Goal: Task Accomplishment & Management: Use online tool/utility

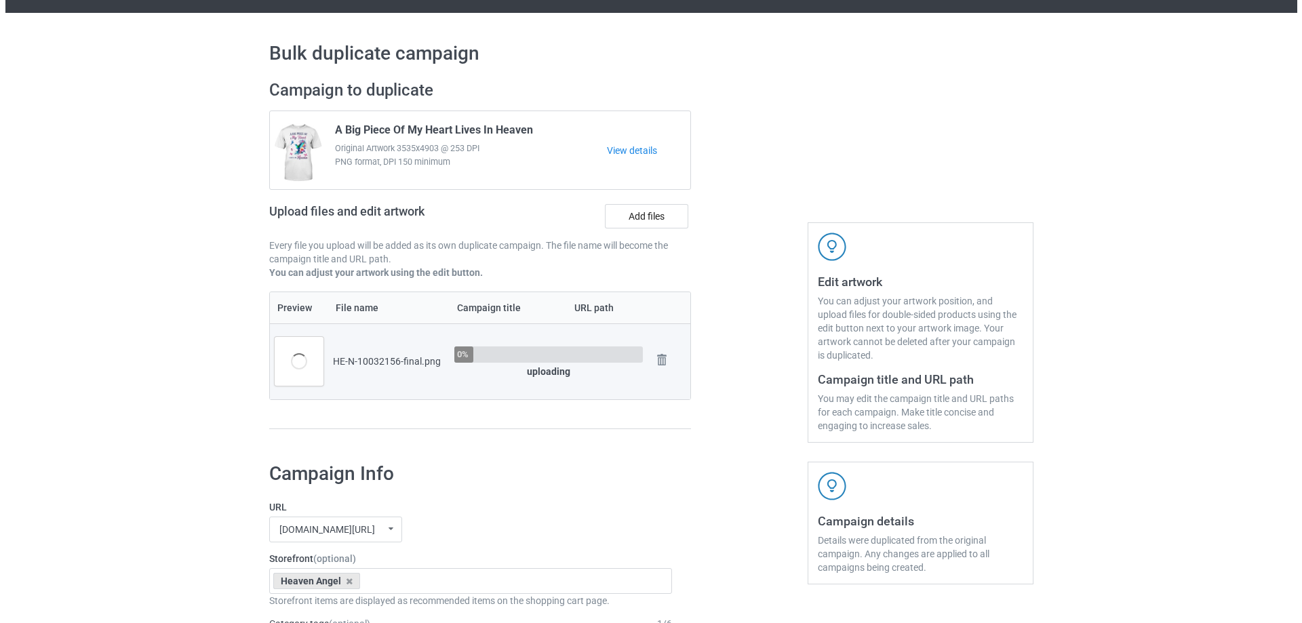
scroll to position [68, 0]
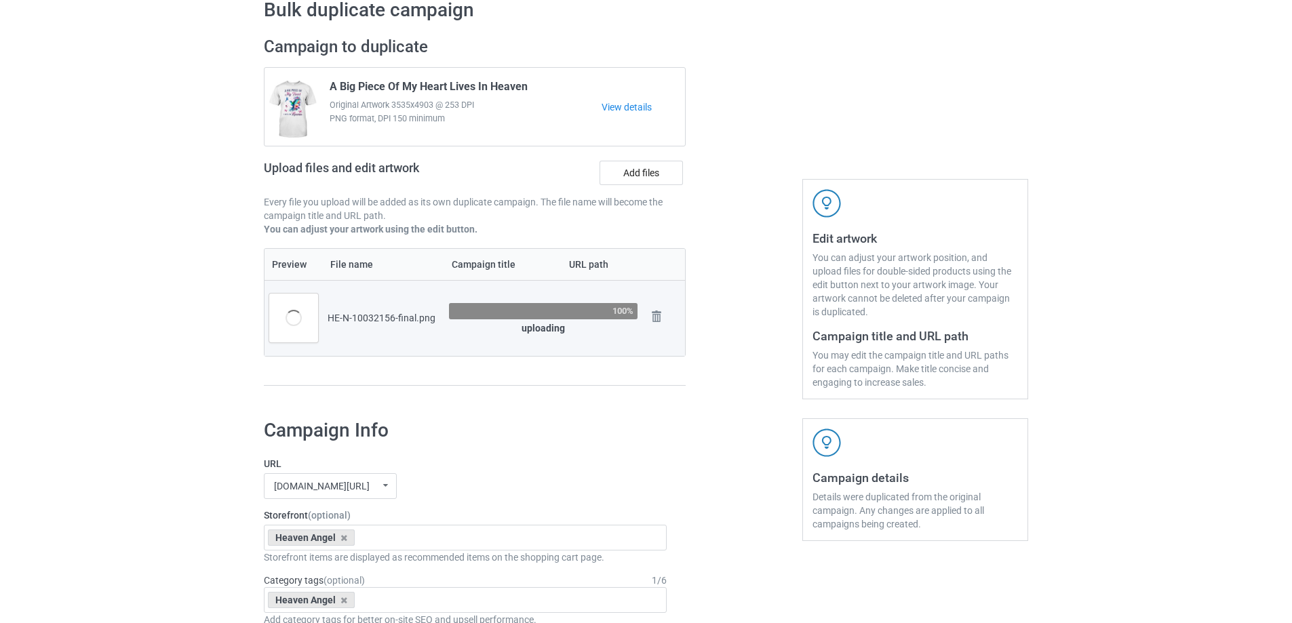
click at [732, 355] on div at bounding box center [744, 218] width 98 height 382
click at [730, 347] on div at bounding box center [744, 218] width 98 height 382
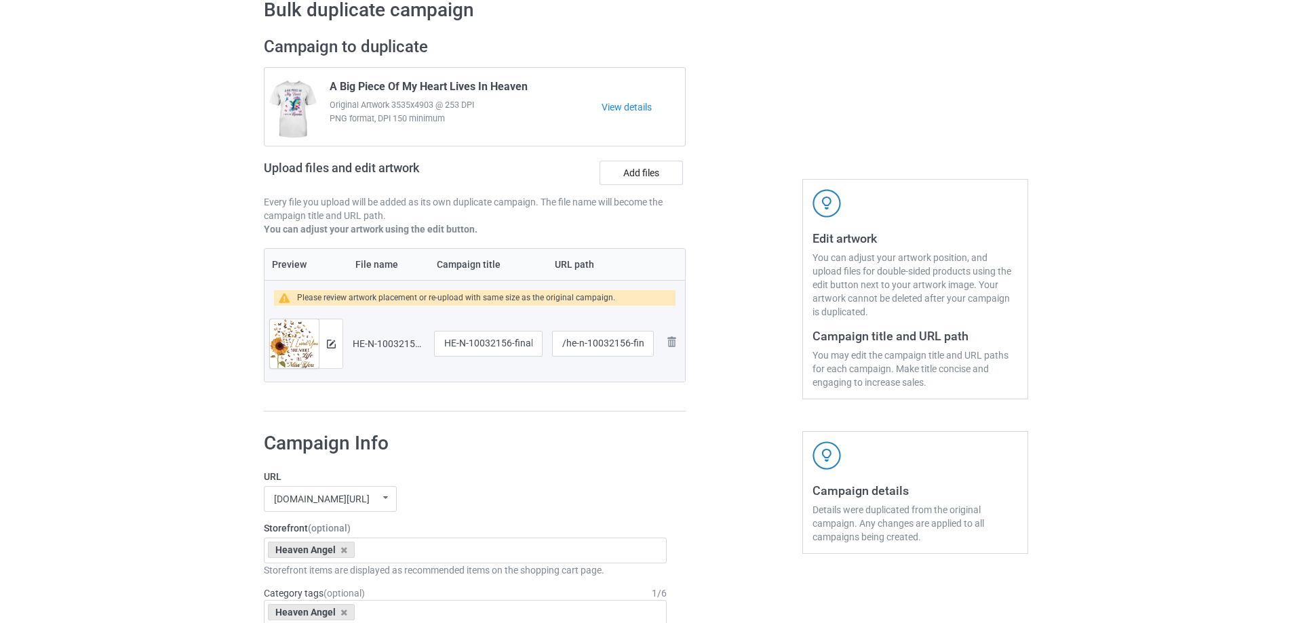
click at [326, 355] on div at bounding box center [331, 343] width 24 height 49
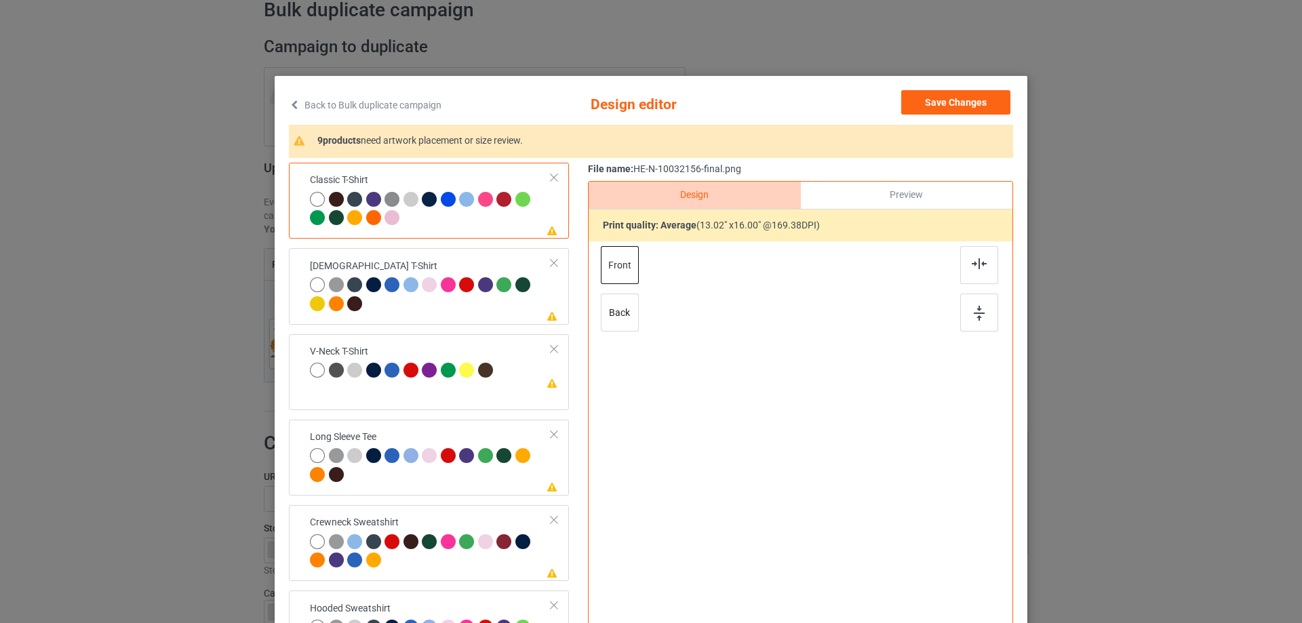
click at [647, 420] on div at bounding box center [801, 417] width 353 height 353
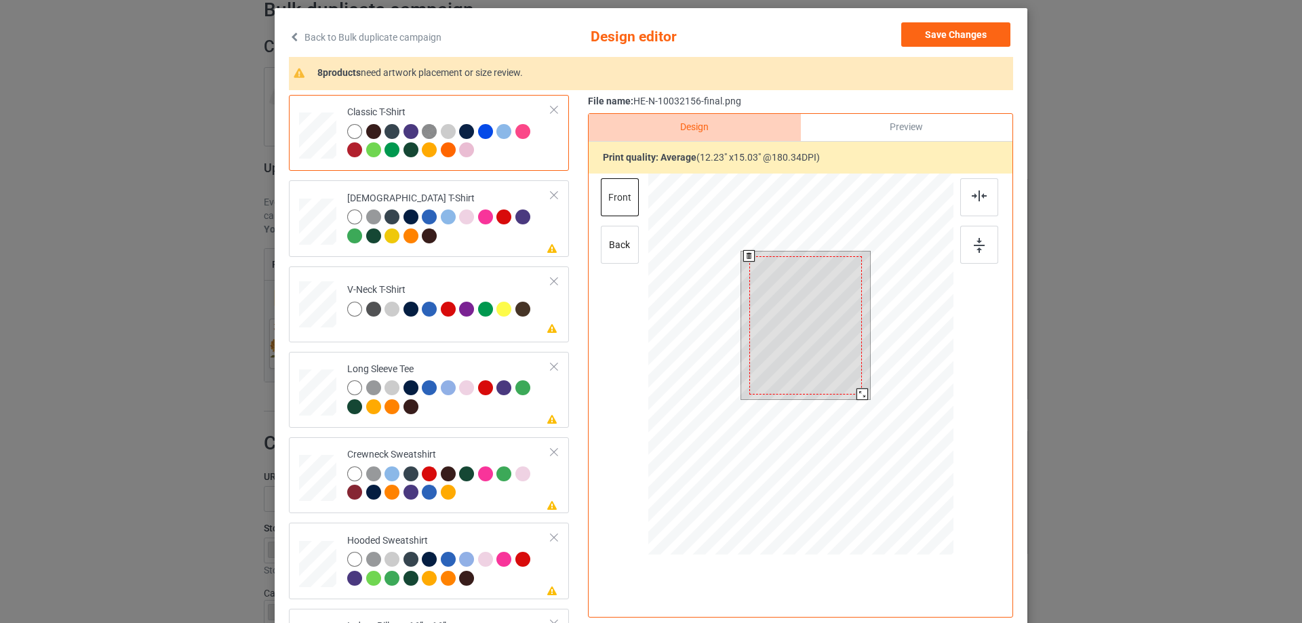
click at [856, 395] on div at bounding box center [862, 395] width 12 height 12
click at [839, 371] on div at bounding box center [805, 321] width 113 height 138
click at [861, 393] on div at bounding box center [805, 326] width 120 height 148
click at [858, 399] on div at bounding box center [863, 396] width 12 height 12
click at [848, 363] on div at bounding box center [808, 322] width 114 height 140
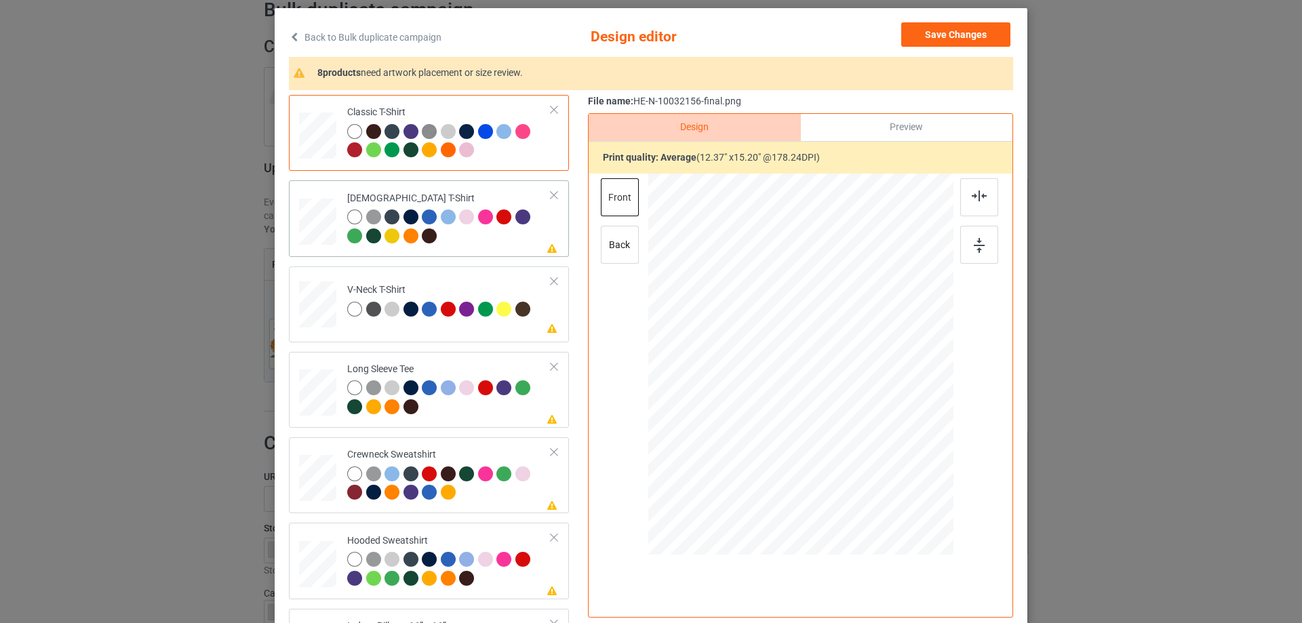
click at [477, 241] on div at bounding box center [449, 228] width 204 height 37
click at [973, 191] on img at bounding box center [979, 196] width 15 height 11
click at [520, 331] on td "Please review artwork placement V-Neck T-Shirt" at bounding box center [449, 302] width 219 height 60
click at [976, 199] on img at bounding box center [979, 196] width 15 height 11
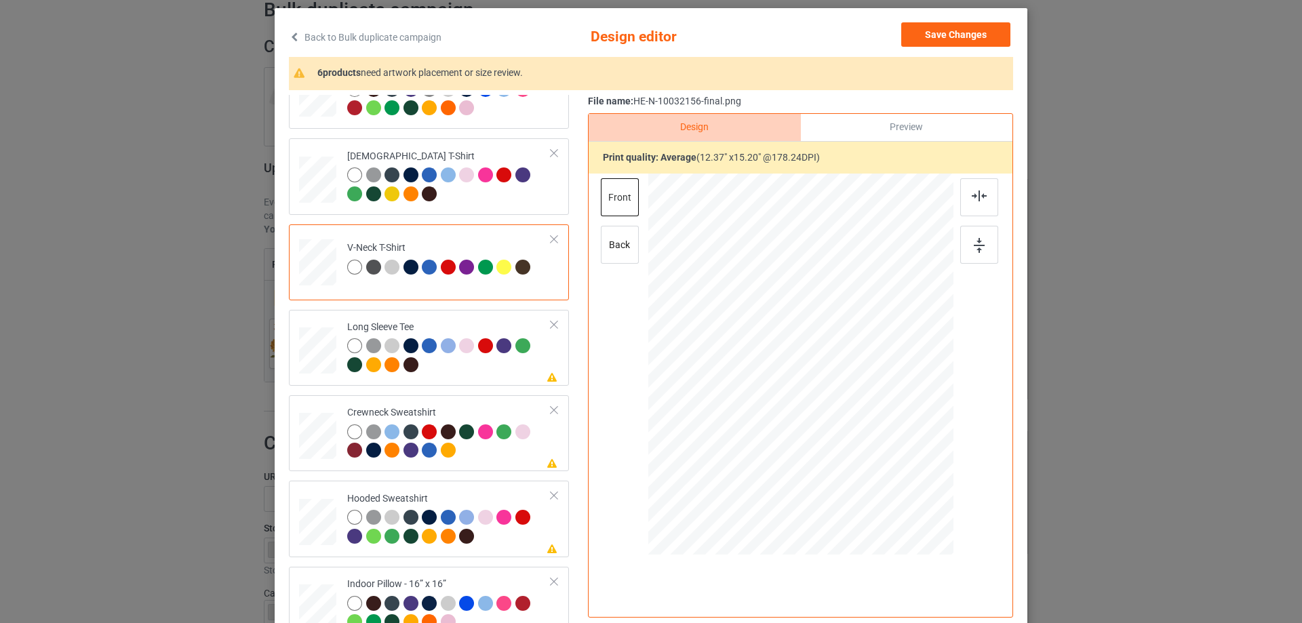
scroll to position [136, 0]
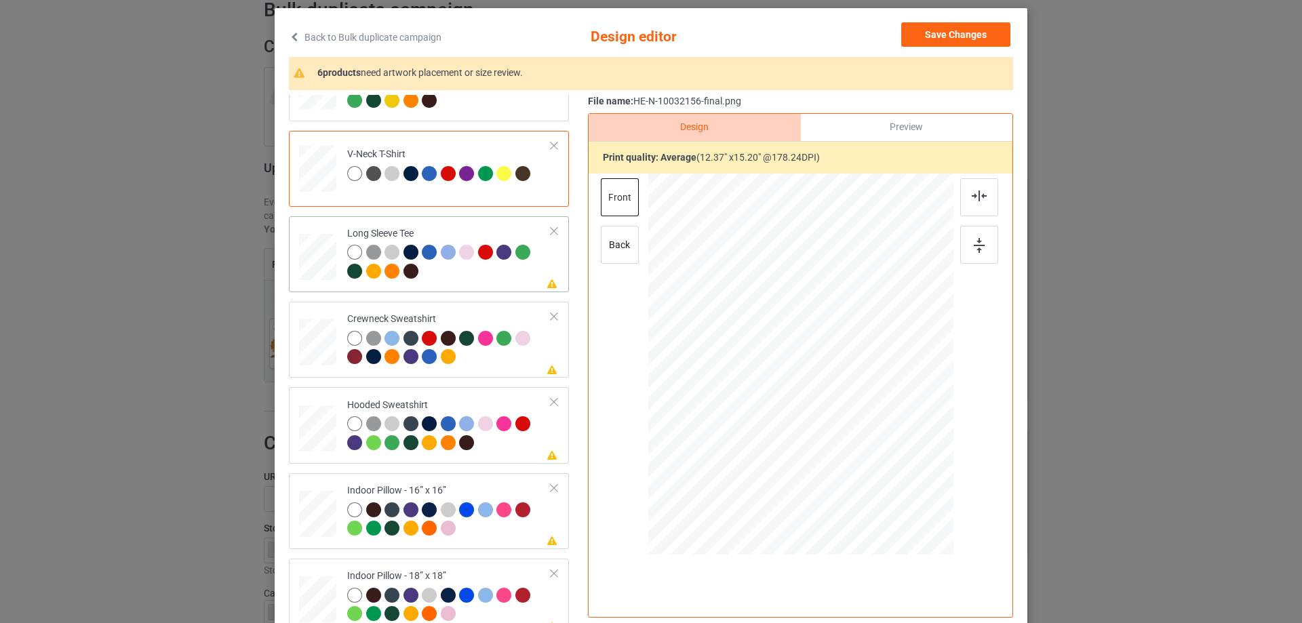
click at [495, 287] on td "Please review artwork placement Long Sleeve Tee" at bounding box center [449, 254] width 219 height 65
click at [964, 193] on div at bounding box center [979, 197] width 38 height 38
click at [477, 363] on div at bounding box center [449, 349] width 204 height 37
click at [976, 198] on img at bounding box center [979, 196] width 15 height 11
click at [492, 404] on div "Hooded Sweatshirt" at bounding box center [449, 424] width 204 height 51
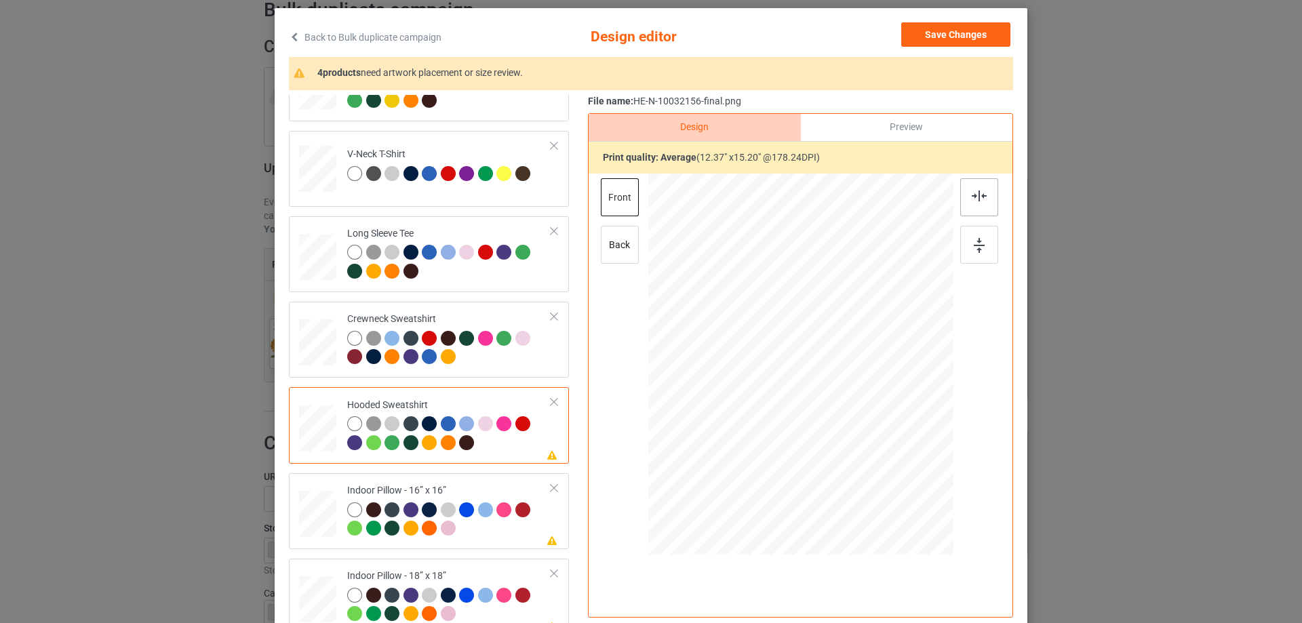
click at [981, 195] on img at bounding box center [979, 196] width 15 height 11
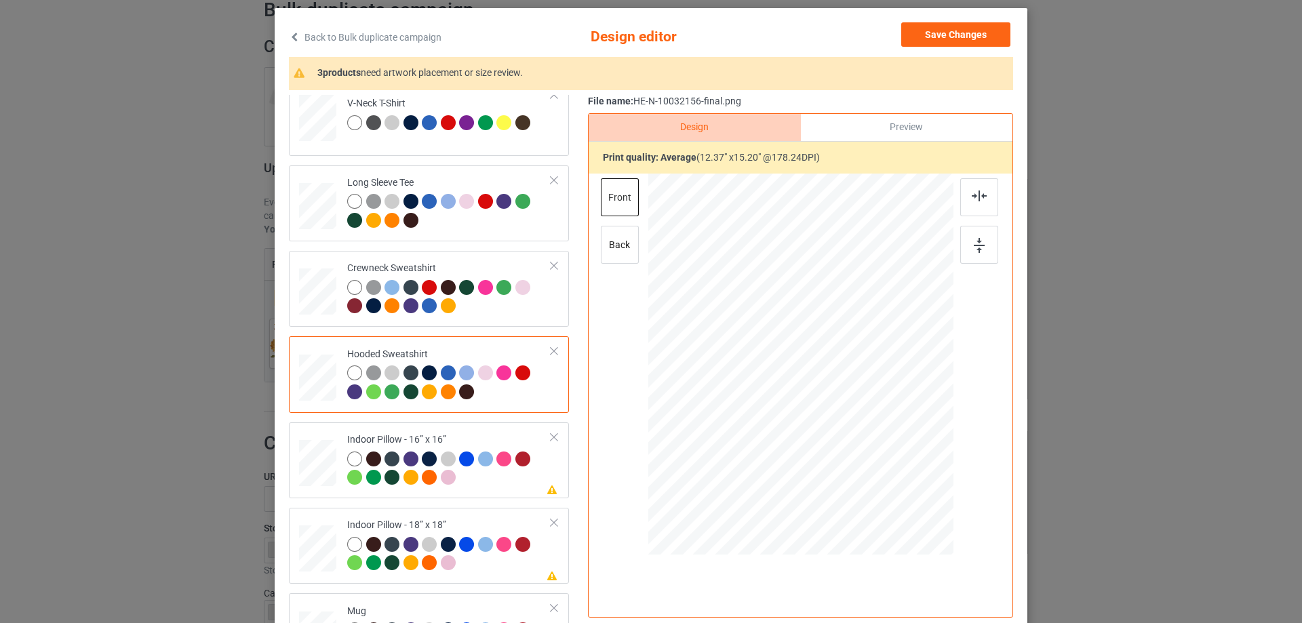
scroll to position [233, 0]
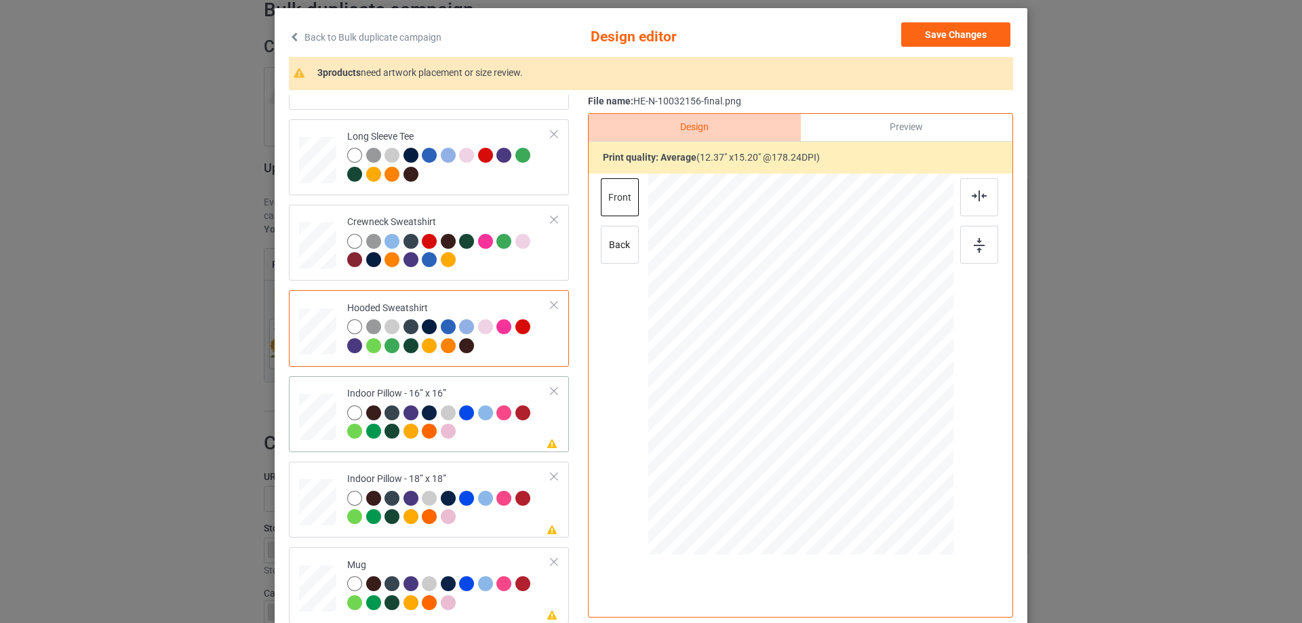
click at [479, 386] on td "Please review artwork placement Indoor Pillow - 16” x 16”" at bounding box center [449, 414] width 219 height 65
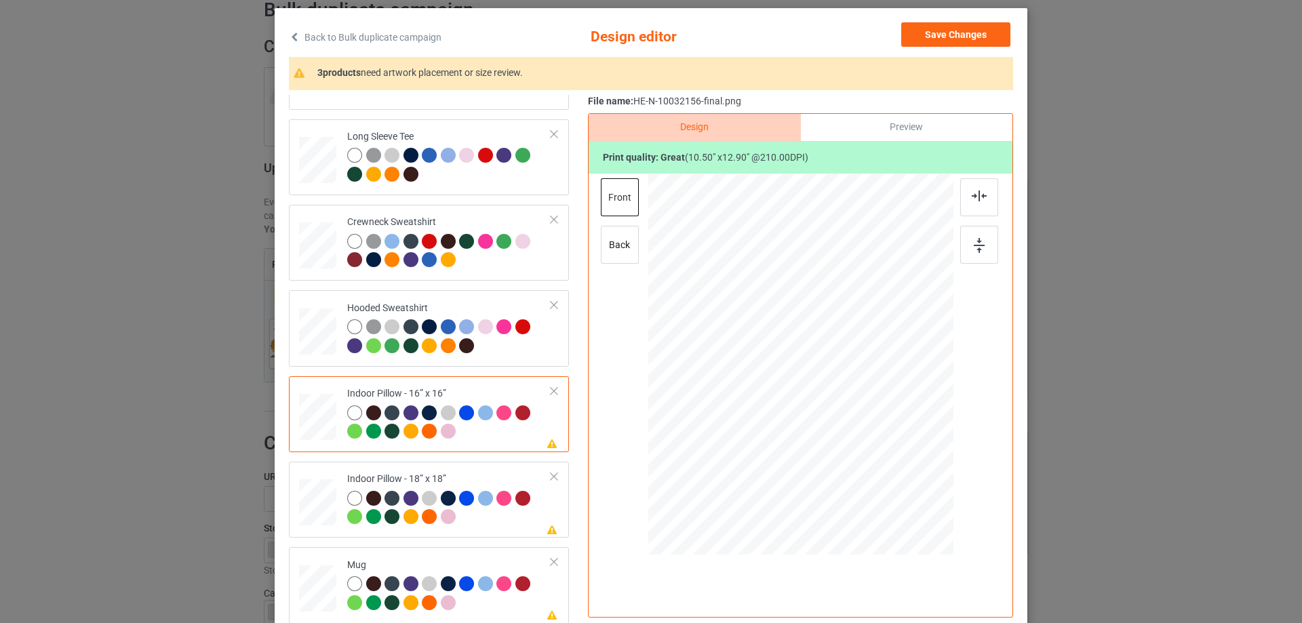
drag, startPoint x: 838, startPoint y: 111, endPoint x: 839, endPoint y: 122, distance: 11.6
click at [838, 112] on div "File name: HE-N-10032156-final.png Design Preview Print quality: great ( 10.50 …" at bounding box center [800, 359] width 425 height 529
click at [839, 123] on div "Preview" at bounding box center [907, 127] width 212 height 27
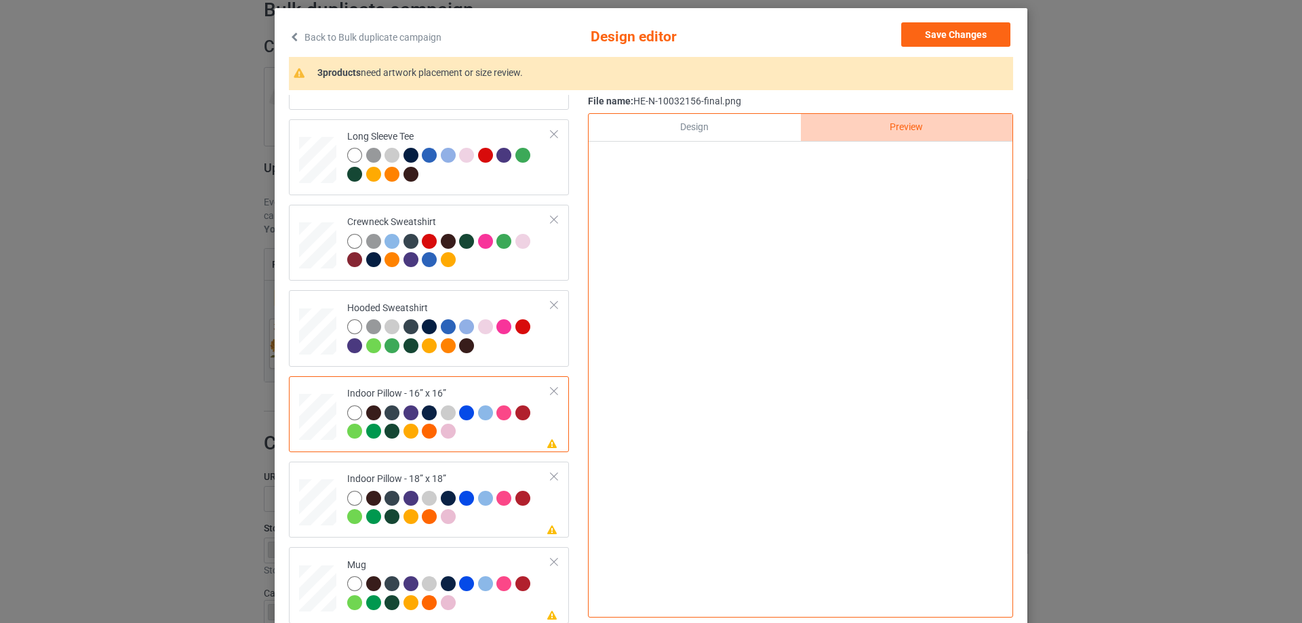
click at [743, 124] on div "Design" at bounding box center [695, 127] width 212 height 27
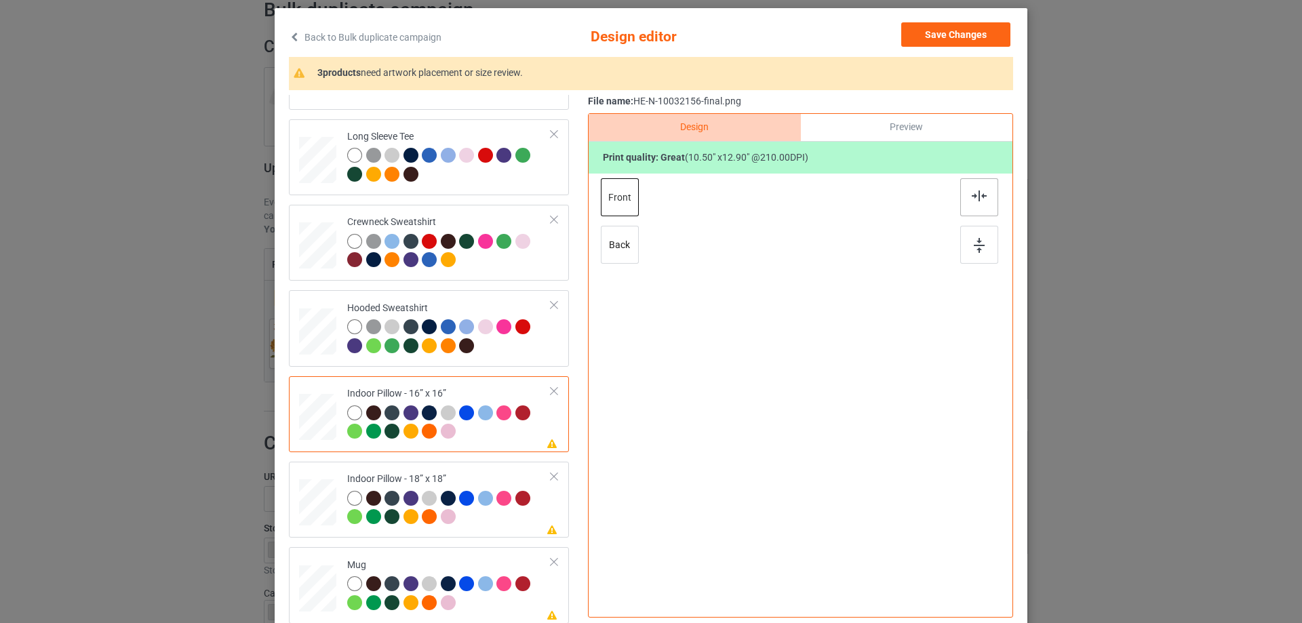
click at [974, 190] on div at bounding box center [979, 197] width 38 height 38
click at [450, 469] on td "Please review artwork placement Indoor Pillow - 18” x 18”" at bounding box center [449, 499] width 219 height 65
click at [976, 199] on img at bounding box center [979, 196] width 15 height 11
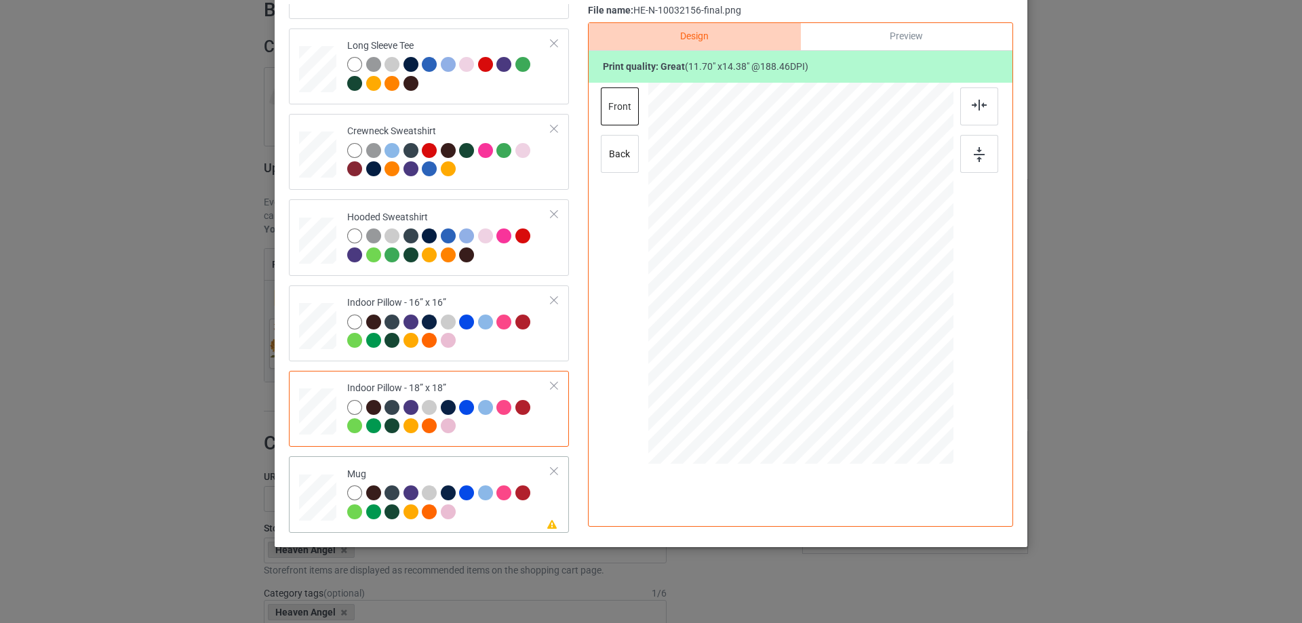
scroll to position [159, 0]
click at [484, 470] on div "Mug" at bounding box center [449, 493] width 204 height 51
drag, startPoint x: 886, startPoint y: 381, endPoint x: 855, endPoint y: 312, distance: 75.6
click at [855, 312] on div at bounding box center [800, 273] width 305 height 127
drag, startPoint x: 802, startPoint y: 305, endPoint x: 886, endPoint y: 306, distance: 84.1
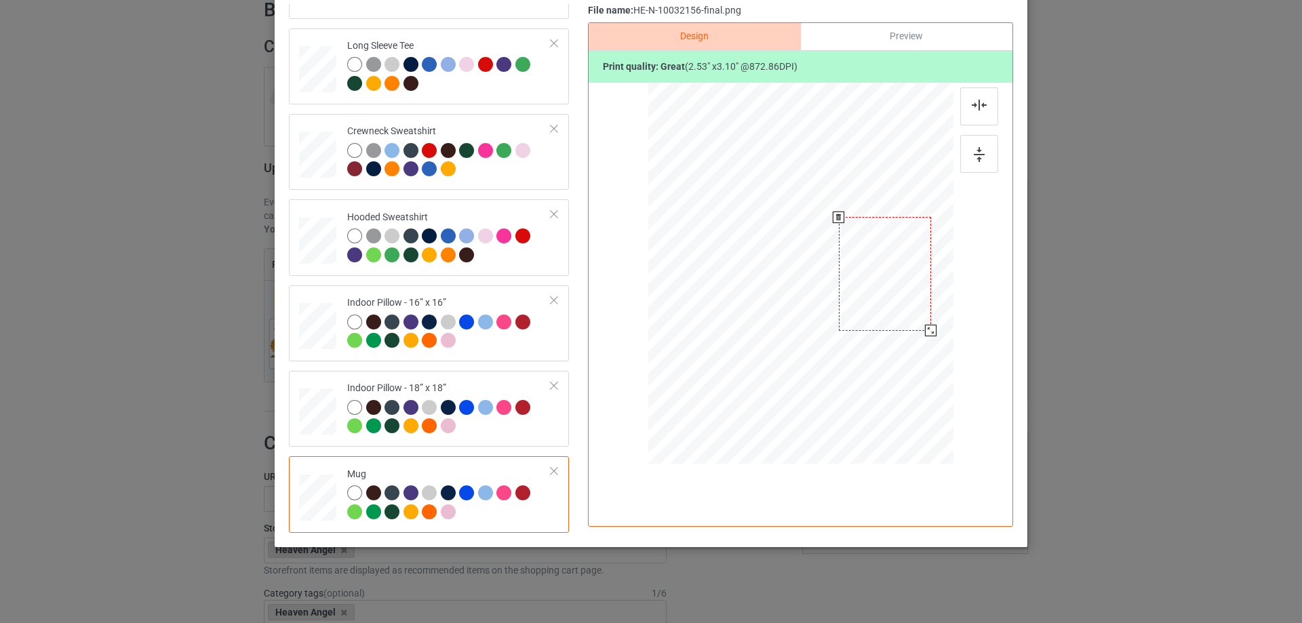
click at [886, 306] on div at bounding box center [885, 273] width 92 height 113
click at [965, 165] on div at bounding box center [979, 154] width 38 height 38
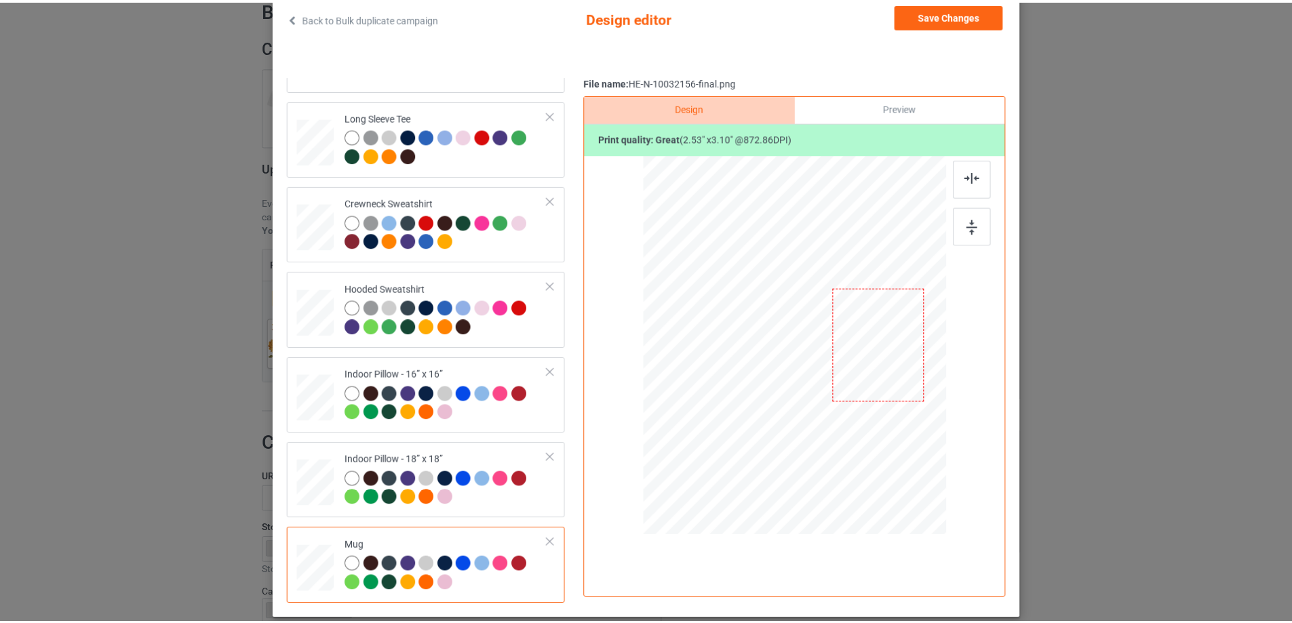
scroll to position [24, 0]
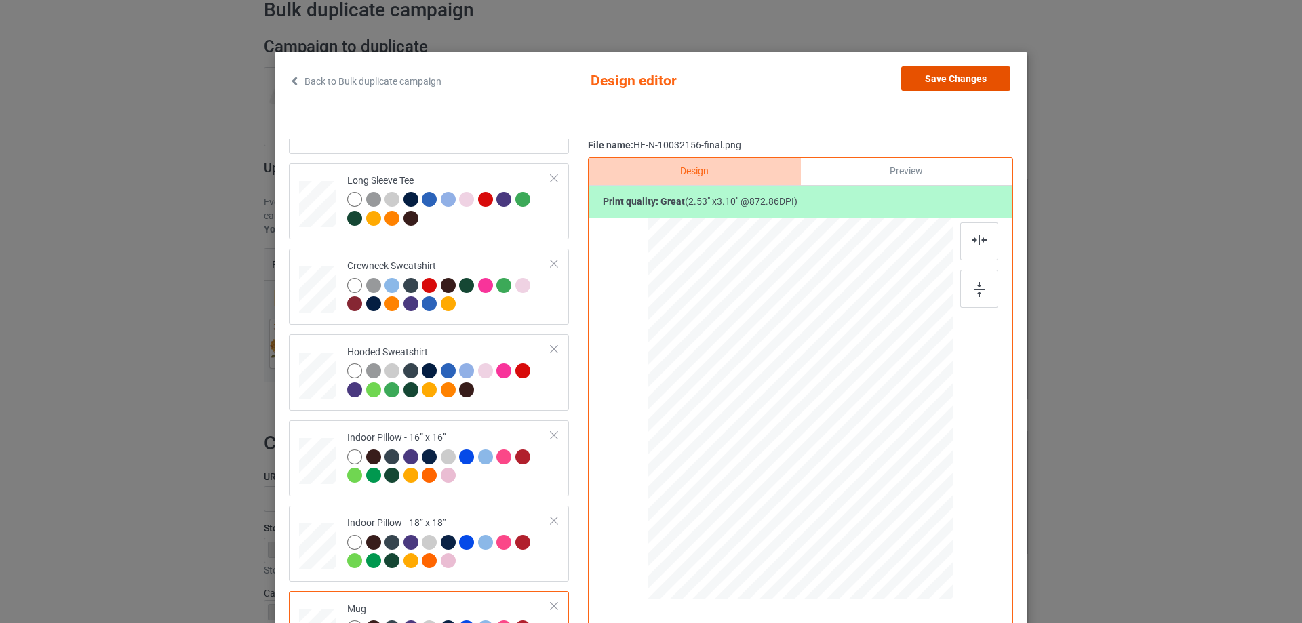
click at [951, 74] on button "Save Changes" at bounding box center [955, 78] width 109 height 24
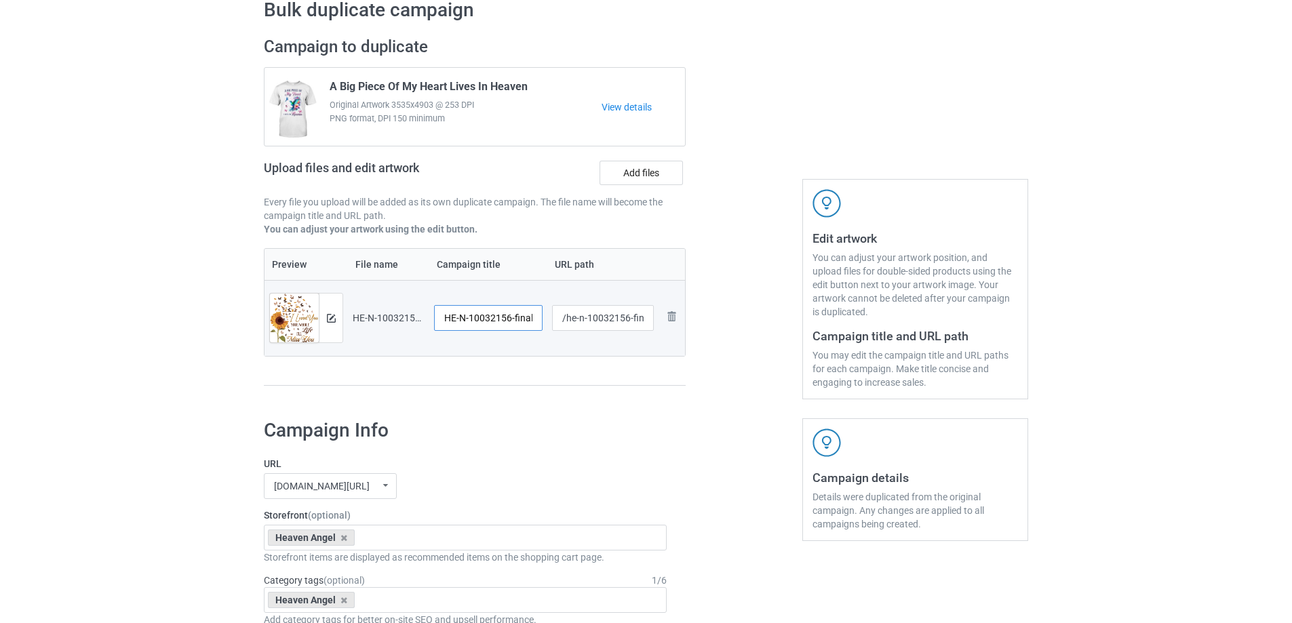
click at [469, 328] on input "HE-N-10032156-final" at bounding box center [488, 318] width 108 height 26
paste input "I Loved You Your Whole I'll Miss You For The Rest Of Mine"
type input "I Loved You Your Whole I'll Miss You For The Rest Of Mine"
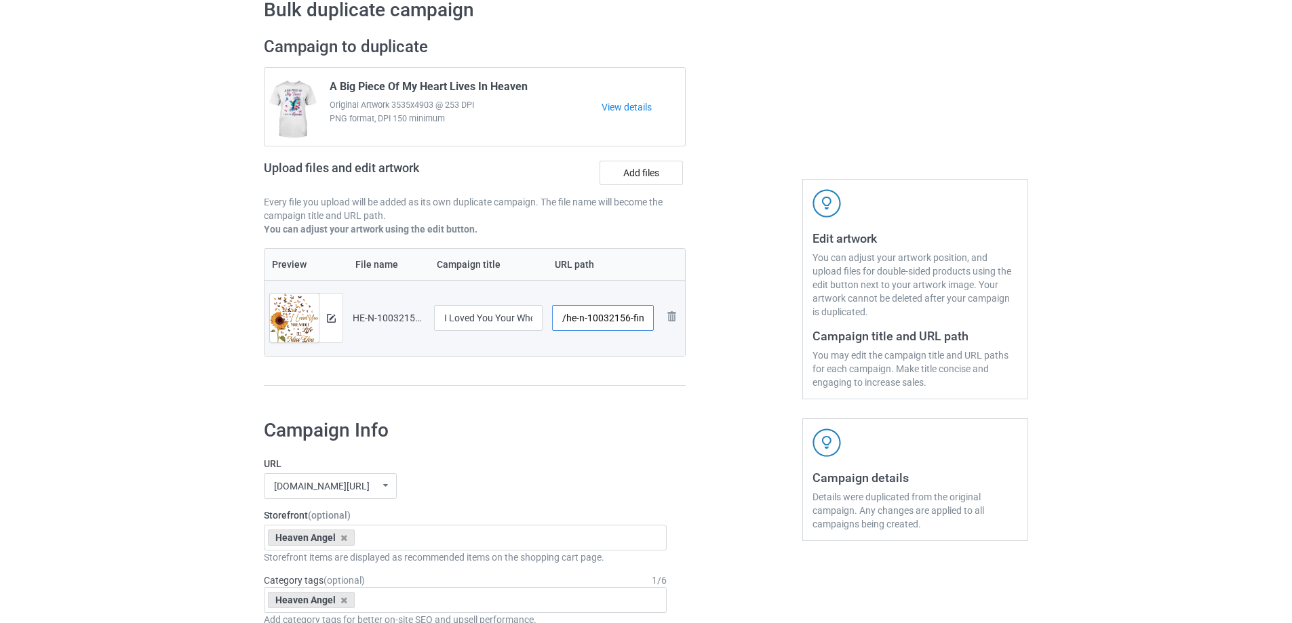
scroll to position [0, 6]
drag, startPoint x: 567, startPoint y: 319, endPoint x: 761, endPoint y: 301, distance: 194.7
click at [761, 301] on div "Campaign to duplicate A Big Piece Of My Heart Lives In Heaven Original Artwork …" at bounding box center [645, 218] width 783 height 382
type input "/ily56"
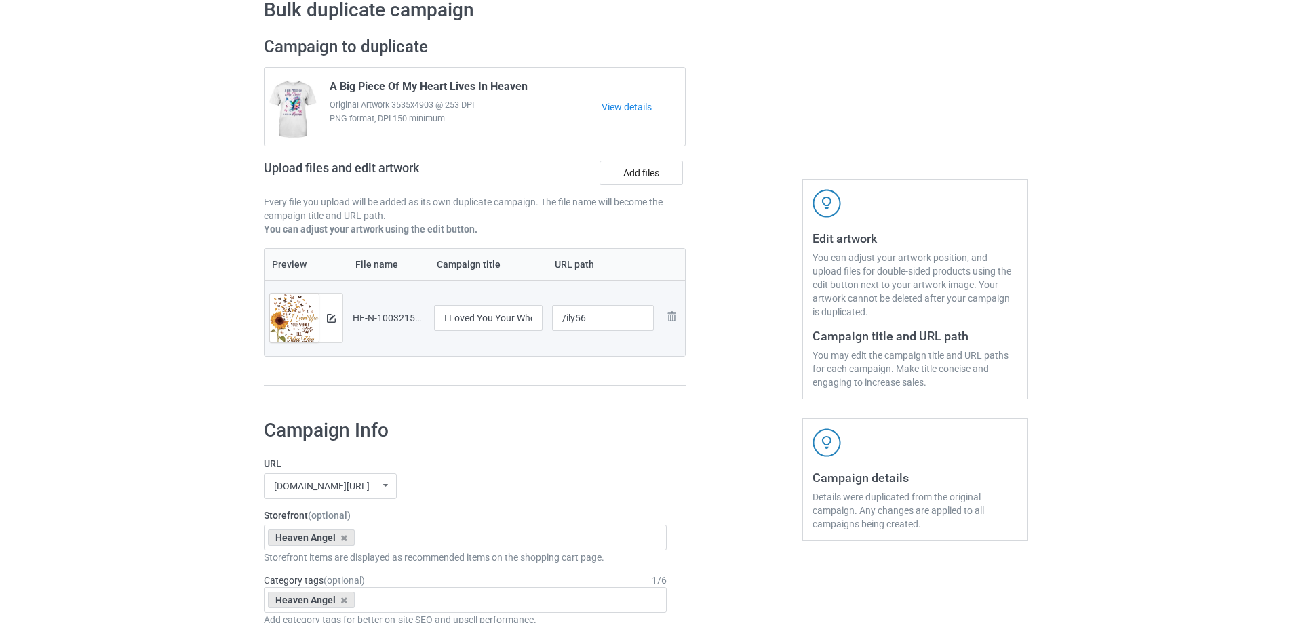
click at [761, 301] on div at bounding box center [744, 218] width 98 height 382
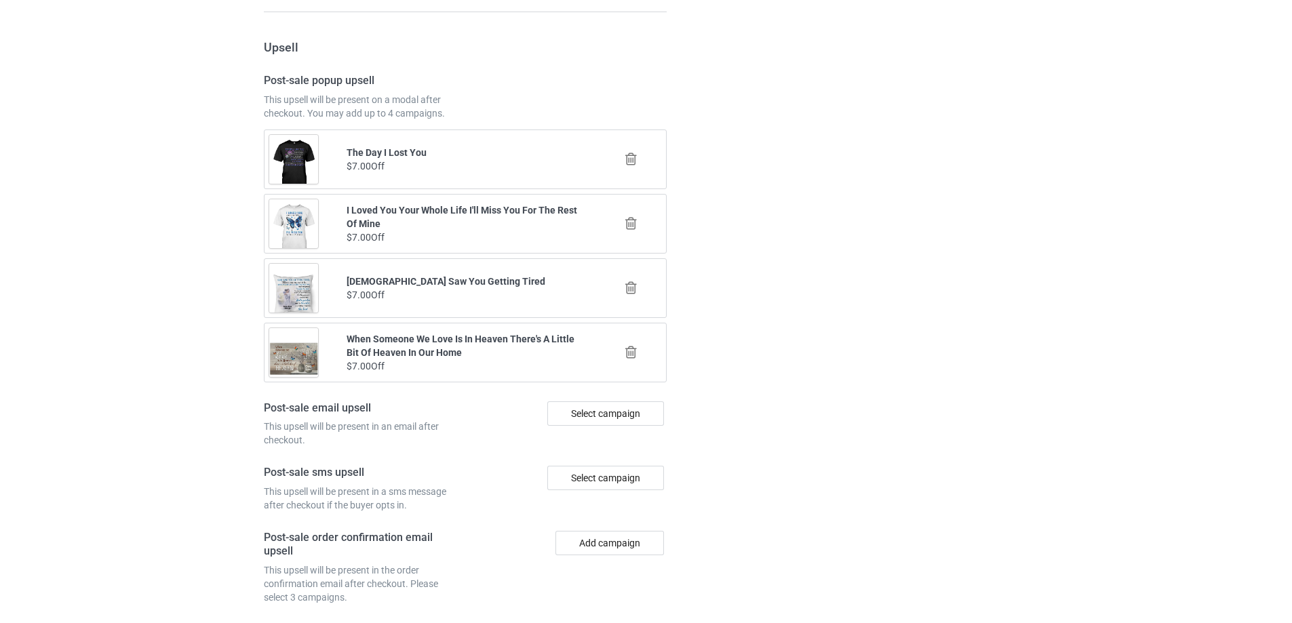
scroll to position [1579, 0]
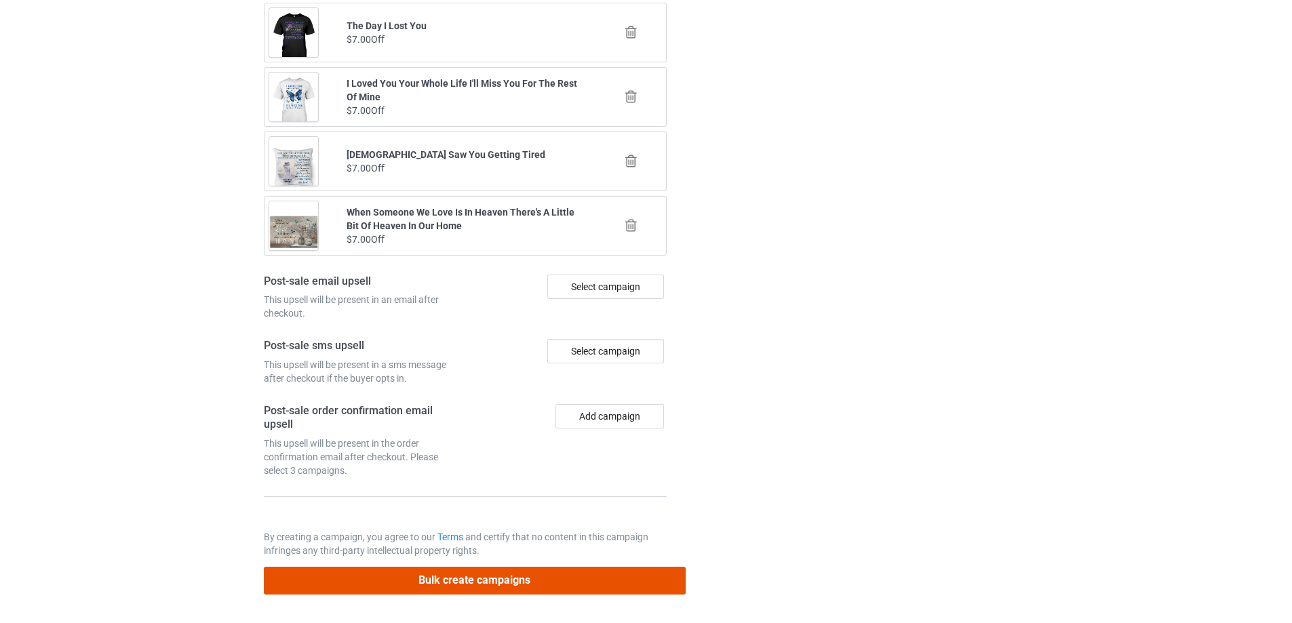
click at [590, 581] on button "Bulk create campaigns" at bounding box center [475, 581] width 422 height 28
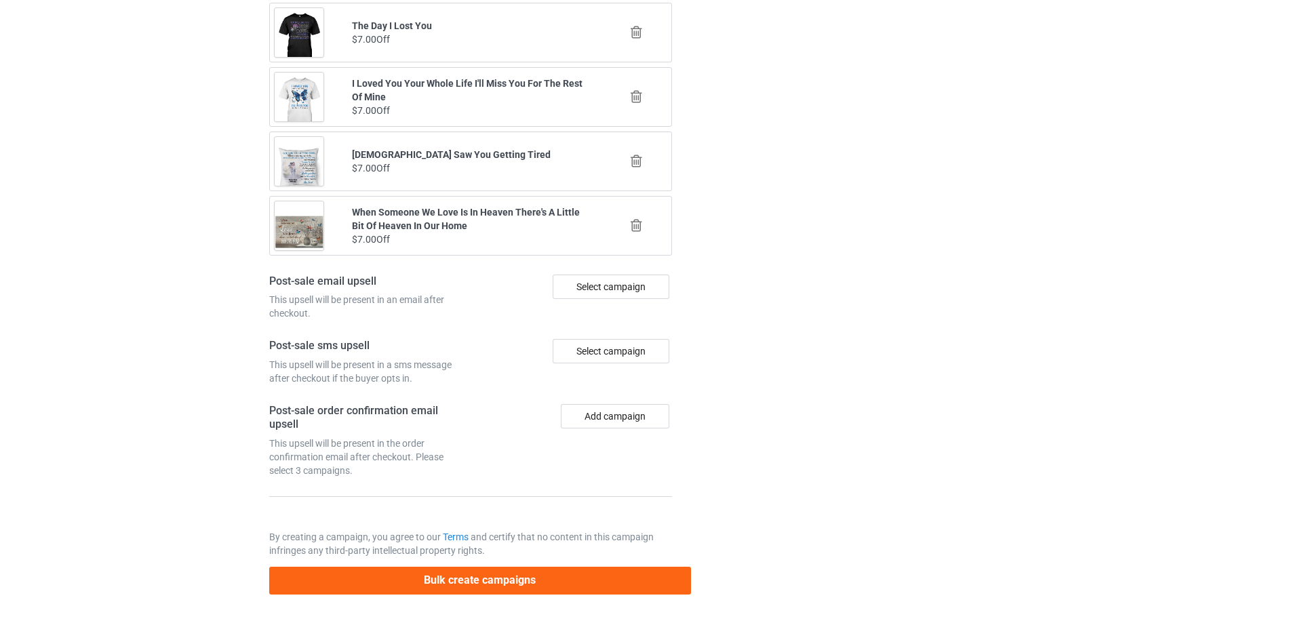
scroll to position [0, 0]
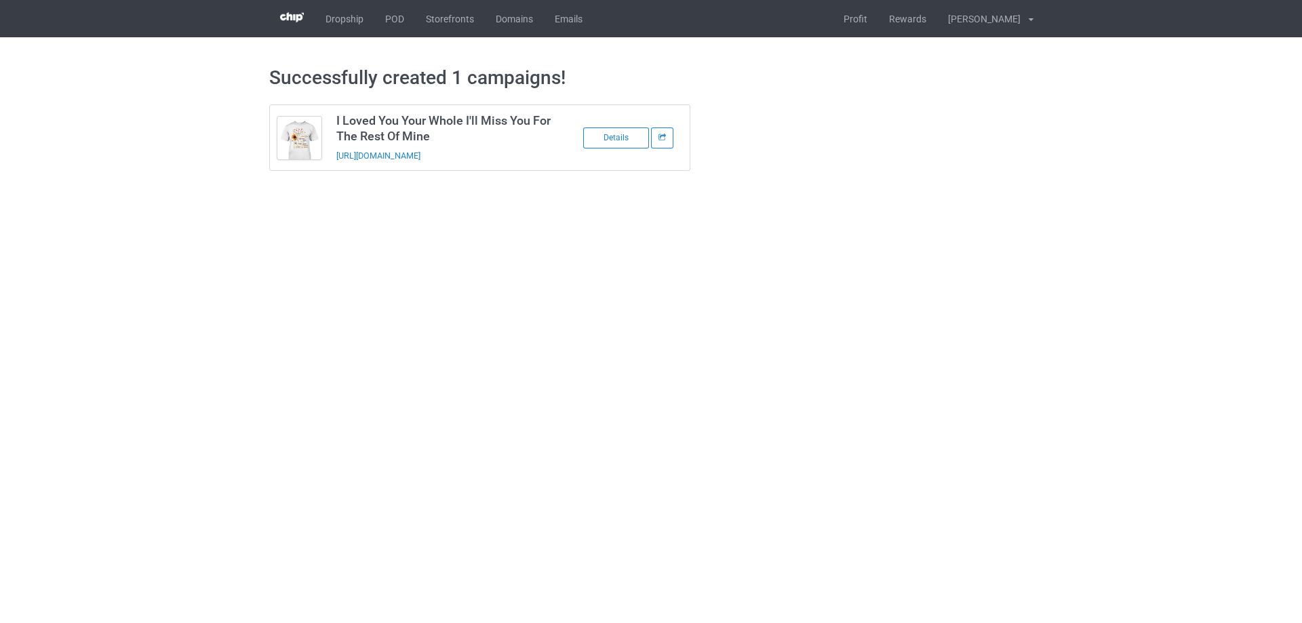
click at [241, 275] on body "Dropship POD Storefronts Domains Emails Profit Rewards [PERSON_NAME] Settings L…" at bounding box center [651, 311] width 1302 height 623
drag, startPoint x: 391, startPoint y: 25, endPoint x: 439, endPoint y: 8, distance: 51.0
drag, startPoint x: 526, startPoint y: 159, endPoint x: 334, endPoint y: 165, distance: 192.7
click at [334, 165] on td "I Loved You Your Whole I'll Miss You For The Rest Of Mine [URL][DOMAIN_NAME]" at bounding box center [443, 137] width 229 height 65
copy link "[URL][DOMAIN_NAME]"
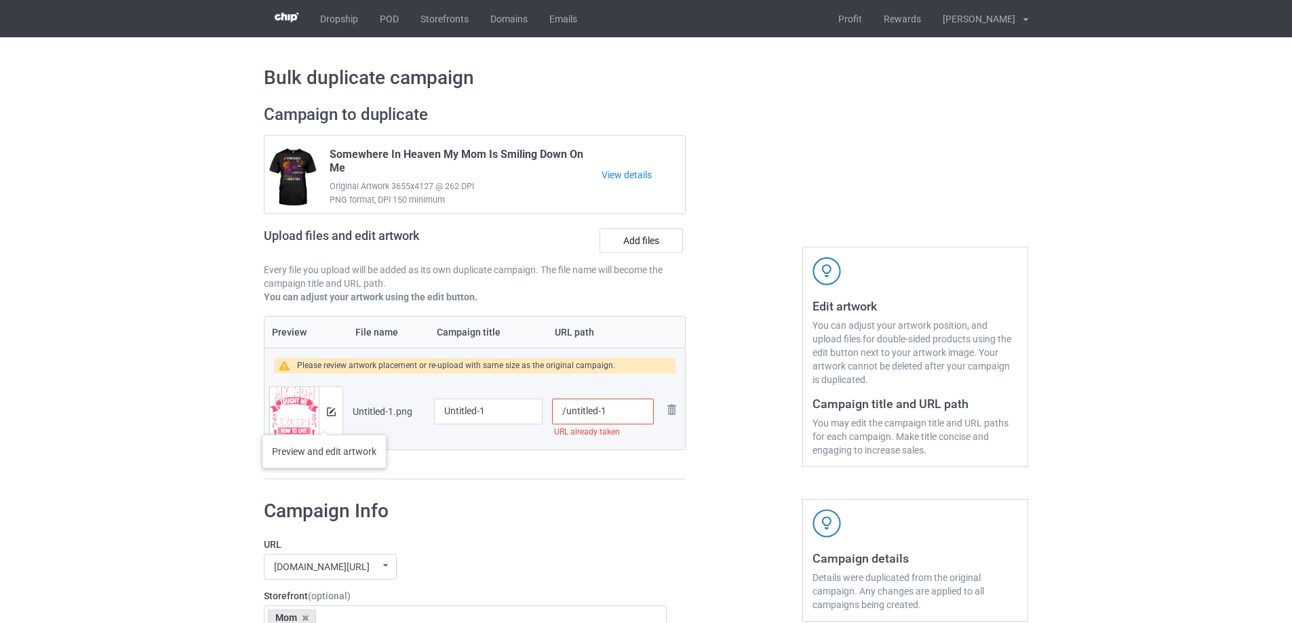
click at [324, 421] on div at bounding box center [331, 411] width 24 height 49
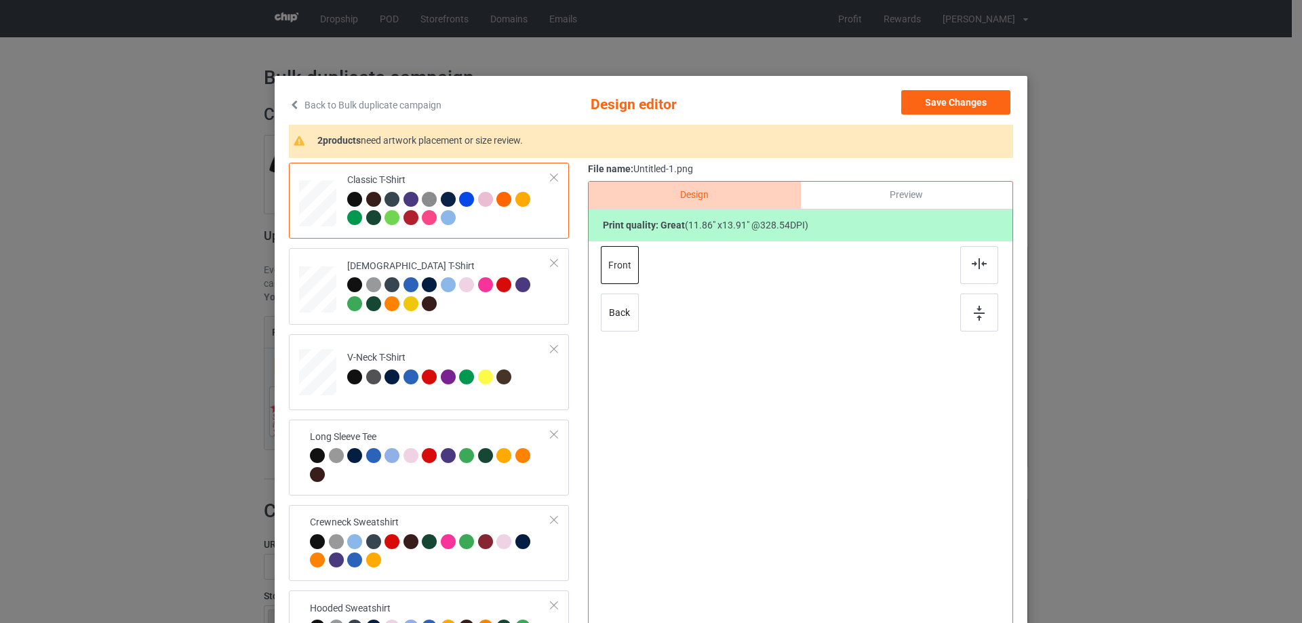
click at [574, 380] on div "Classic T-Shirt Ladies T-Shirt V-Neck T-Shirt Long Sleeve Tee Crewneck Sweatshi…" at bounding box center [651, 427] width 724 height 529
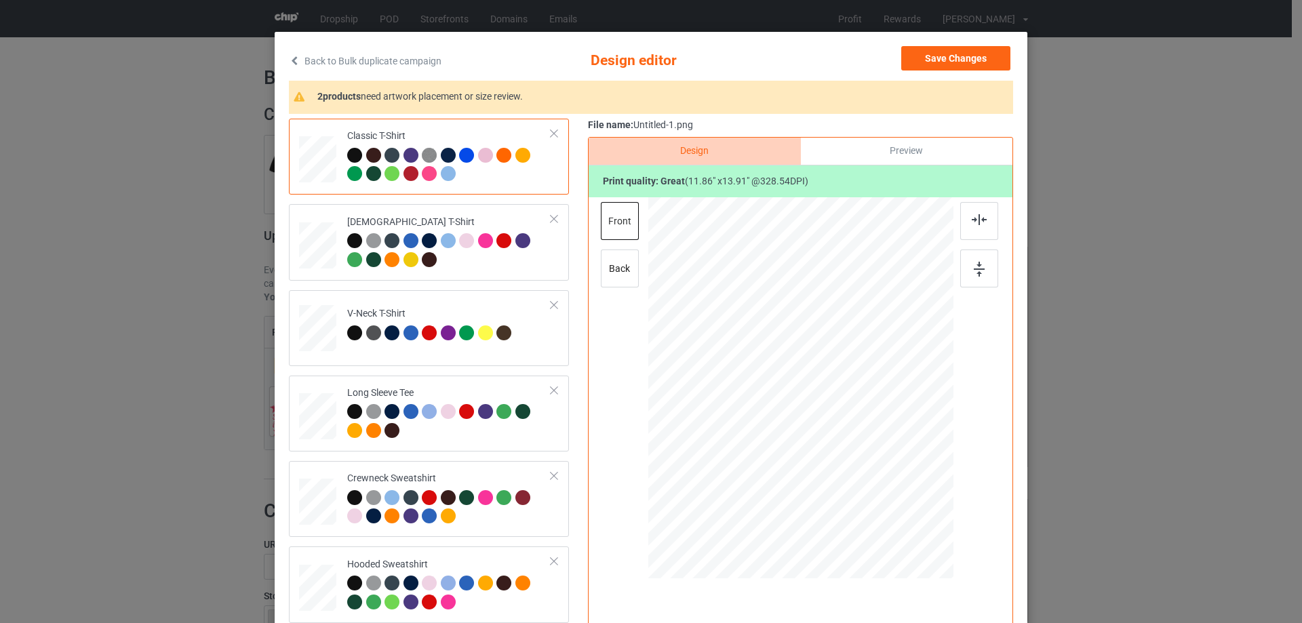
scroll to position [68, 0]
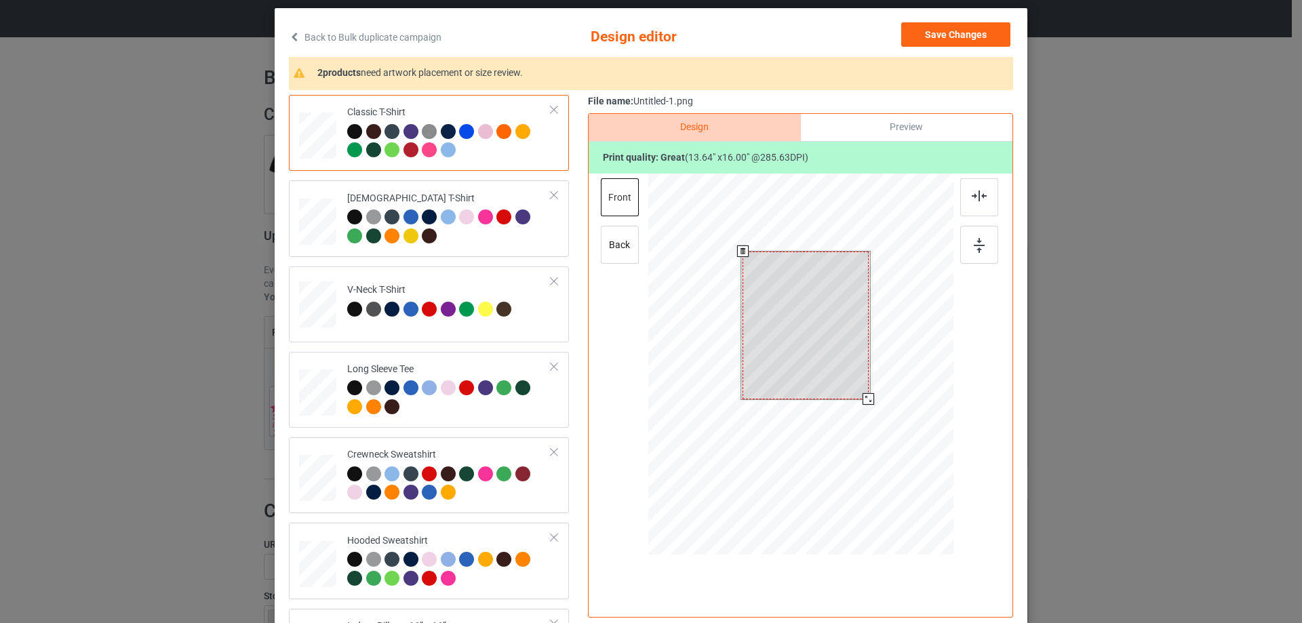
drag, startPoint x: 853, startPoint y: 382, endPoint x: 856, endPoint y: 397, distance: 15.2
click at [856, 397] on div at bounding box center [806, 326] width 126 height 148
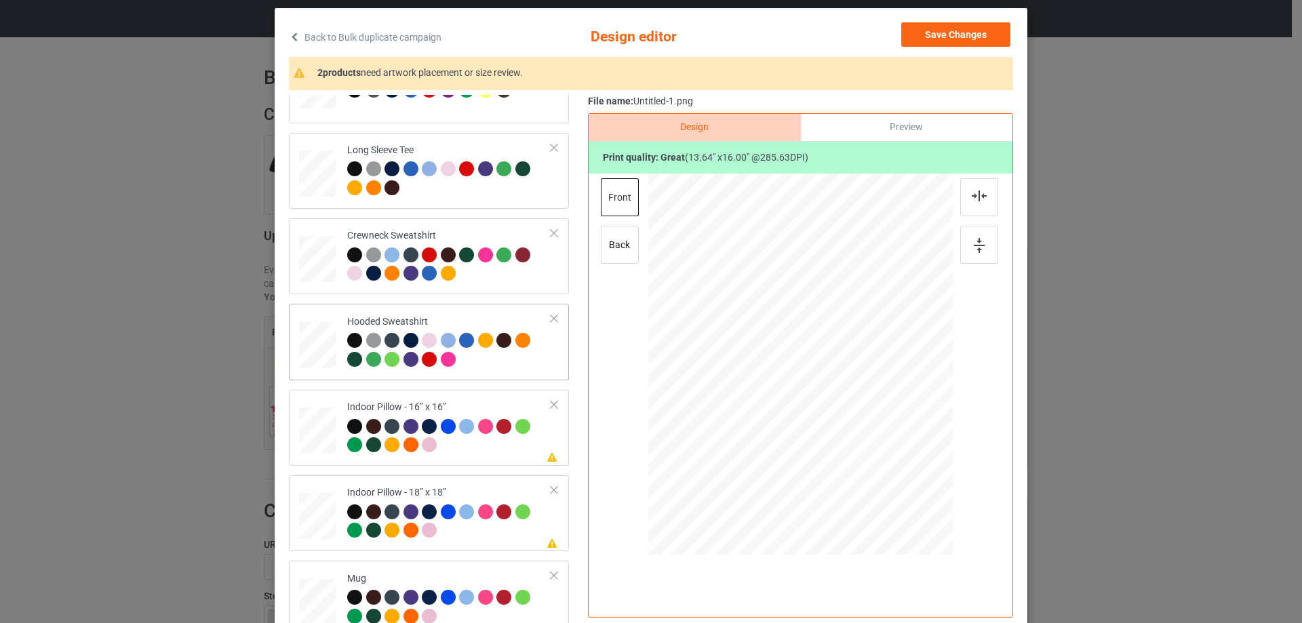
scroll to position [233, 0]
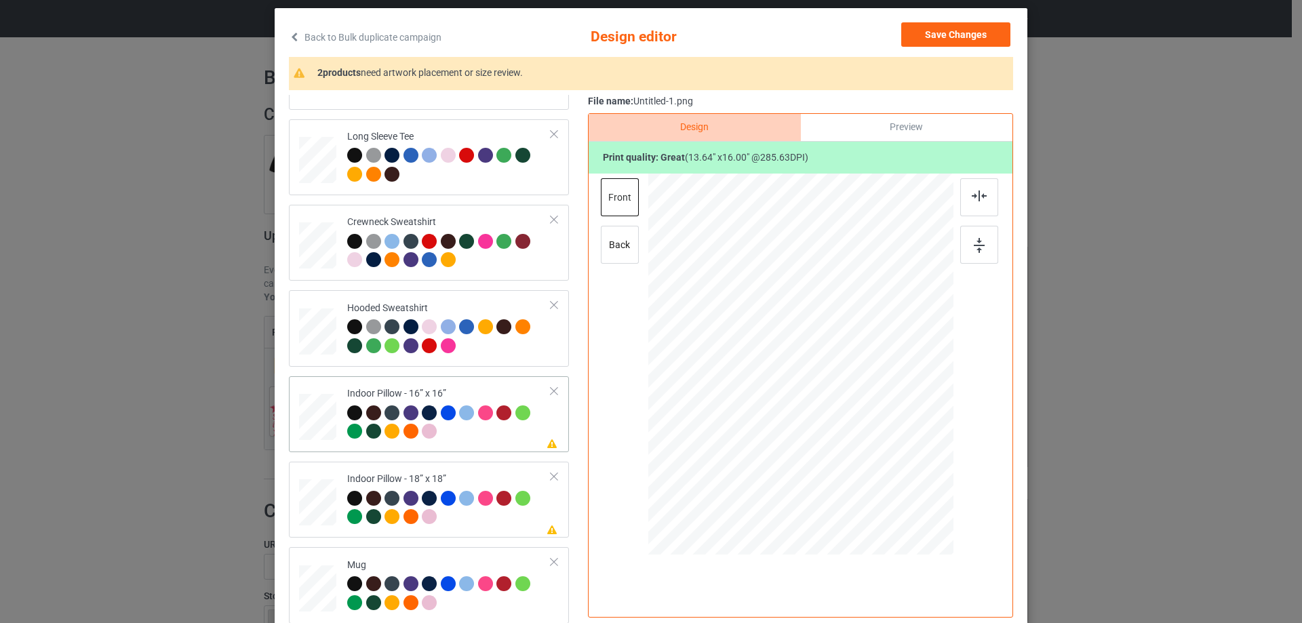
click at [321, 421] on div at bounding box center [317, 417] width 37 height 37
click at [875, 133] on div "Preview" at bounding box center [907, 127] width 212 height 27
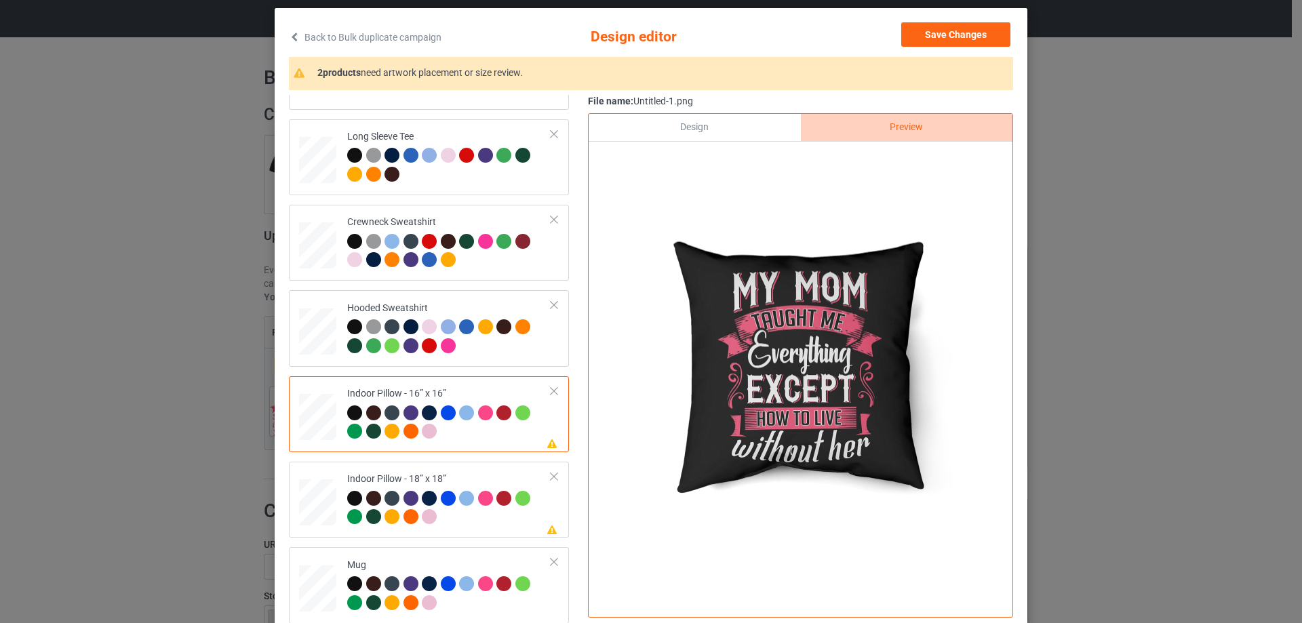
click at [679, 127] on div "Design" at bounding box center [695, 127] width 212 height 27
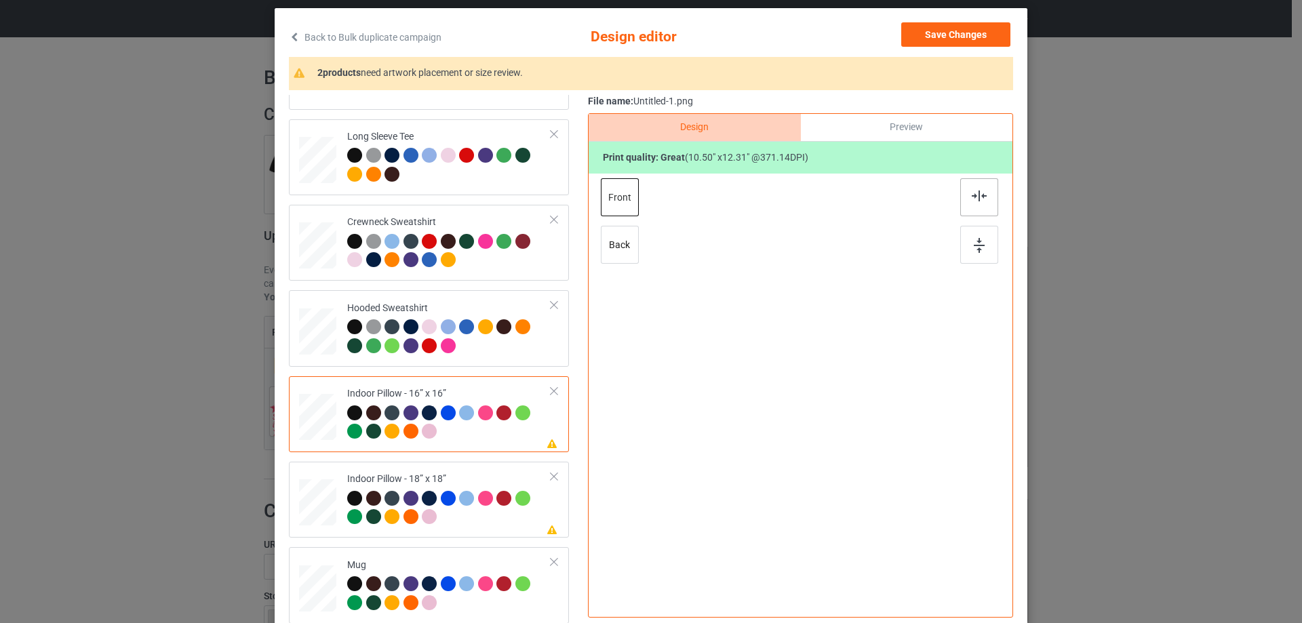
click at [977, 192] on img at bounding box center [979, 196] width 15 height 11
click at [401, 471] on td "Please review artwork placement Indoor Pillow - 18” x 18”" at bounding box center [449, 499] width 219 height 65
click at [983, 190] on div at bounding box center [979, 197] width 38 height 38
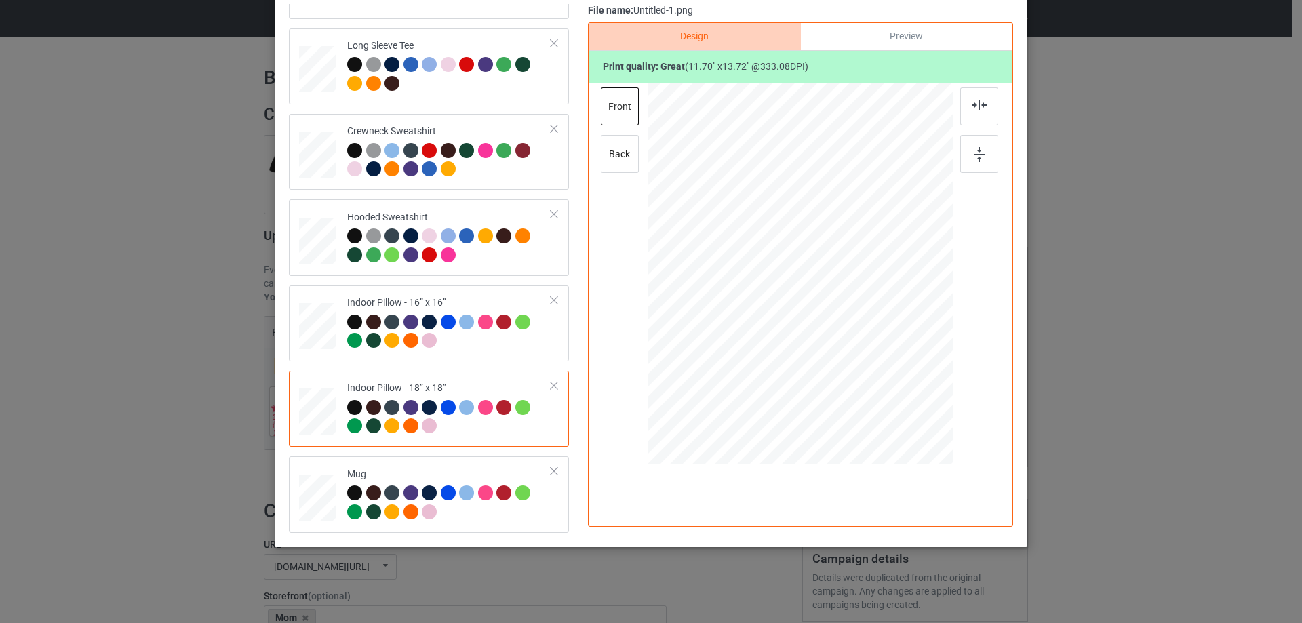
scroll to position [159, 0]
click at [370, 463] on td "Mug" at bounding box center [449, 494] width 219 height 65
click at [928, 328] on div at bounding box center [933, 329] width 12 height 12
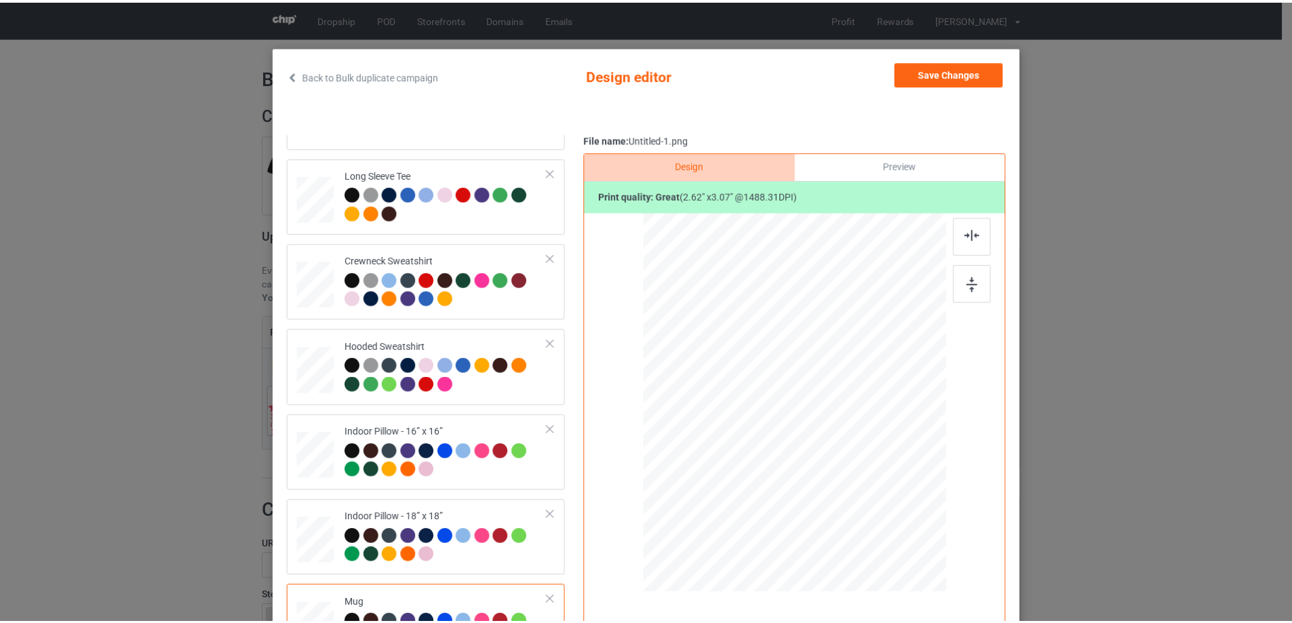
scroll to position [24, 0]
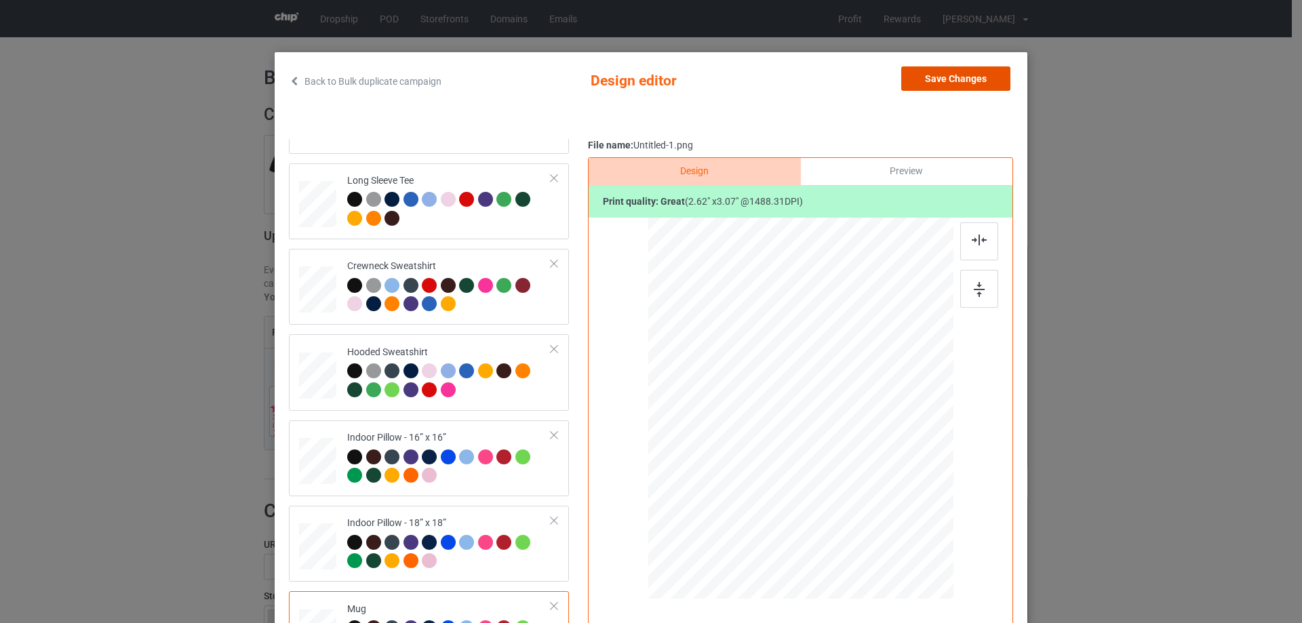
click at [945, 83] on button "Save Changes" at bounding box center [955, 78] width 109 height 24
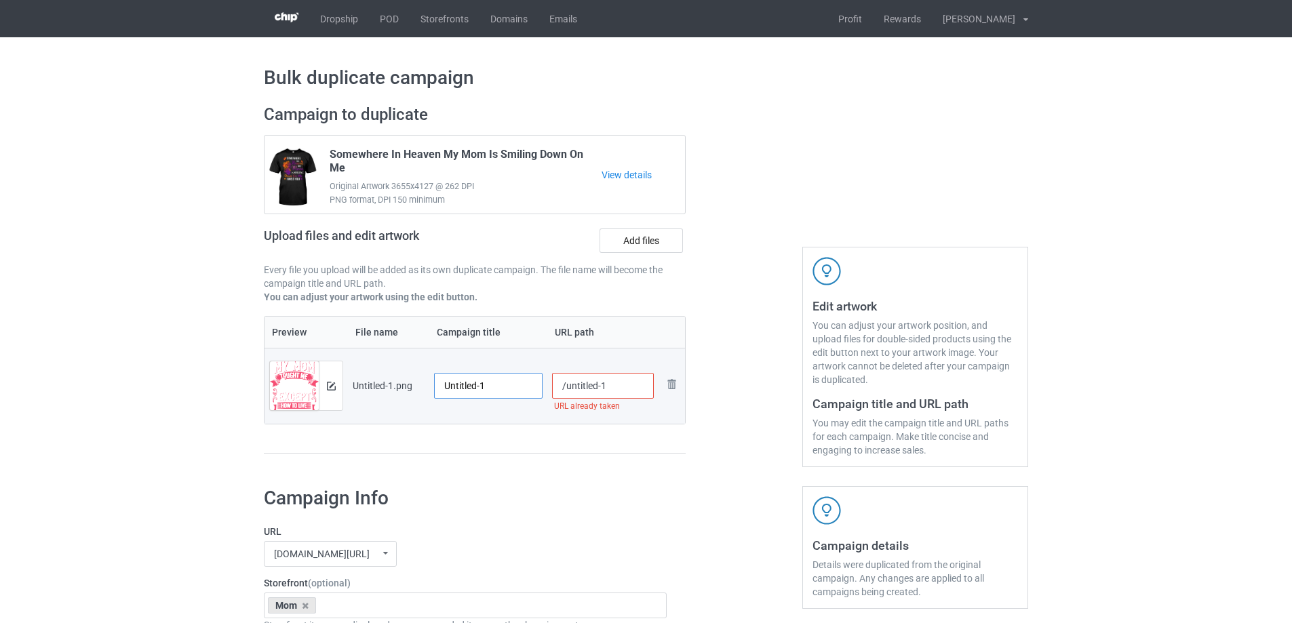
click at [493, 382] on input "Untitled-1" at bounding box center [488, 386] width 108 height 26
paste input "My Mom Taught Me Everything Except How To Live Without Her"
type input "My Mom Taught Me Everything Except How To Live Without Her"
click at [507, 443] on div "Preview File name Campaign title URL path Preview and edit artwork Untitled-1.p…" at bounding box center [475, 385] width 422 height 138
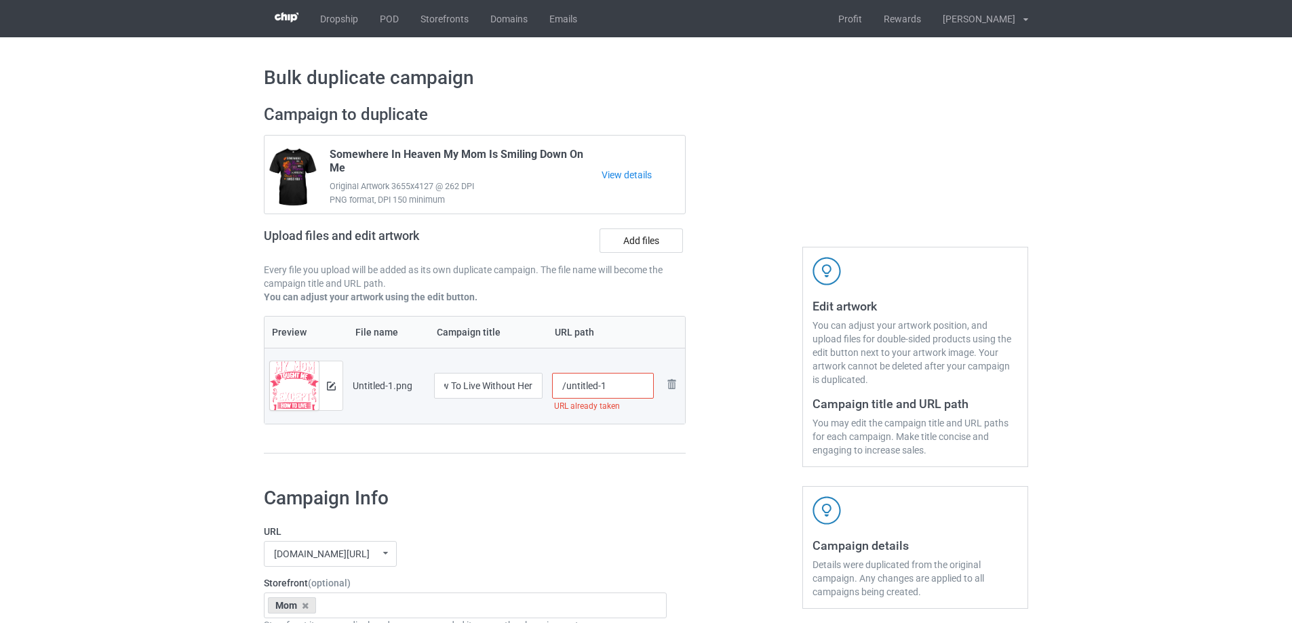
scroll to position [0, 0]
drag, startPoint x: 566, startPoint y: 389, endPoint x: 641, endPoint y: 374, distance: 76.2
click at [641, 374] on input "/untitled-1" at bounding box center [603, 386] width 102 height 26
type input "/mmmt2"
click at [730, 284] on div at bounding box center [744, 286] width 98 height 382
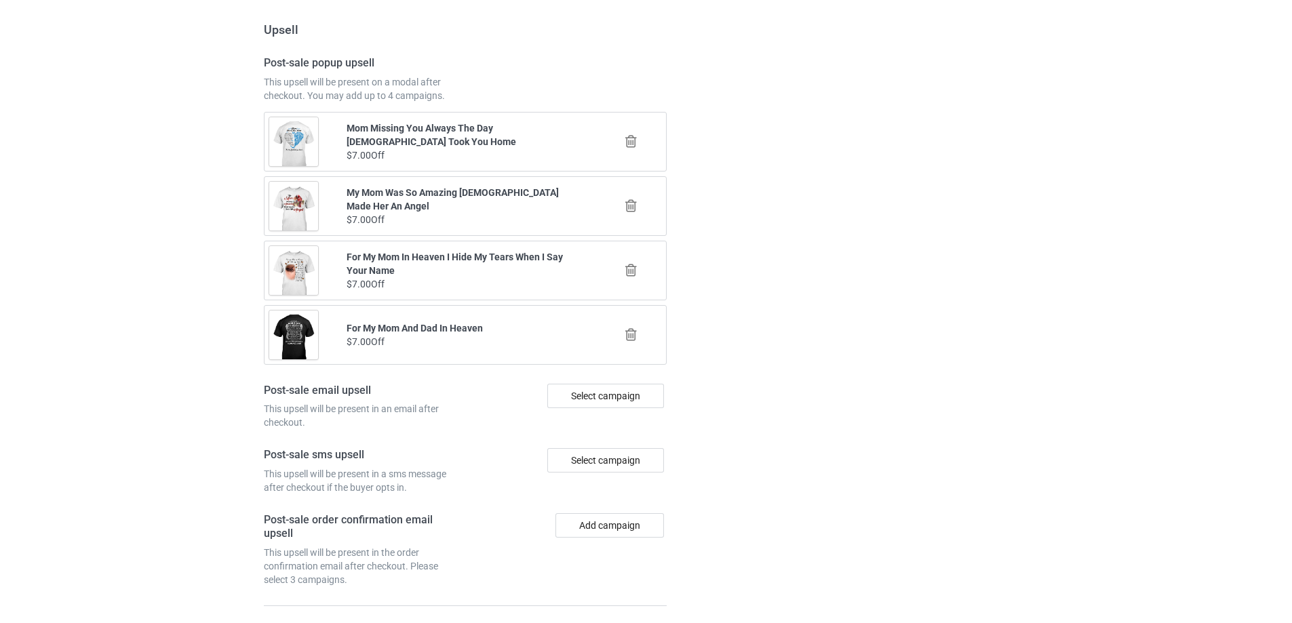
scroll to position [1579, 0]
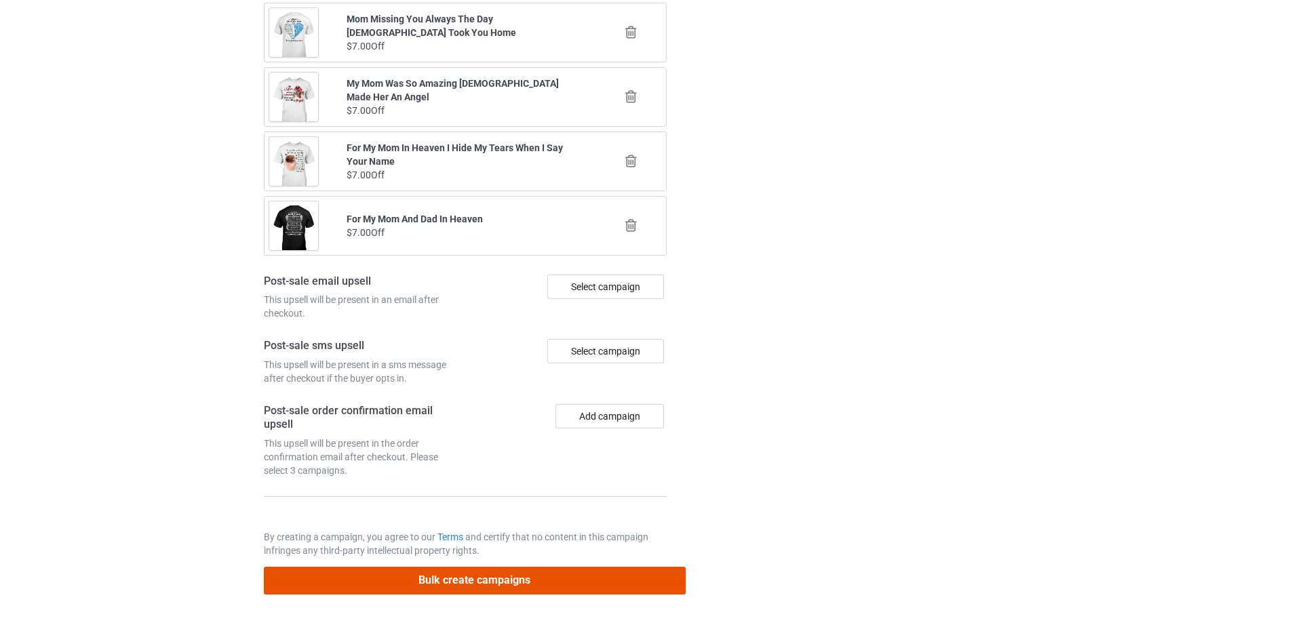
click at [538, 586] on button "Bulk create campaigns" at bounding box center [475, 581] width 422 height 28
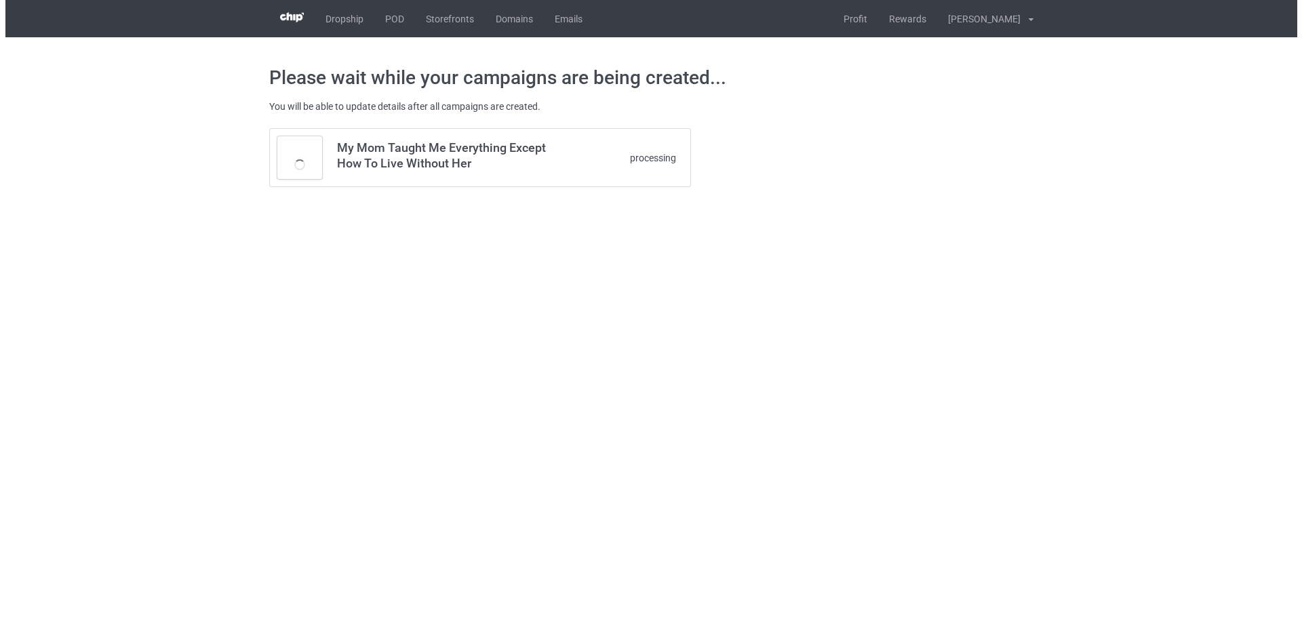
scroll to position [0, 0]
click at [783, 262] on body "Dropship POD Storefronts Domains Emails Profit Rewards Đỗ Cao Thái Settings Log…" at bounding box center [651, 311] width 1302 height 623
click at [858, 158] on div "My Mom Taught Me Everything Except How To Live Without Her processing" at bounding box center [651, 158] width 783 height 78
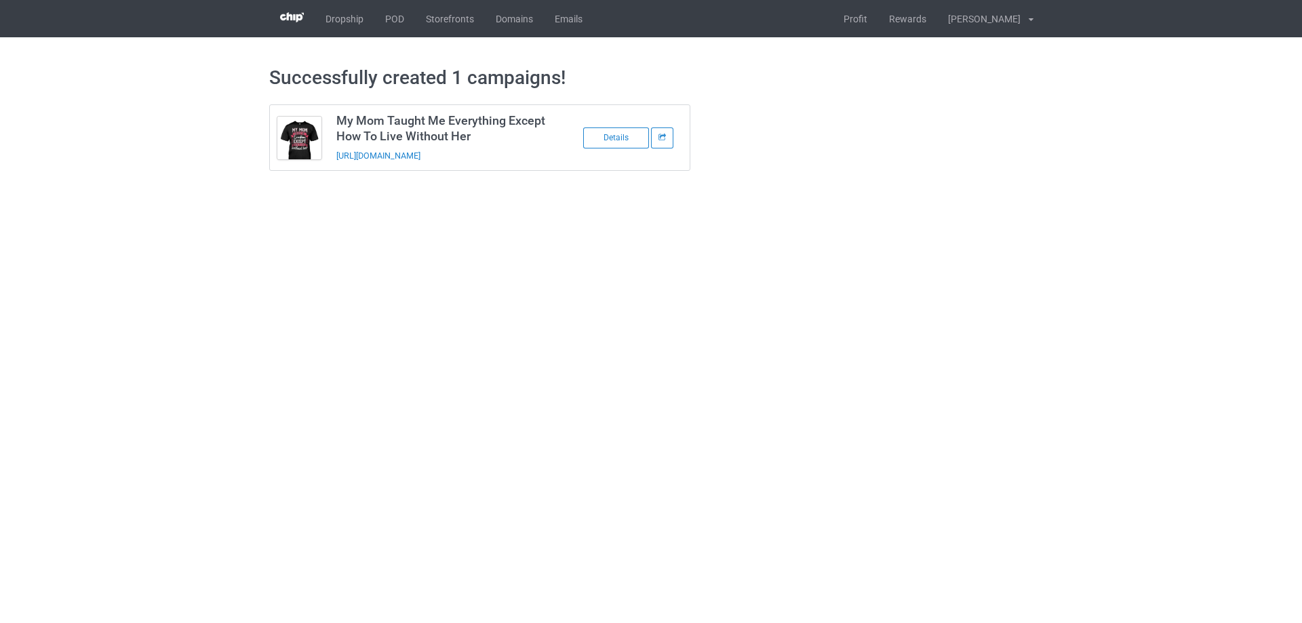
click at [858, 158] on div "My Mom Taught Me Everything Except How To Live Without Her https://www.sendingl…" at bounding box center [651, 137] width 783 height 85
drag, startPoint x: 542, startPoint y: 155, endPoint x: 331, endPoint y: 159, distance: 211.6
click at [331, 159] on td "My Mom Taught Me Everything Except How To Live Without Her https://www.sendingl…" at bounding box center [443, 137] width 229 height 65
copy link "https://www.sendinglovetoheaven.com/mmmt2"
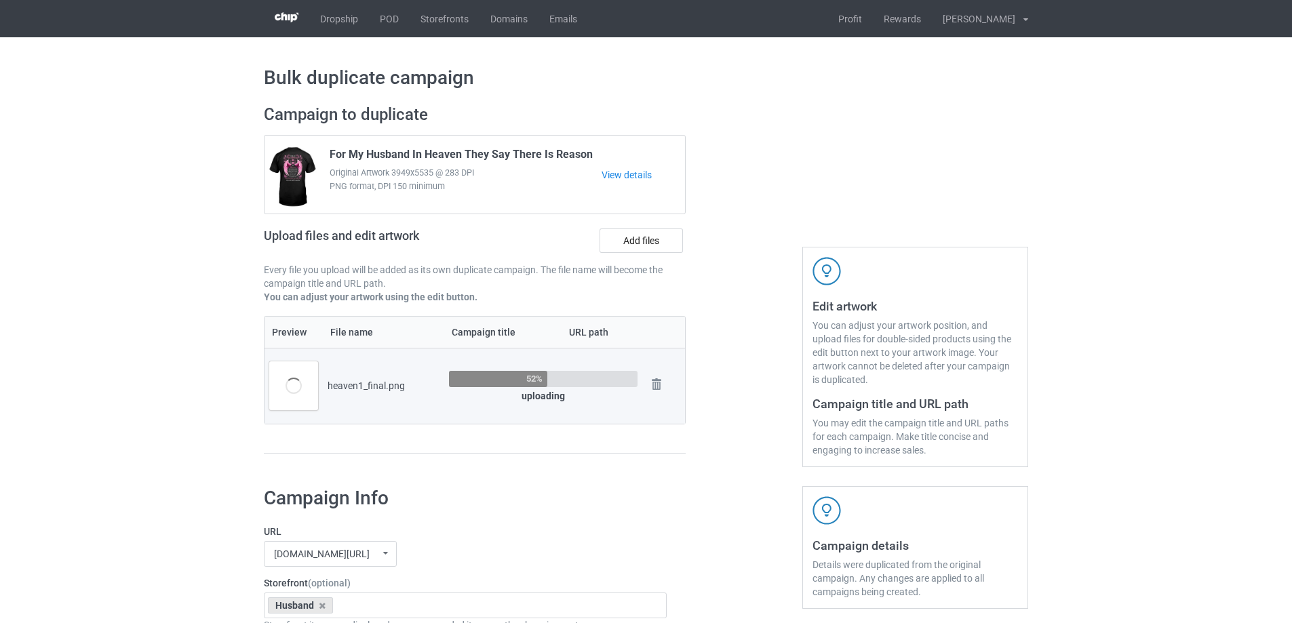
click at [688, 425] on div "Campaign to duplicate For My Husband In Heaven They Say There Is Reason Origina…" at bounding box center [474, 286] width 441 height 382
click at [722, 424] on div at bounding box center [744, 286] width 98 height 382
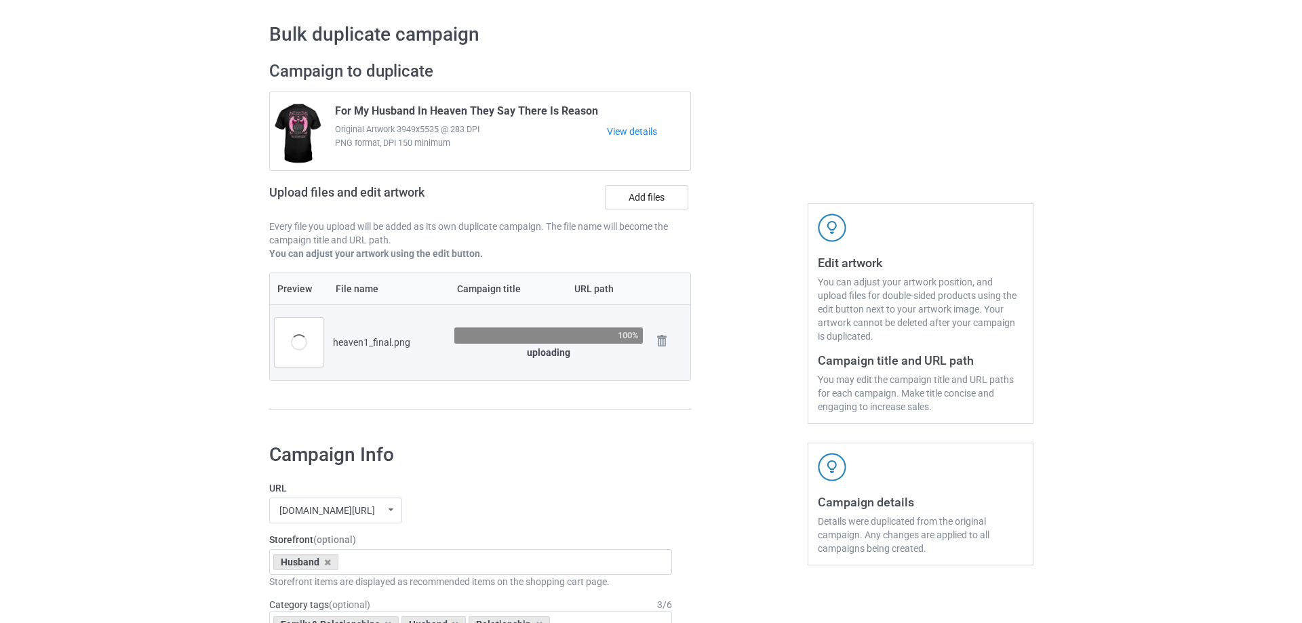
scroll to position [68, 0]
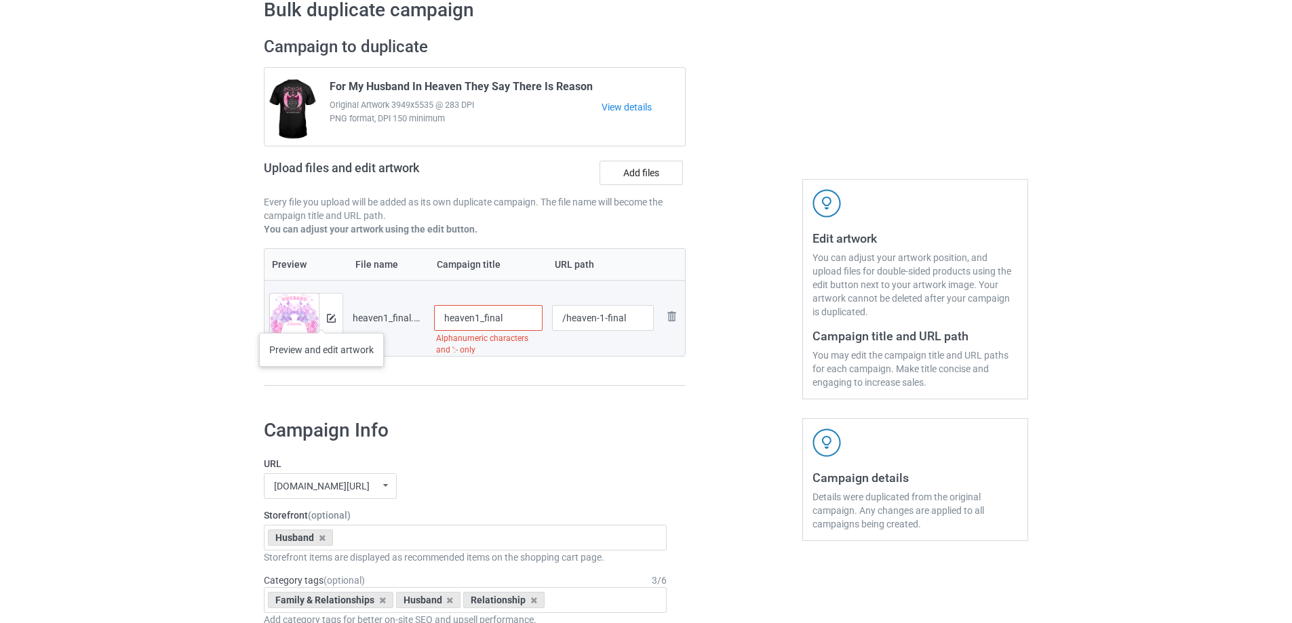
click at [323, 317] on div at bounding box center [331, 318] width 24 height 49
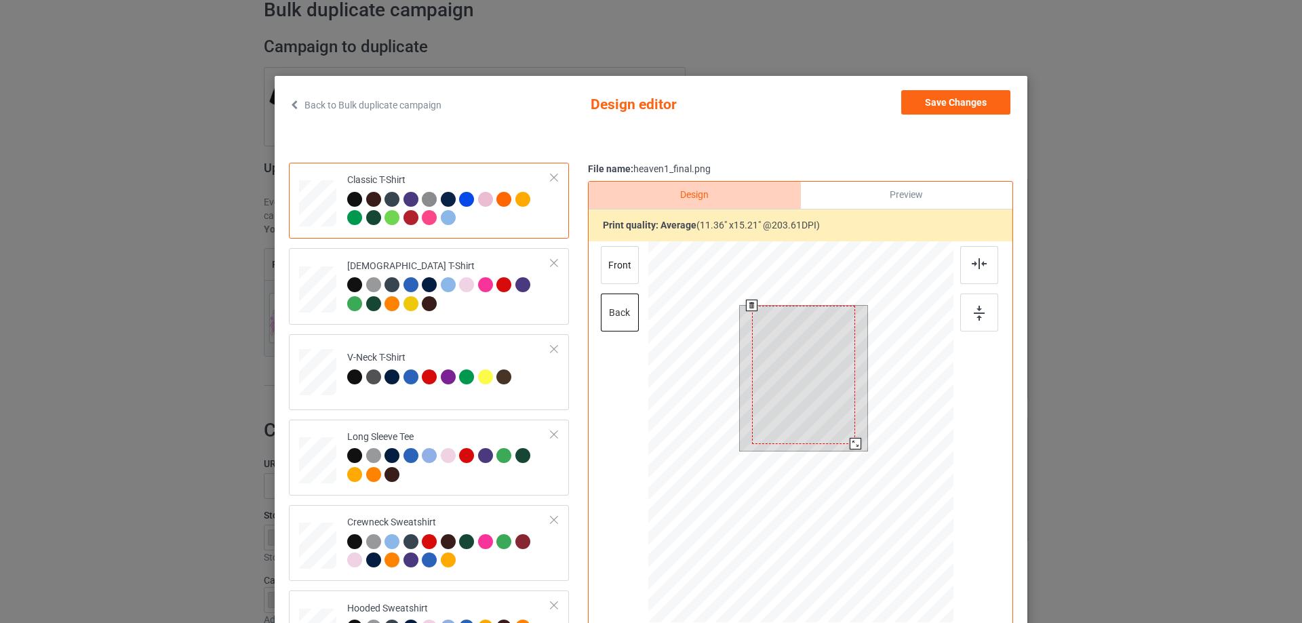
click at [861, 462] on div at bounding box center [800, 433] width 305 height 385
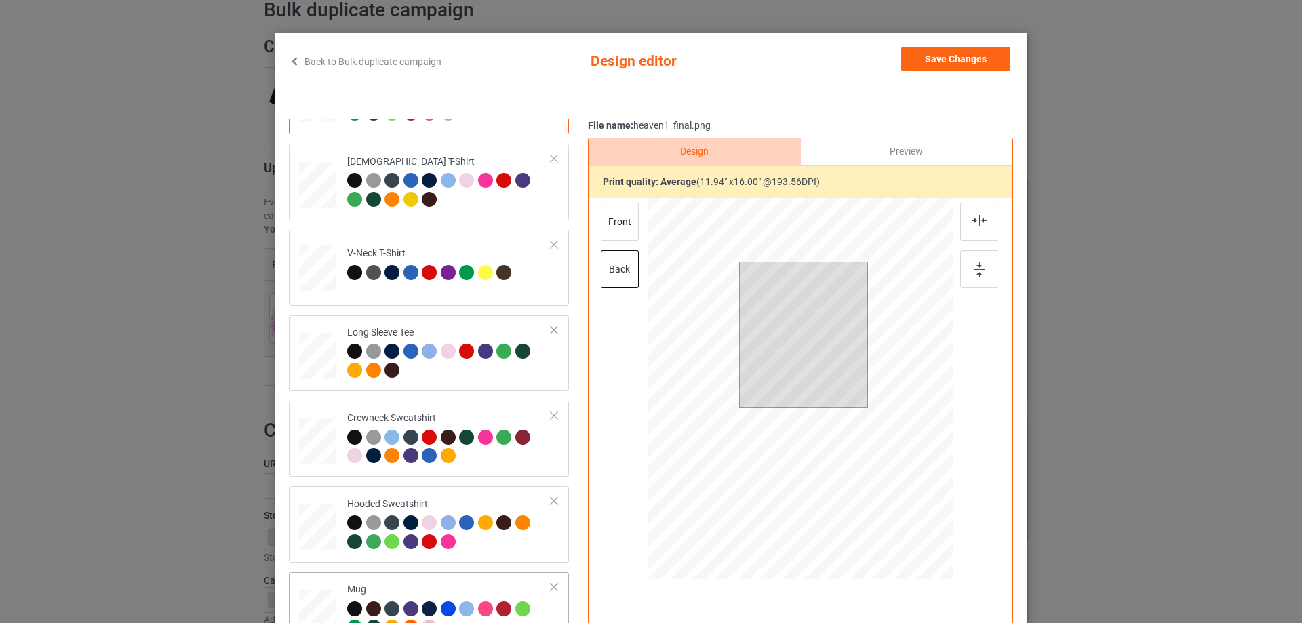
scroll to position [159, 0]
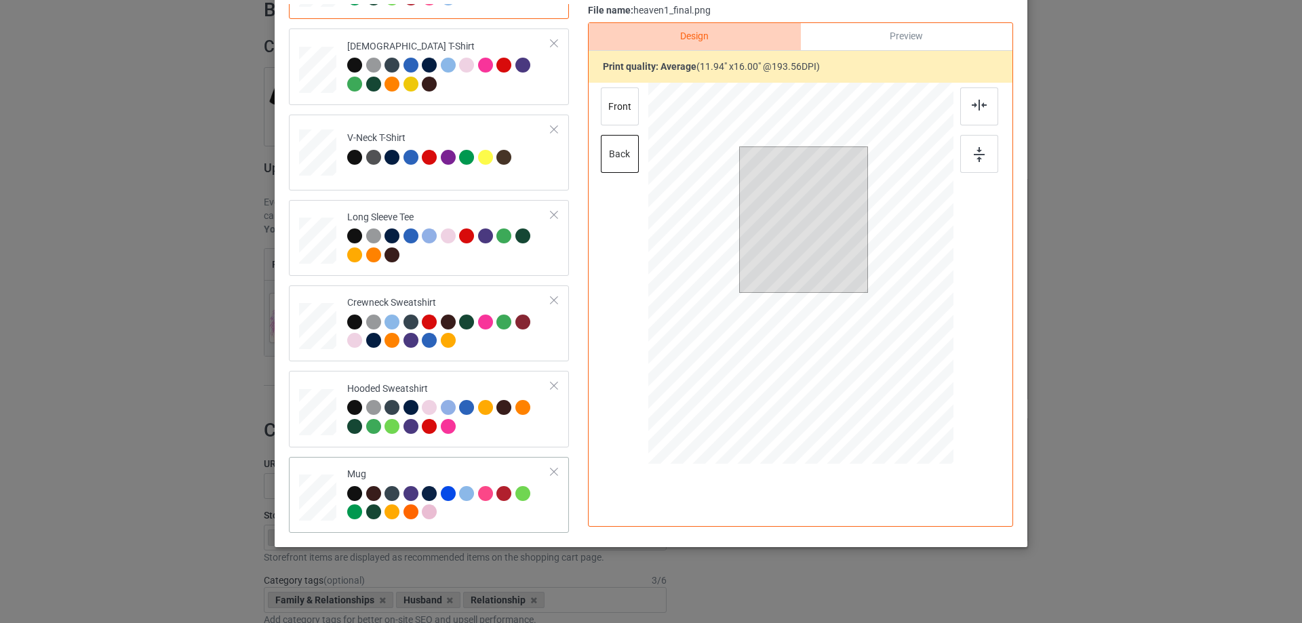
click at [304, 495] on div at bounding box center [317, 498] width 37 height 16
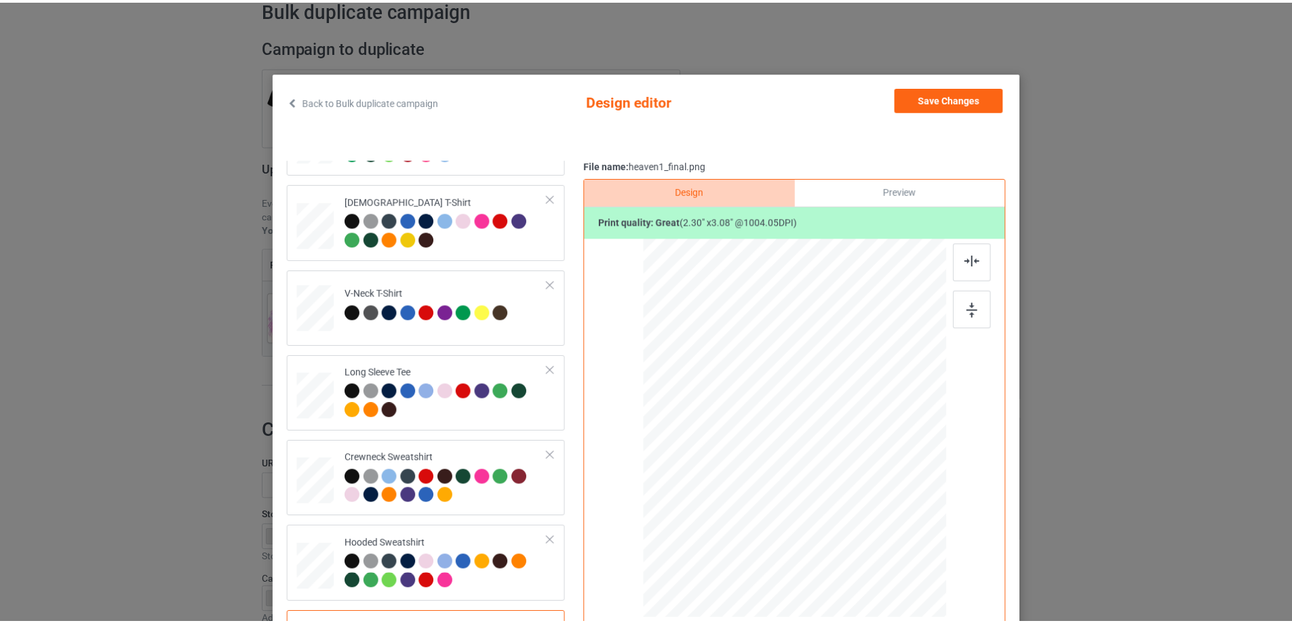
scroll to position [0, 0]
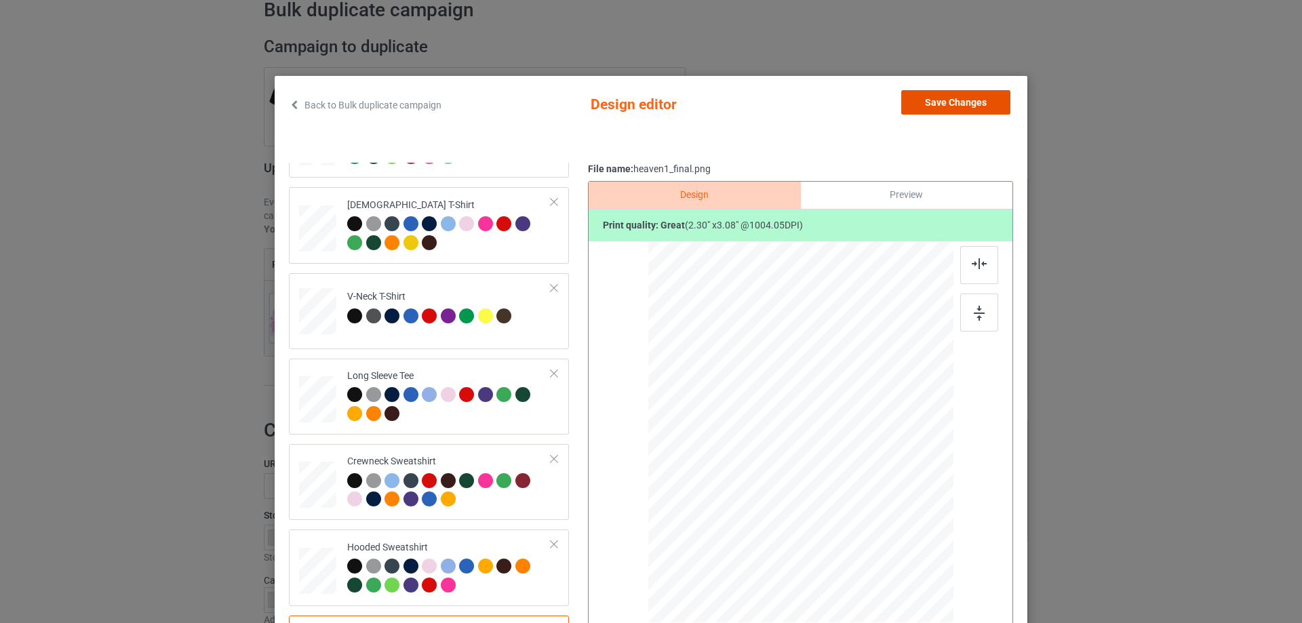
click at [955, 106] on button "Save Changes" at bounding box center [955, 102] width 109 height 24
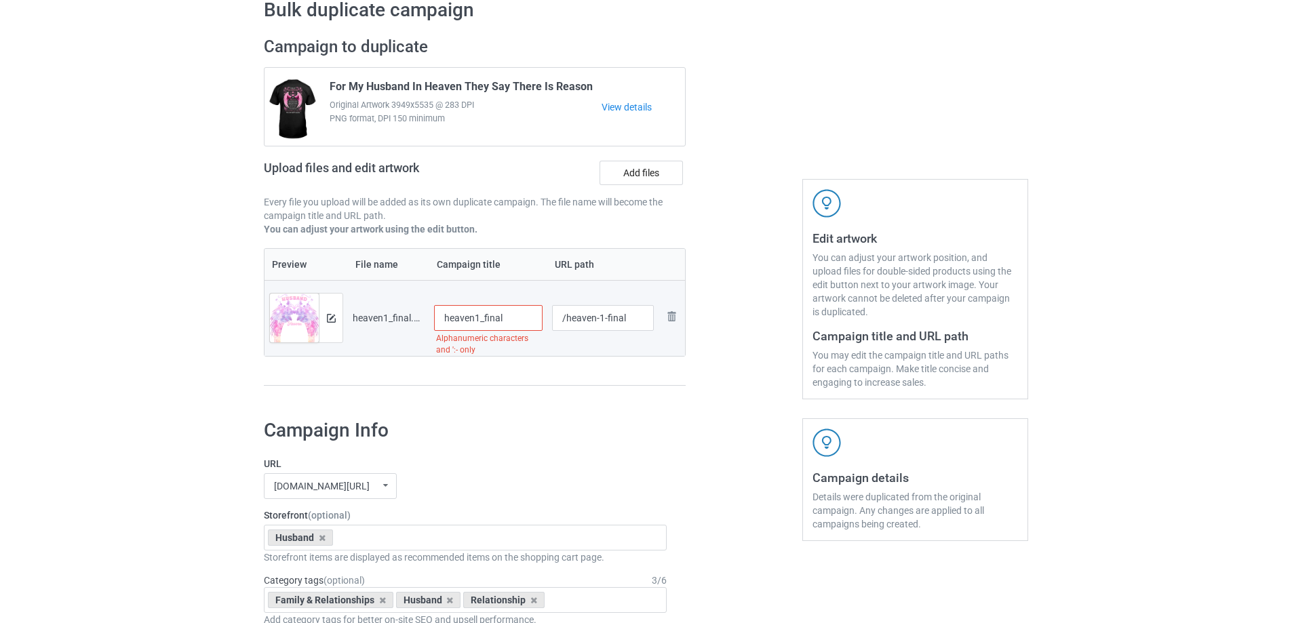
click at [331, 86] on span "For My Husband In Heaven They Say There Is Reason" at bounding box center [461, 89] width 263 height 18
drag, startPoint x: 331, startPoint y: 86, endPoint x: 339, endPoint y: 86, distance: 8.1
click at [332, 86] on span "For My Husband In Heaven They Say There Is Reason" at bounding box center [461, 89] width 263 height 18
click at [534, 89] on span "For My Husband In Heaven They Say There Is Reason" at bounding box center [461, 89] width 263 height 18
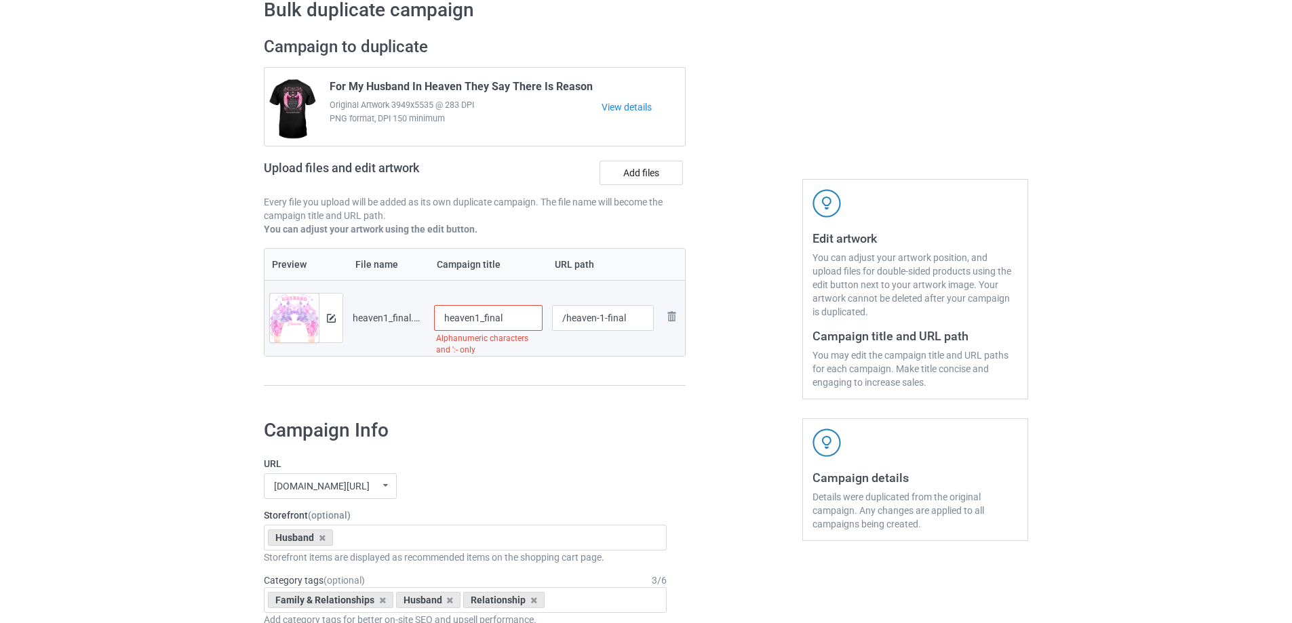
click at [590, 79] on div "For My Husband In Heaven They Say There Is Reason Original Artwork 3949x5535 @ …" at bounding box center [460, 107] width 281 height 64
drag, startPoint x: 589, startPoint y: 83, endPoint x: 323, endPoint y: 88, distance: 265.9
click at [323, 88] on div "For My Husband In Heaven They Say There Is Reason Original Artwork 3949x5535 @ …" at bounding box center [460, 107] width 281 height 64
copy span "For My Husband In Heaven They Say There Is Reason"
click at [487, 321] on input "heaven1_final" at bounding box center [488, 318] width 108 height 26
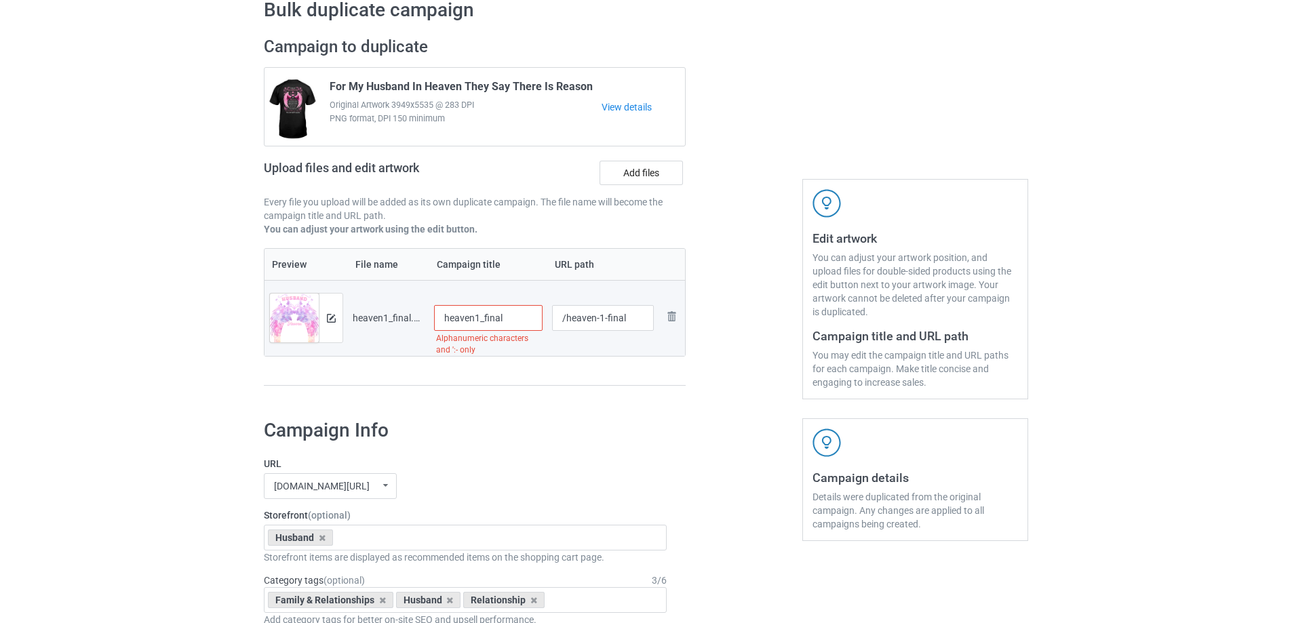
paste input "For My Husband In Heaven They Say There Is Reason"
type input "For My Husband In Heaven They Say There Is Reason"
click at [572, 387] on div "Campaign to duplicate For My Husband In Heaven They Say There Is Reason Origina…" at bounding box center [474, 218] width 441 height 382
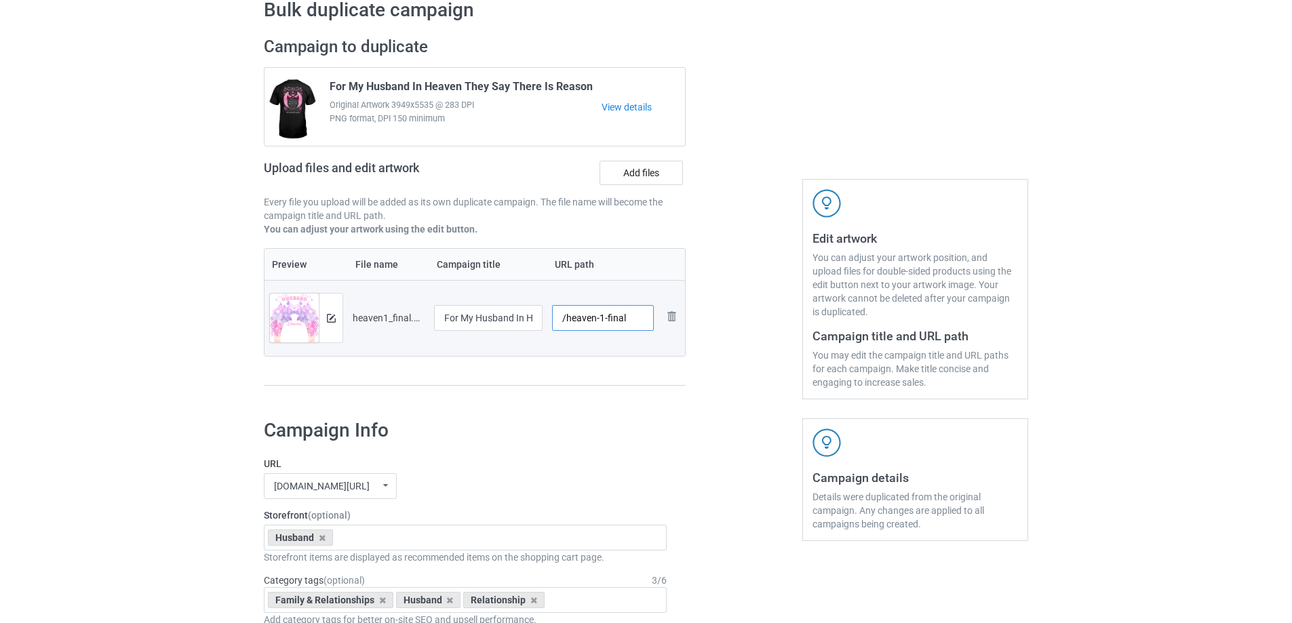
drag, startPoint x: 566, startPoint y: 320, endPoint x: 642, endPoint y: 321, distance: 76.6
click at [642, 321] on input "/heaven-1-final" at bounding box center [603, 318] width 102 height 26
type input "/hfmh8"
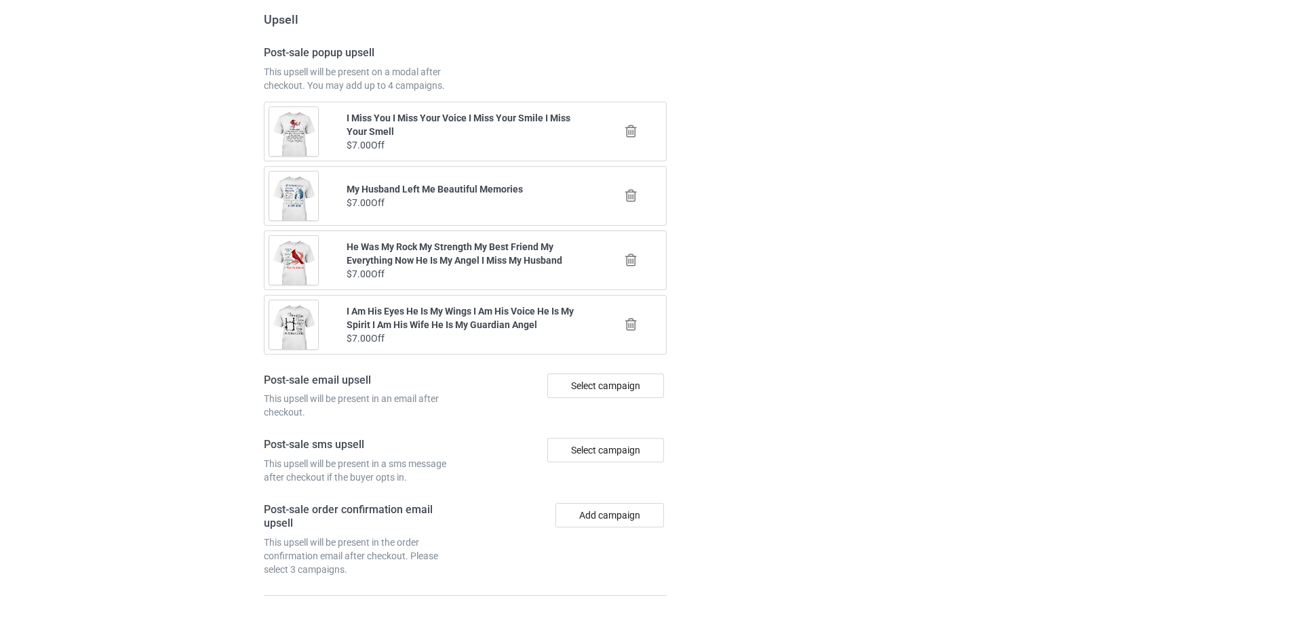
scroll to position [1579, 0]
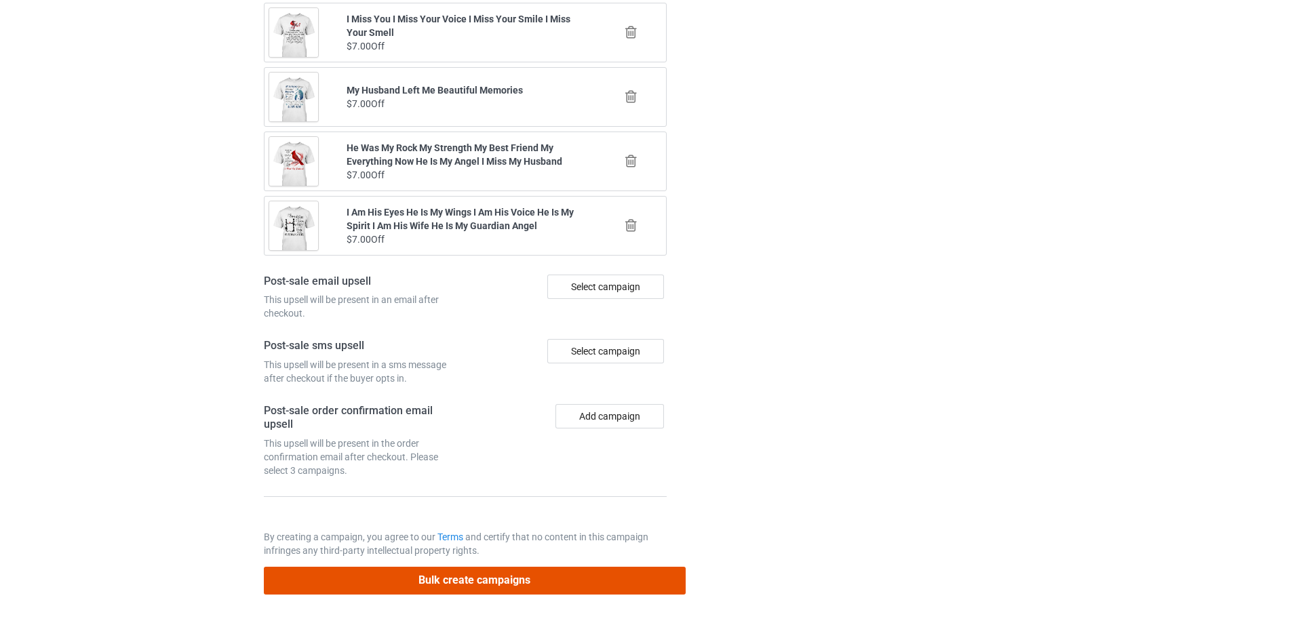
click at [568, 579] on button "Bulk create campaigns" at bounding box center [475, 581] width 422 height 28
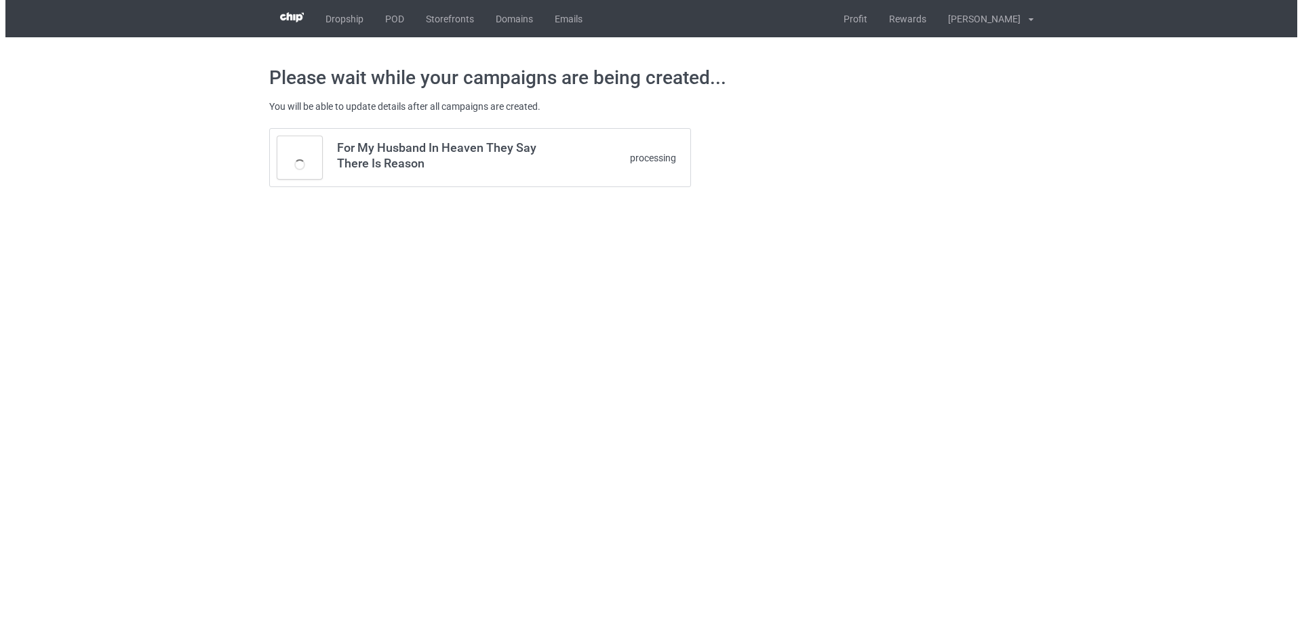
scroll to position [0, 0]
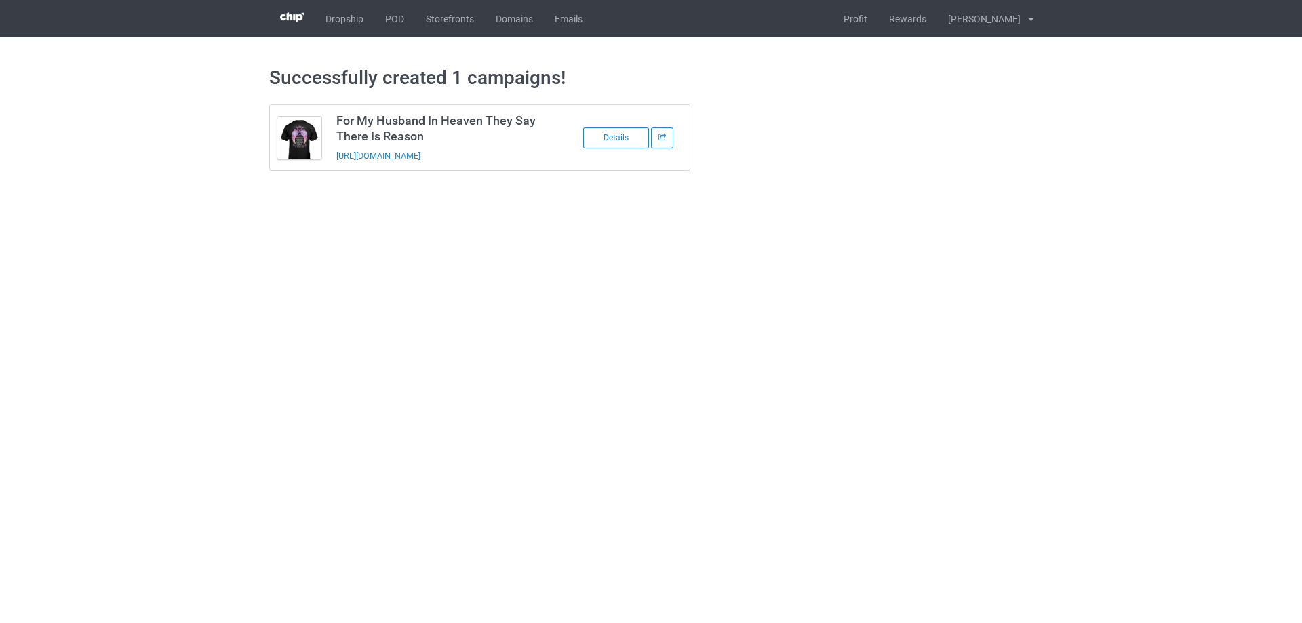
drag, startPoint x: 530, startPoint y: 162, endPoint x: 322, endPoint y: 167, distance: 208.2
click at [322, 167] on tbody "For My Husband In Heaven They Say There Is Reason https://www.sendinglovetoheav…" at bounding box center [480, 137] width 420 height 65
drag, startPoint x: 458, startPoint y: 185, endPoint x: 469, endPoint y: 178, distance: 12.2
click at [459, 185] on div "Successfully created 1 campaigns! For My Husband In Heaven They Say There Is Re…" at bounding box center [651, 118] width 764 height 162
drag, startPoint x: 532, startPoint y: 152, endPoint x: 331, endPoint y: 165, distance: 201.9
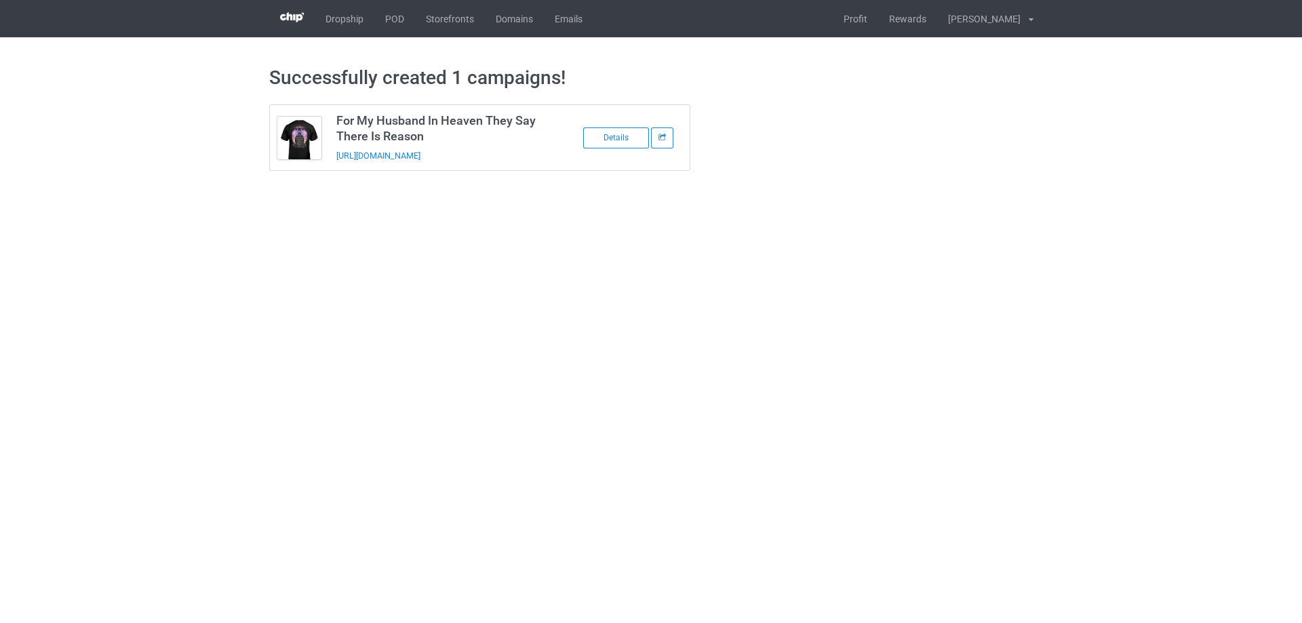
click at [331, 165] on td "For My Husband In Heaven They Say There Is Reason https://www.sendinglovetoheav…" at bounding box center [443, 137] width 229 height 65
copy link "https://www.sendinglovetoheaven.com/hfmh8"
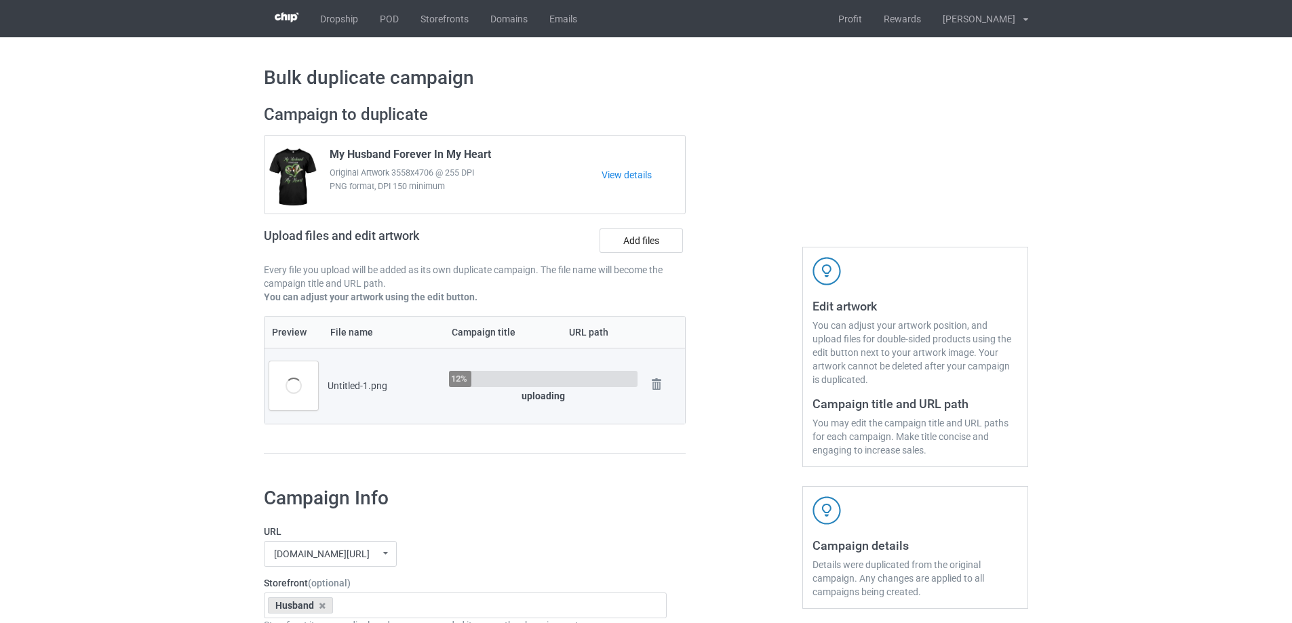
click at [764, 304] on div at bounding box center [744, 286] width 98 height 382
click at [500, 357] on td "100% uploading" at bounding box center [543, 386] width 198 height 76
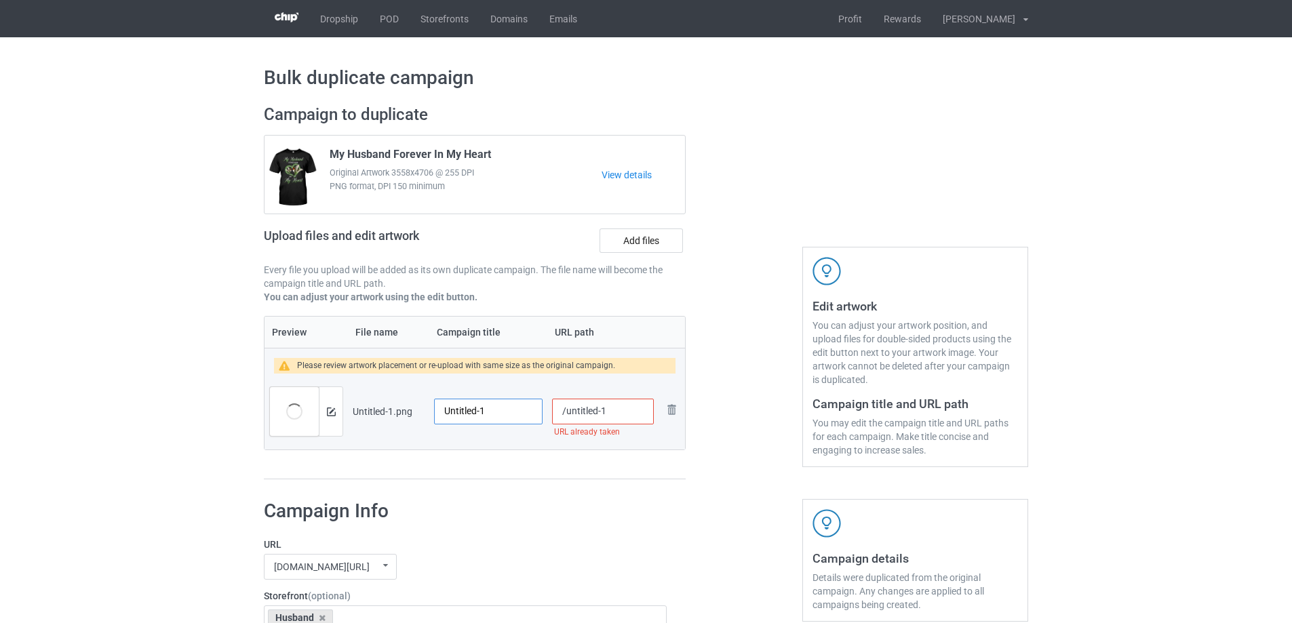
click at [485, 411] on input "Untitled-1" at bounding box center [488, 412] width 108 height 26
paste input "My Husband Taught Me Everything Except How To Live Without Him"
type input "My Husband Taught Me Everything Except How To Live Without Him"
click at [517, 457] on div "Preview File name Campaign title URL path Please review artwork placement or re…" at bounding box center [475, 398] width 422 height 164
drag, startPoint x: 566, startPoint y: 411, endPoint x: 645, endPoint y: 401, distance: 79.2
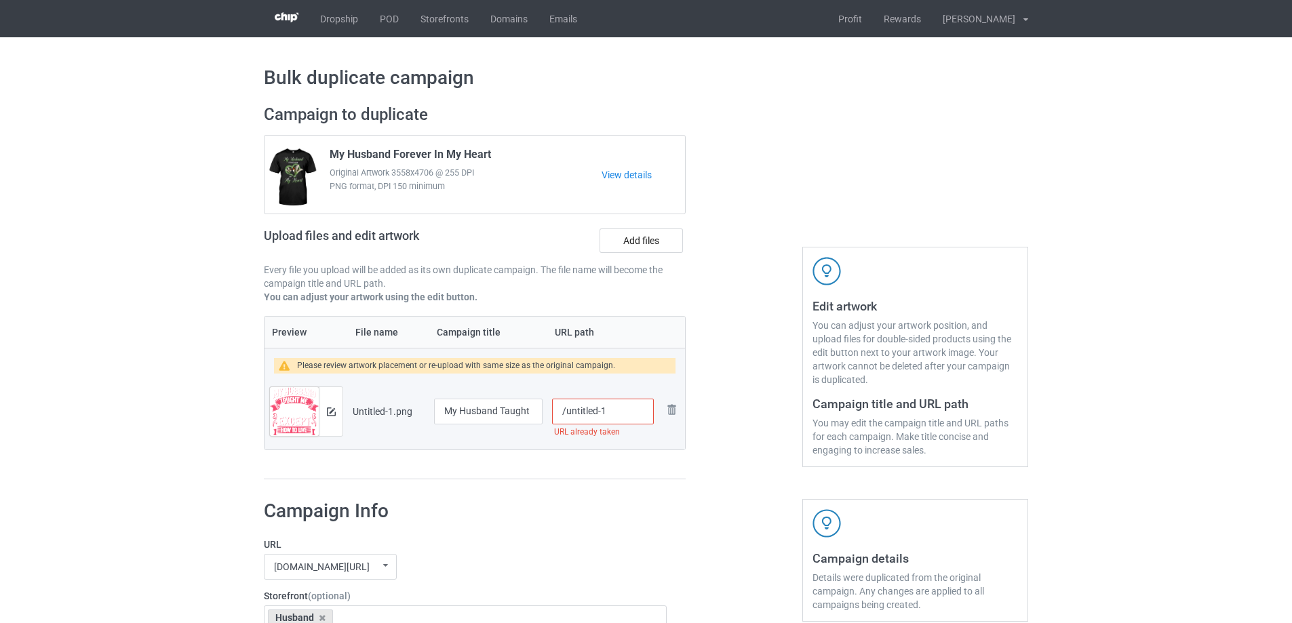
click at [645, 401] on input "/untitled-1" at bounding box center [603, 412] width 102 height 26
type input "/hmht"
click at [722, 378] on div at bounding box center [744, 292] width 98 height 395
click at [339, 411] on div at bounding box center [331, 411] width 24 height 49
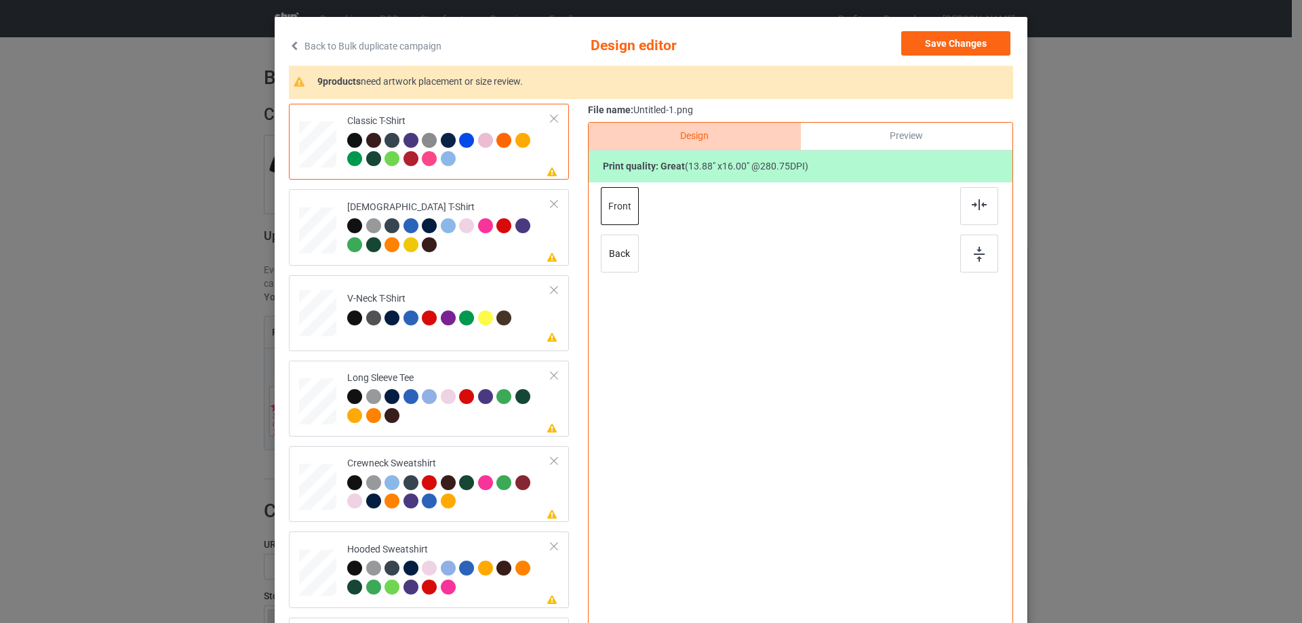
scroll to position [68, 0]
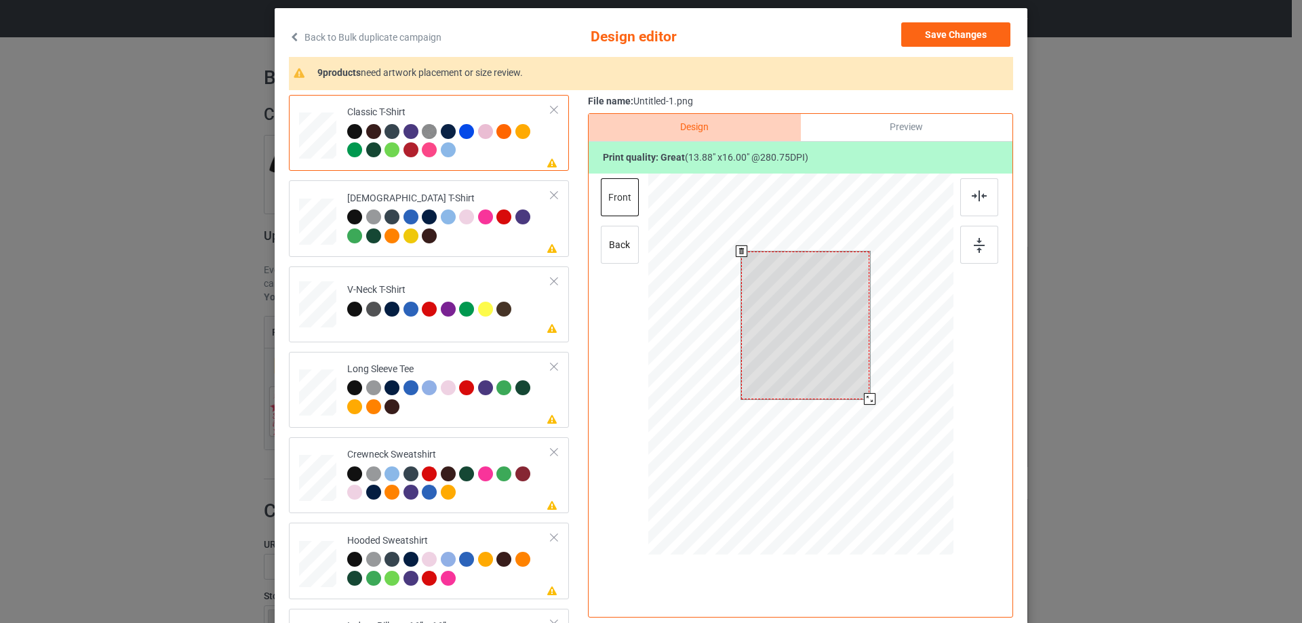
click at [823, 366] on div at bounding box center [805, 326] width 128 height 148
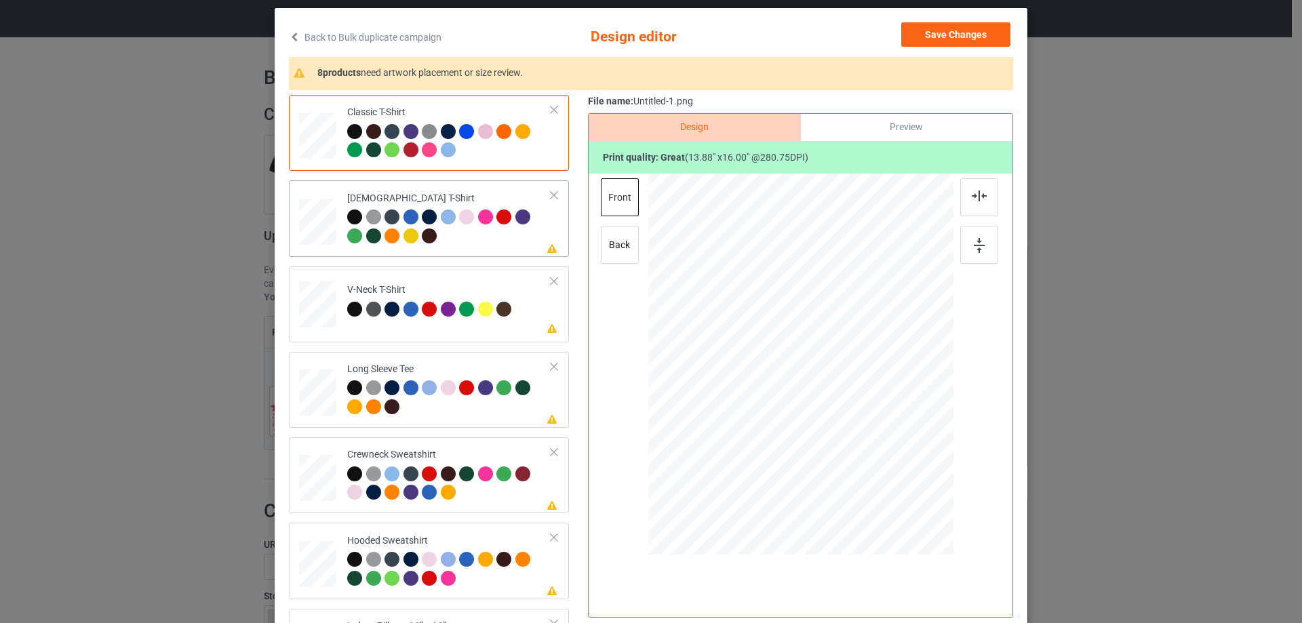
click at [504, 242] on div at bounding box center [449, 228] width 204 height 37
click at [791, 326] on div at bounding box center [802, 325] width 117 height 134
click at [465, 330] on td "Please review artwork placement V-Neck T-Shirt" at bounding box center [449, 302] width 219 height 60
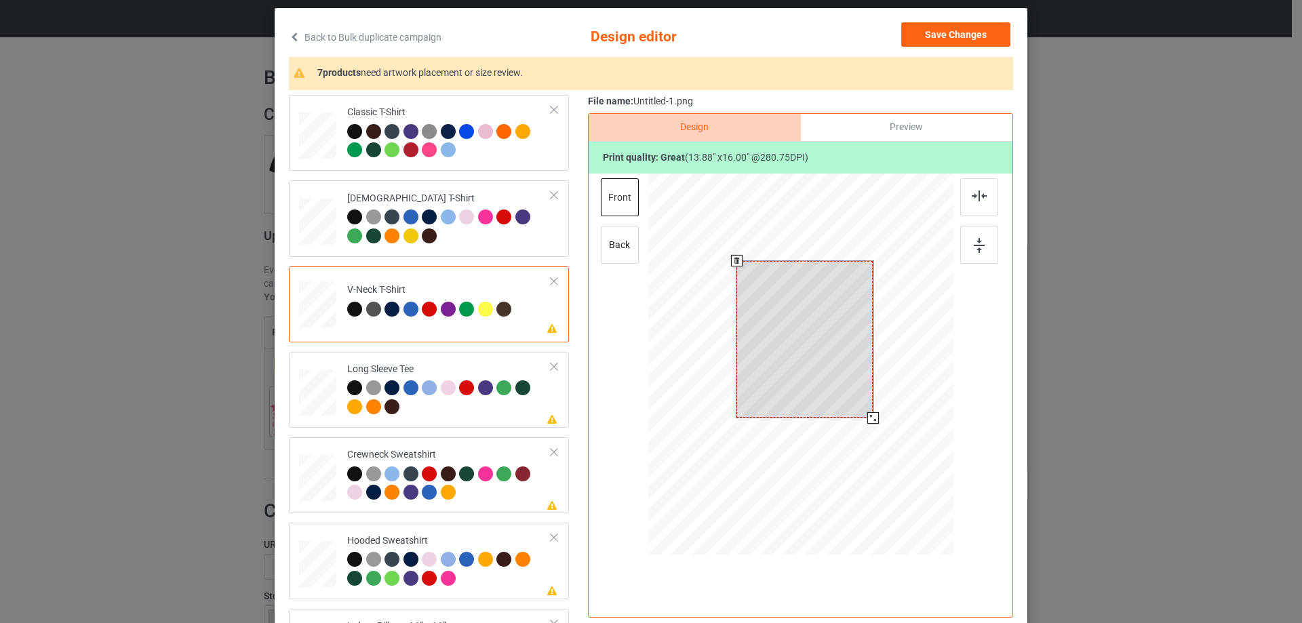
click at [815, 304] on div at bounding box center [804, 339] width 136 height 157
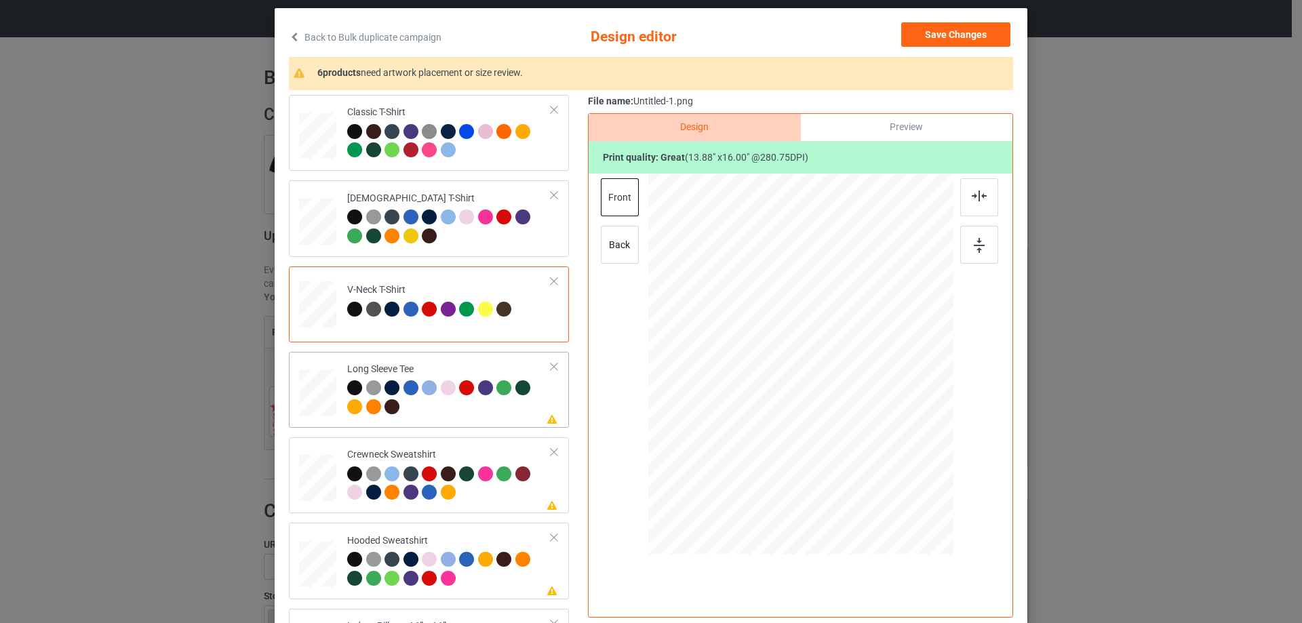
click at [441, 407] on div at bounding box center [449, 398] width 204 height 37
click at [823, 323] on div at bounding box center [808, 332] width 113 height 130
click at [458, 454] on div "Crewneck Sweatshirt" at bounding box center [449, 473] width 204 height 51
click at [825, 349] on div at bounding box center [805, 335] width 134 height 154
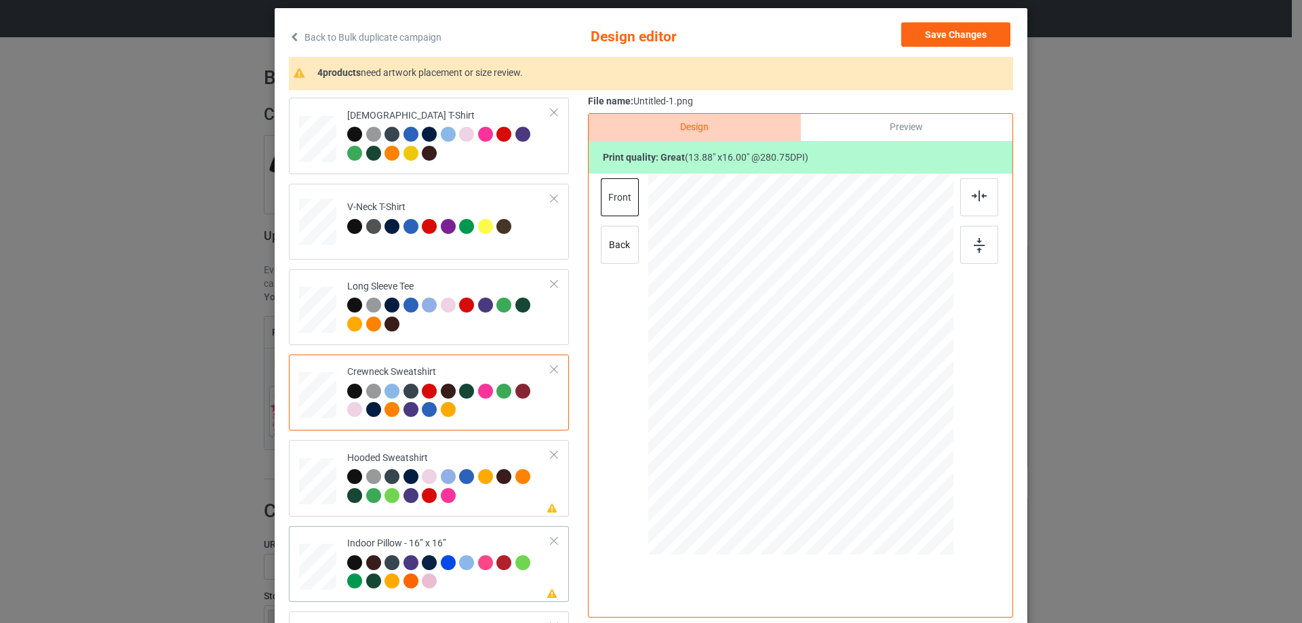
scroll to position [203, 0]
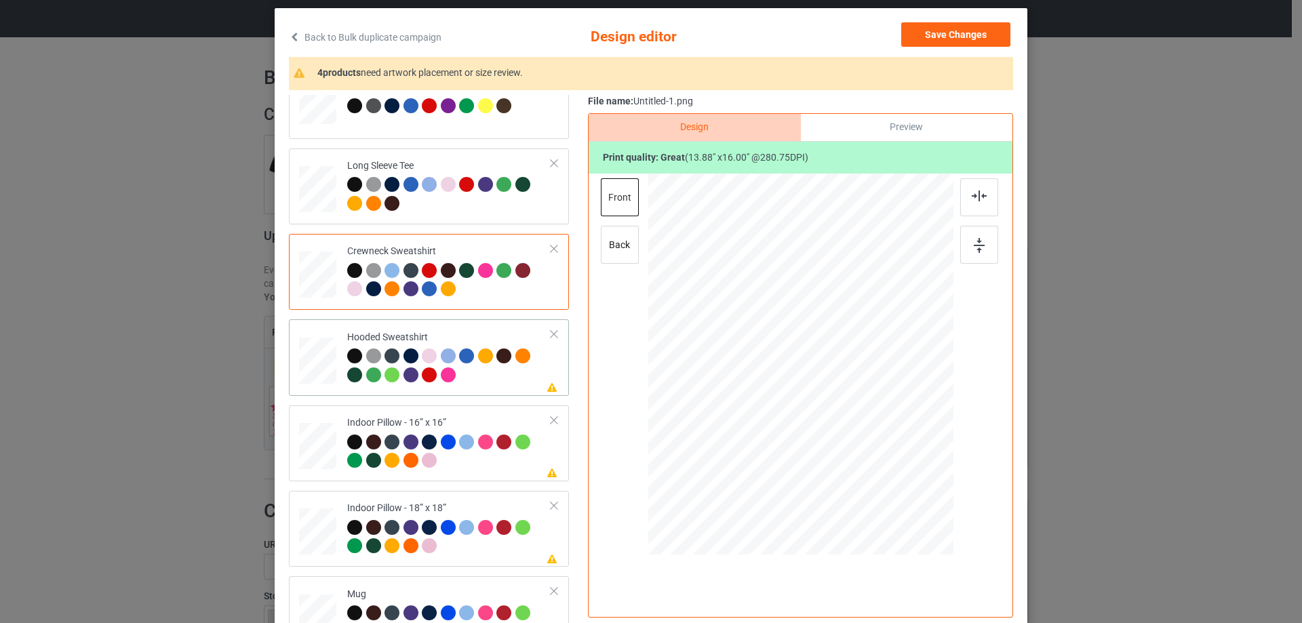
click at [508, 384] on div at bounding box center [449, 367] width 204 height 37
click at [809, 323] on div at bounding box center [804, 329] width 108 height 125
click at [477, 421] on div "Indoor Pillow - 16” x 16”" at bounding box center [449, 441] width 204 height 51
click at [907, 121] on div "Preview" at bounding box center [907, 127] width 212 height 27
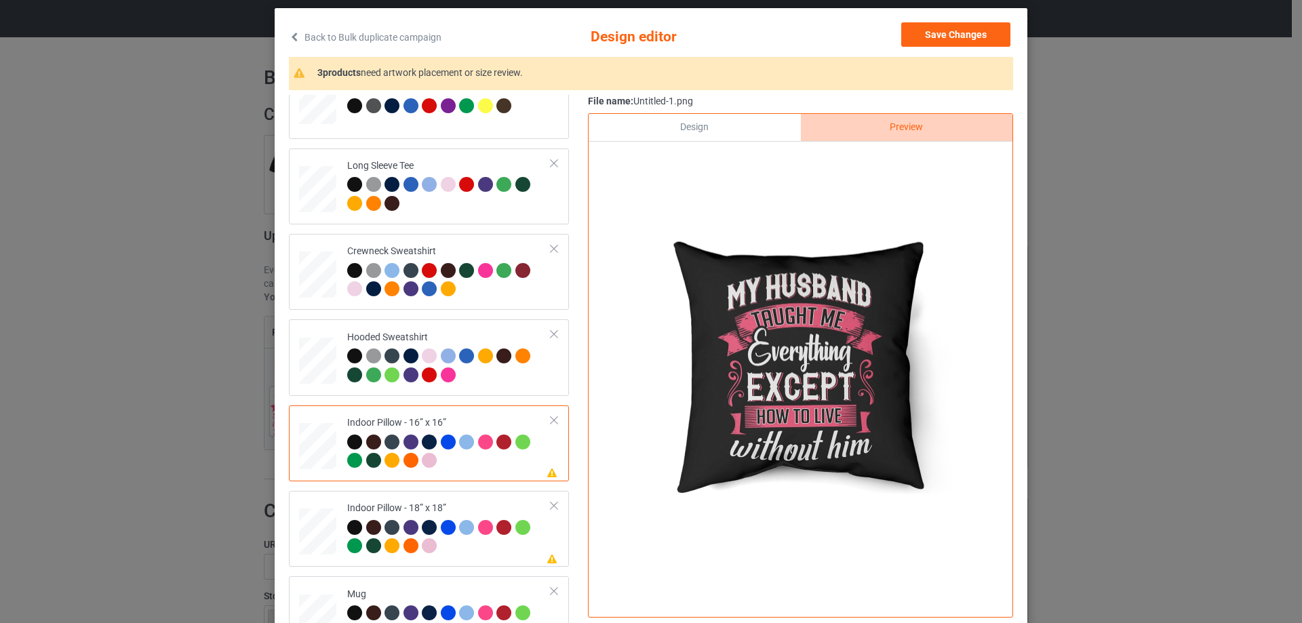
click at [729, 126] on div "Design" at bounding box center [695, 127] width 212 height 27
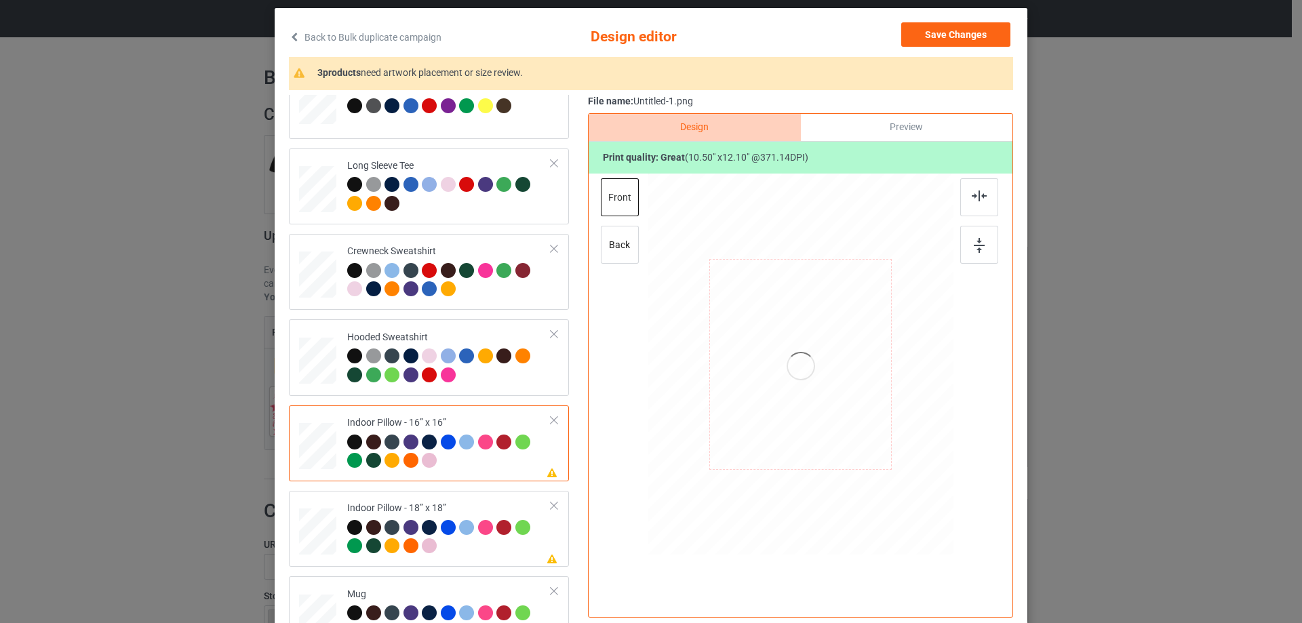
click at [858, 368] on div at bounding box center [800, 364] width 183 height 211
click at [776, 395] on div at bounding box center [800, 364] width 183 height 211
click at [972, 192] on img at bounding box center [979, 196] width 15 height 11
click at [450, 509] on div "Indoor Pillow - 18” x 18”" at bounding box center [449, 527] width 204 height 51
click at [981, 213] on div at bounding box center [979, 197] width 38 height 38
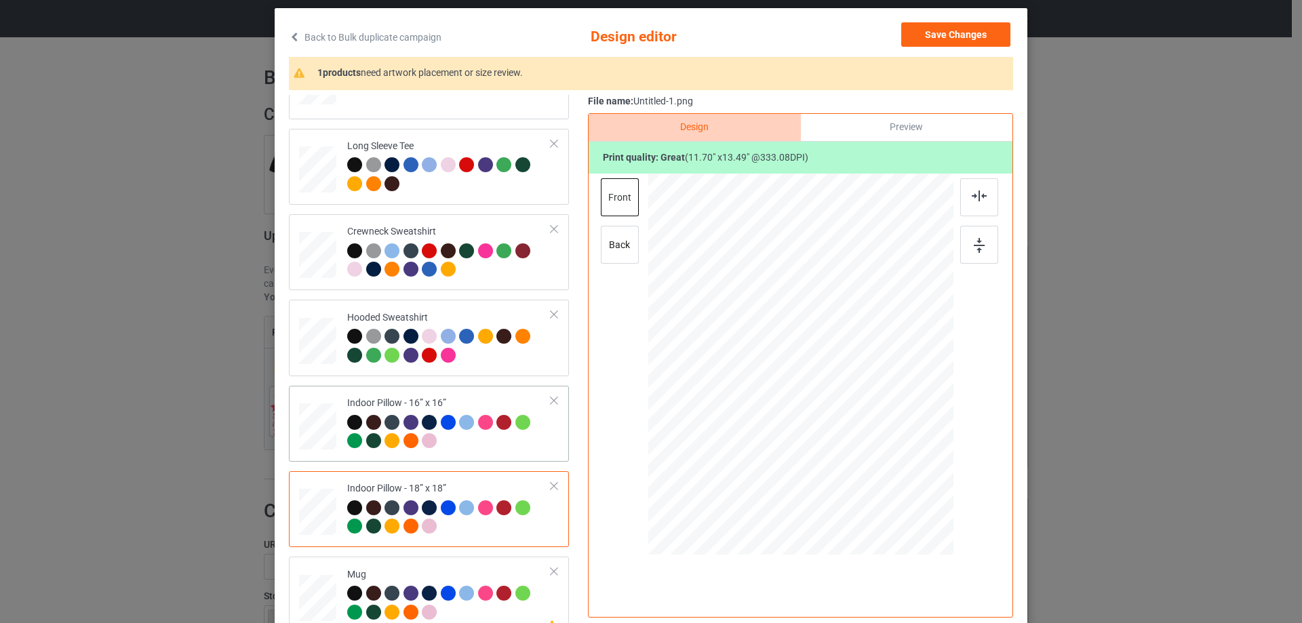
scroll to position [233, 0]
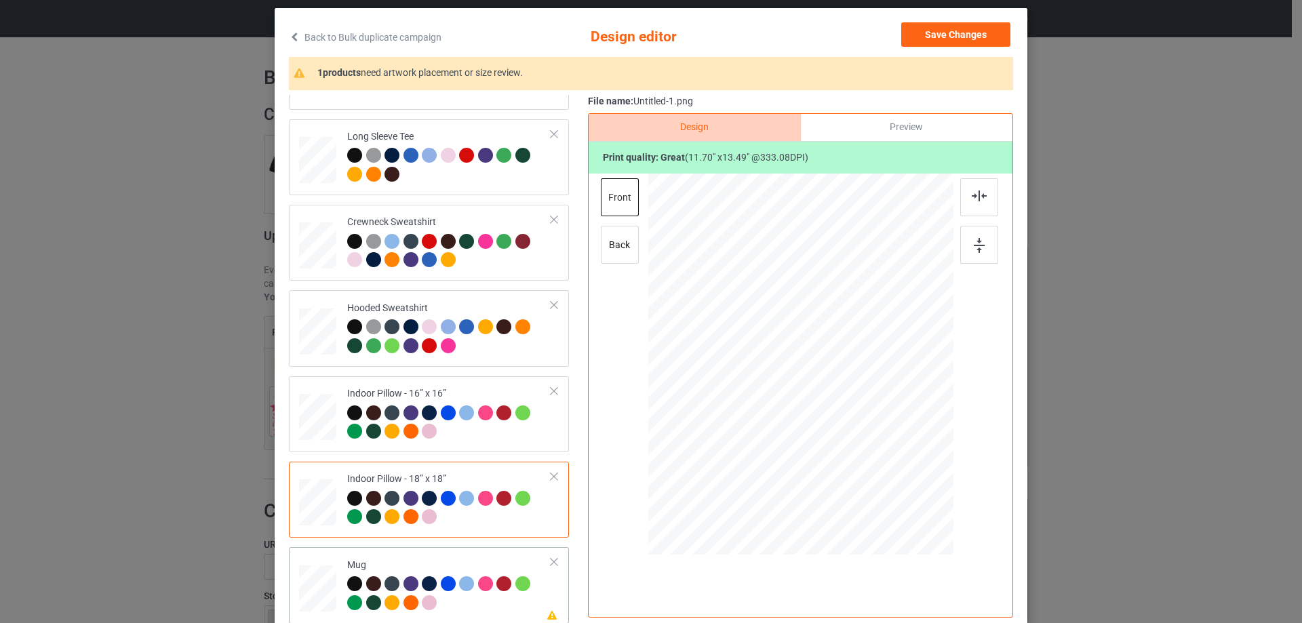
click at [460, 563] on div "Mug" at bounding box center [449, 584] width 204 height 51
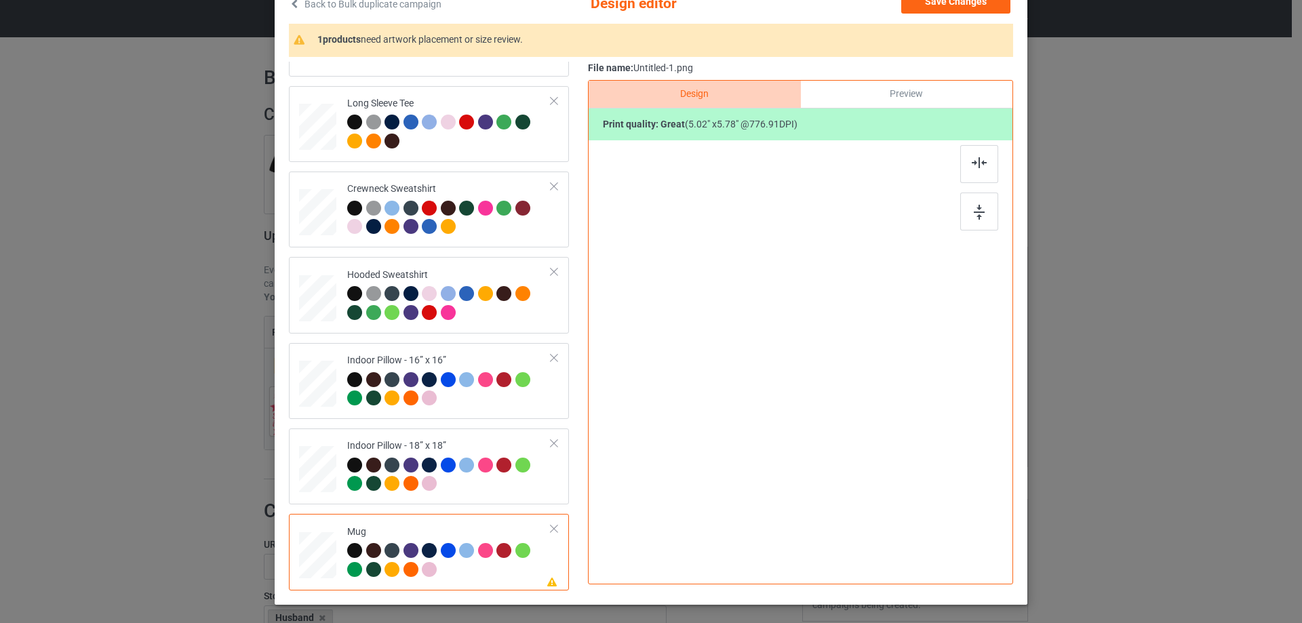
scroll to position [159, 0]
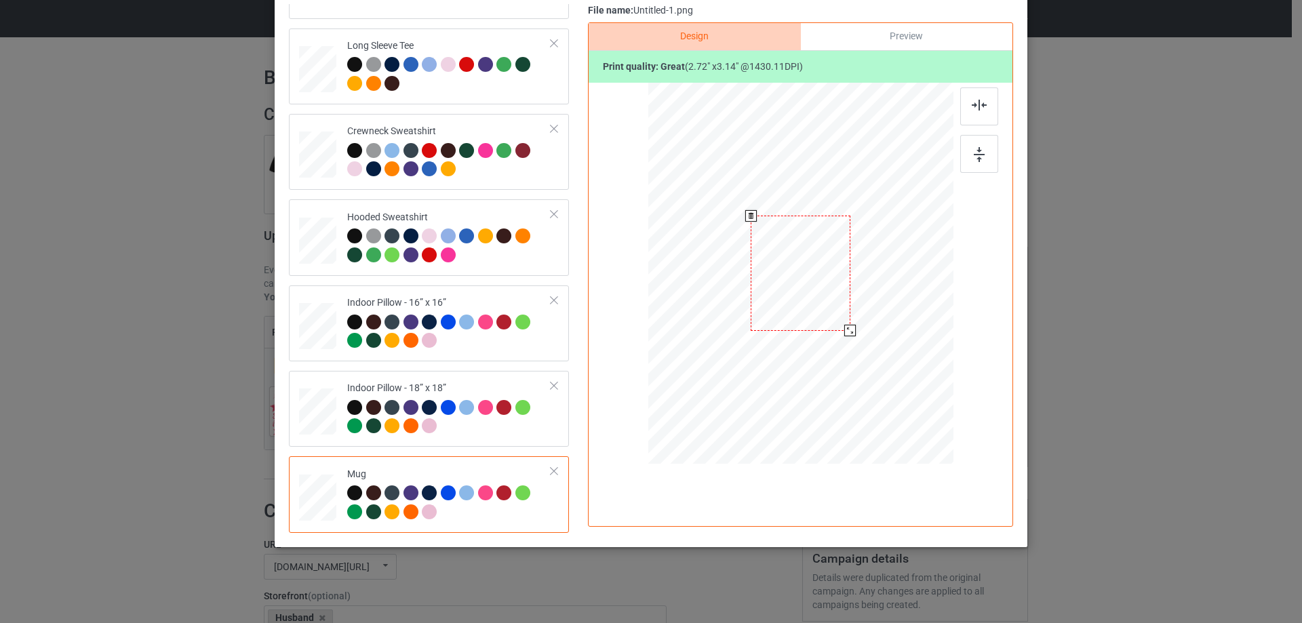
drag, startPoint x: 888, startPoint y: 380, endPoint x: 854, endPoint y: 323, distance: 66.5
click at [854, 323] on div at bounding box center [800, 273] width 305 height 127
click at [844, 330] on div at bounding box center [848, 328] width 12 height 12
drag, startPoint x: 888, startPoint y: 316, endPoint x: 894, endPoint y: 313, distance: 7.3
click at [894, 313] on div at bounding box center [884, 272] width 95 height 109
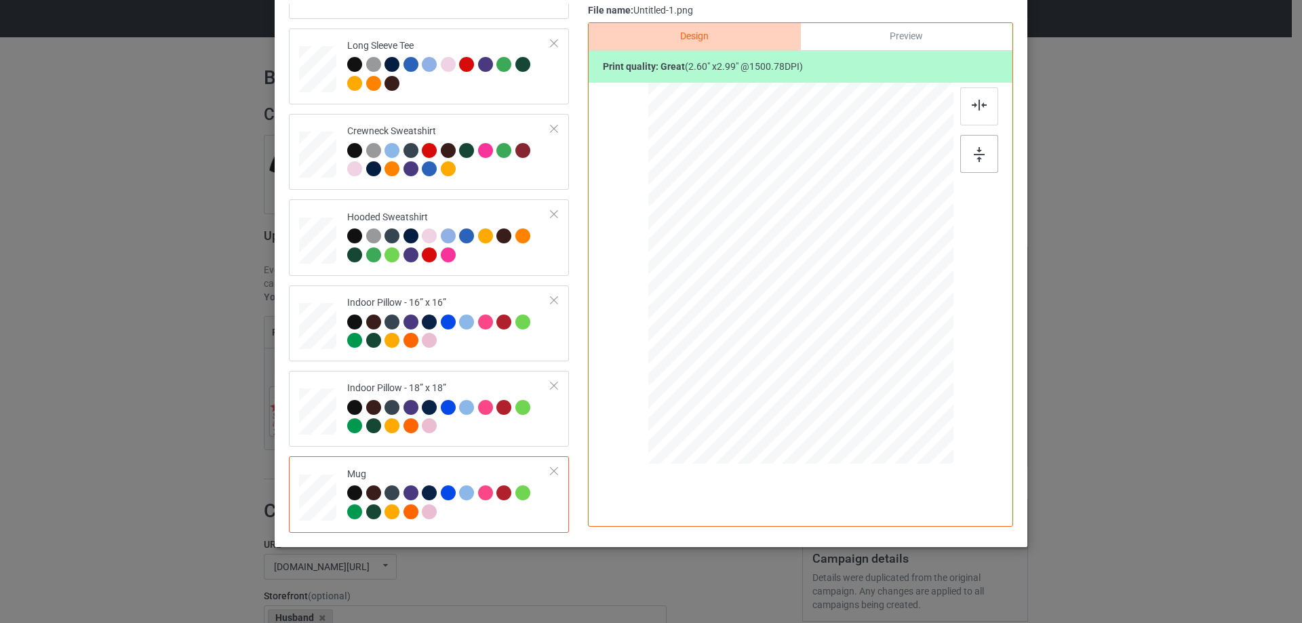
click at [974, 148] on img at bounding box center [979, 154] width 11 height 15
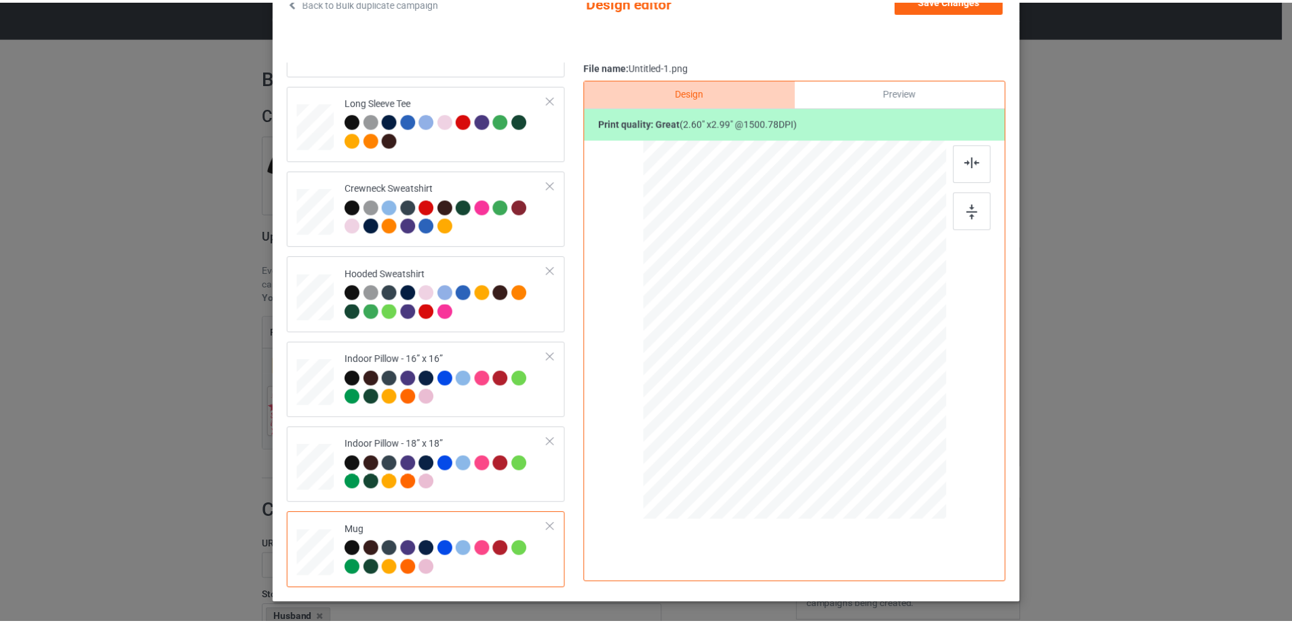
scroll to position [24, 0]
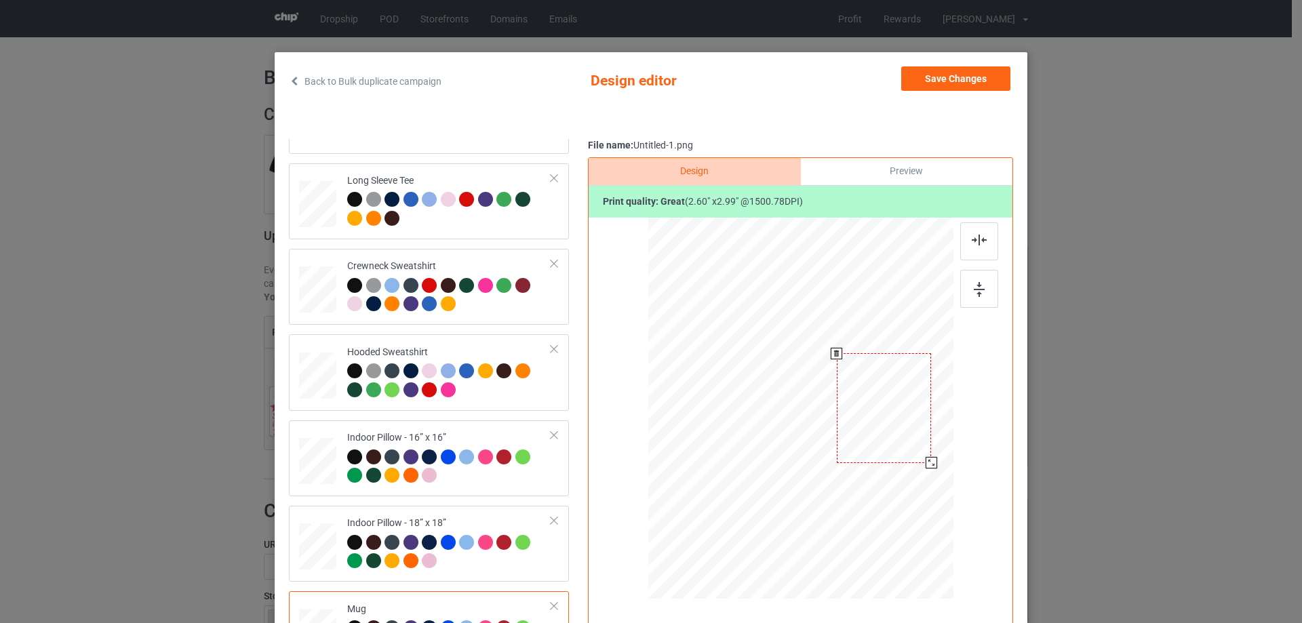
click at [874, 408] on div at bounding box center [884, 407] width 95 height 109
click at [986, 289] on div at bounding box center [979, 289] width 38 height 38
click at [954, 87] on button "Save Changes" at bounding box center [955, 78] width 109 height 24
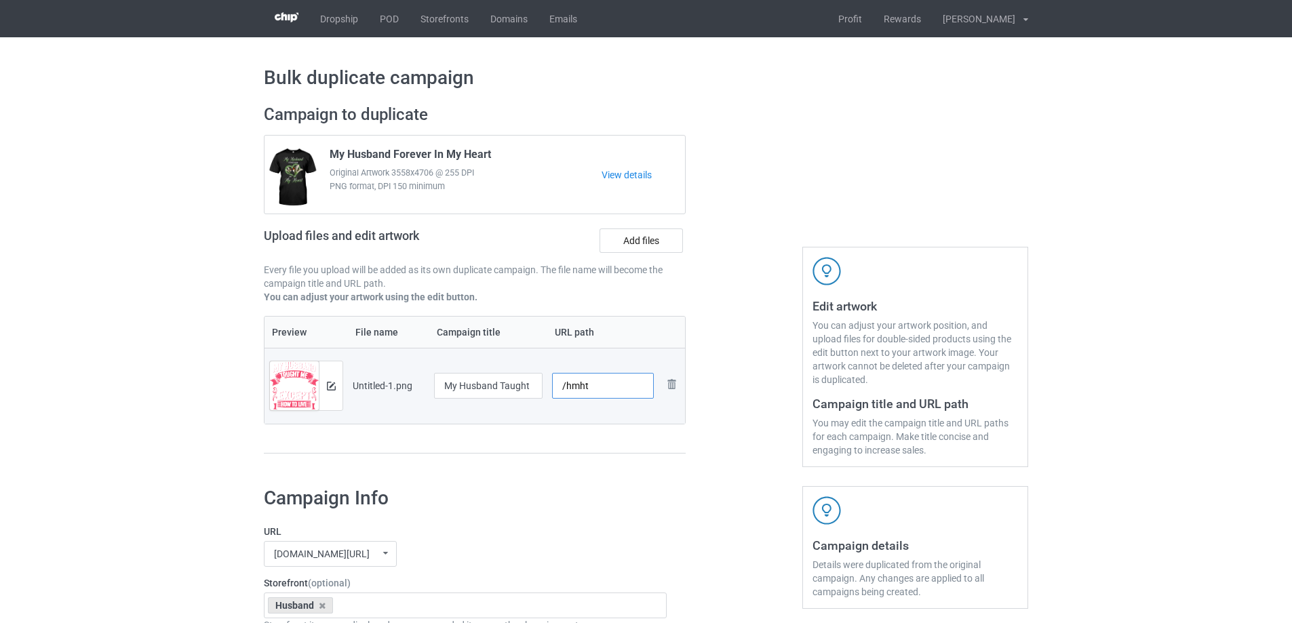
click at [603, 387] on input "/hmht" at bounding box center [603, 386] width 102 height 26
click at [605, 467] on div "Campaign to duplicate My Husband Forever In My Heart Original Artwork 3558x4706…" at bounding box center [474, 286] width 441 height 382
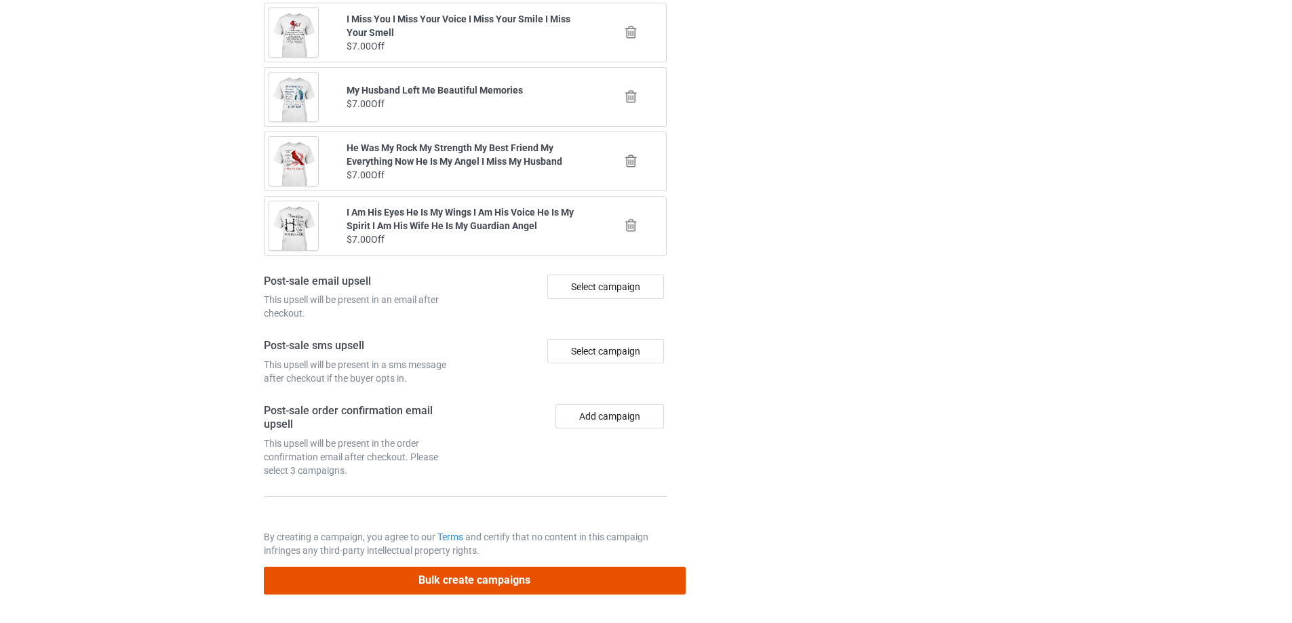
click at [532, 577] on button "Bulk create campaigns" at bounding box center [475, 581] width 422 height 28
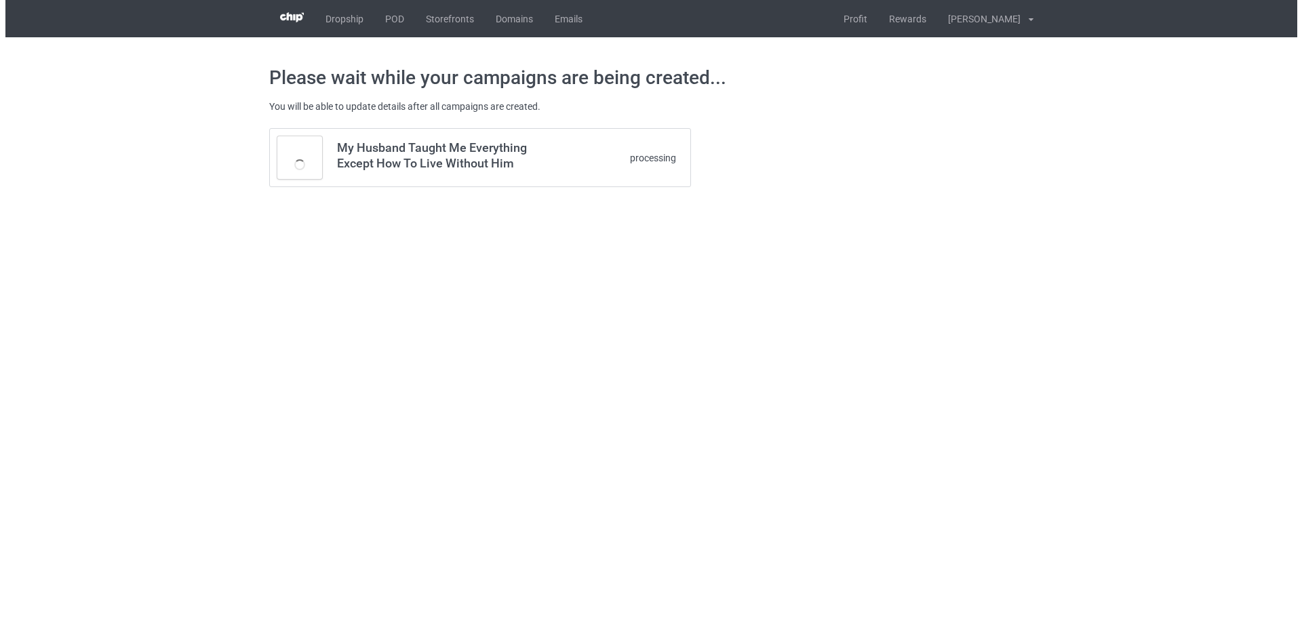
scroll to position [0, 0]
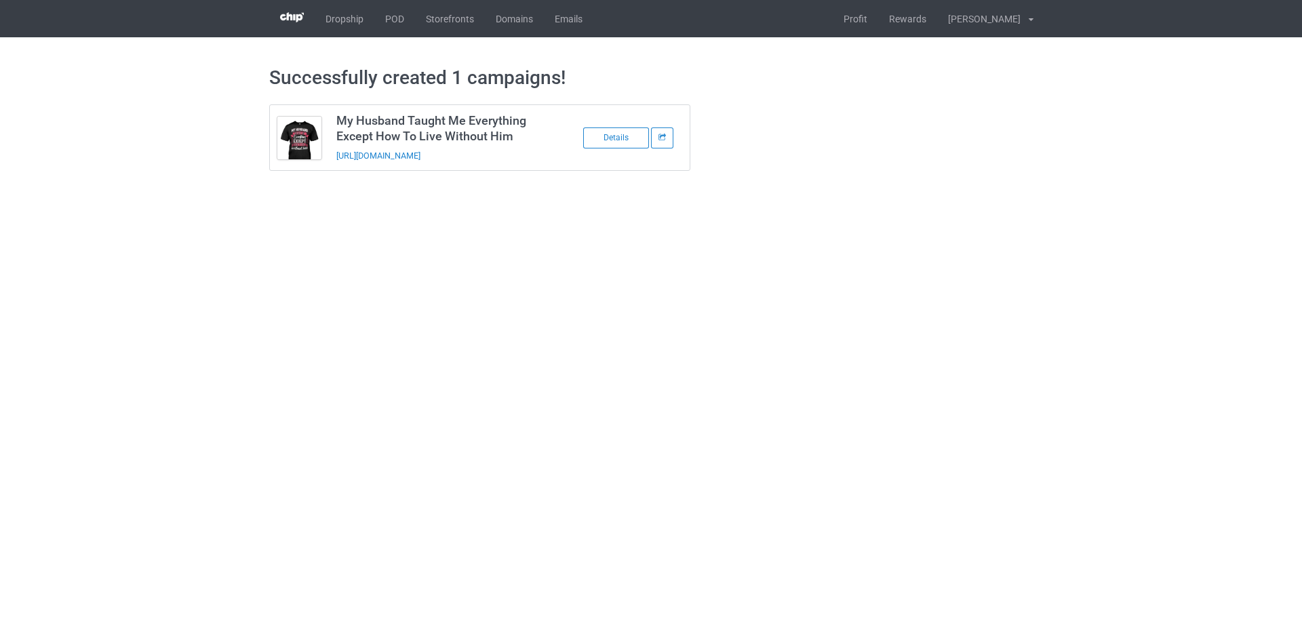
drag, startPoint x: 521, startPoint y: 154, endPoint x: 335, endPoint y: 157, distance: 185.8
click at [335, 157] on td "My Husband Taught Me Everything Except How To Live Without Him https://www.send…" at bounding box center [443, 137] width 229 height 65
copy link "https://www.sendinglovetoheaven.com/hmht"
click at [532, 203] on body "Dropship POD Storefronts Domains Emails Profit Rewards Đỗ Cao Thái Settings Log…" at bounding box center [651, 311] width 1302 height 623
click at [1151, 374] on body "Dropship POD Storefronts Domains Emails Profit Rewards Đỗ Cao Thái Settings Log…" at bounding box center [651, 311] width 1302 height 623
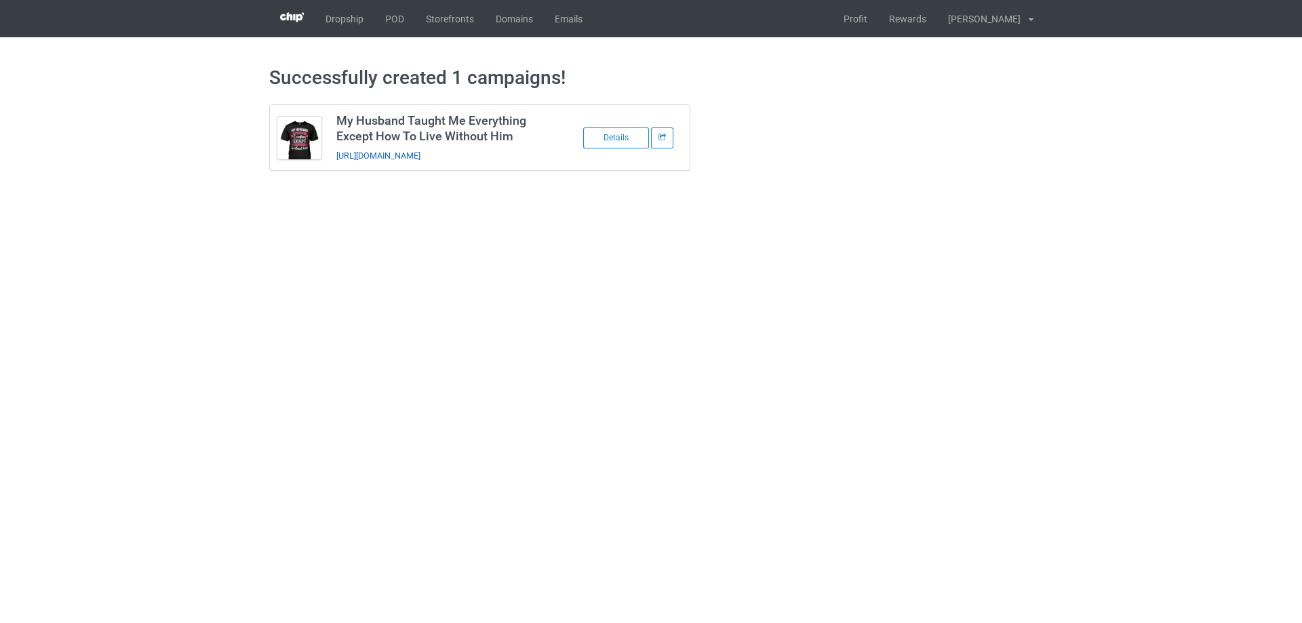
click at [420, 155] on link "https://www.sendinglovetoheaven.com/hmht" at bounding box center [378, 156] width 84 height 10
